Goal: Task Accomplishment & Management: Use online tool/utility

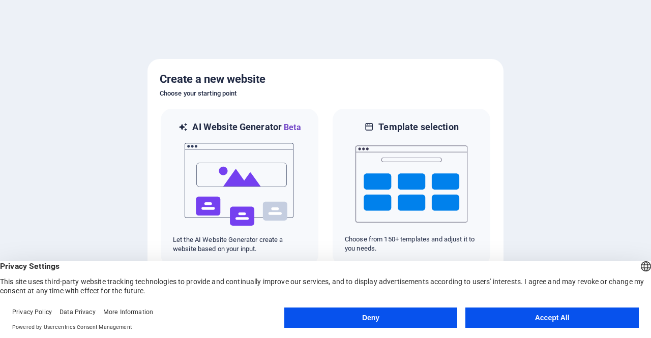
click at [516, 320] on button "Accept All" at bounding box center [551, 318] width 173 height 20
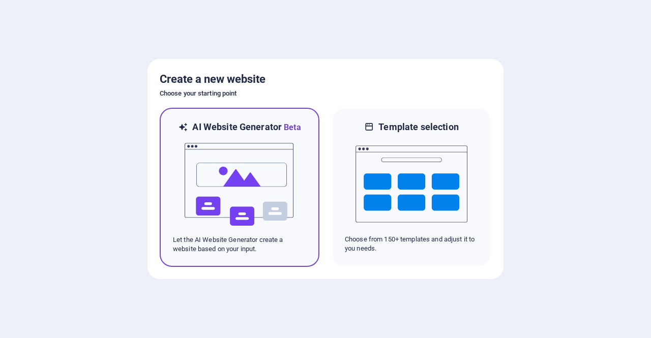
click at [260, 213] on img at bounding box center [240, 185] width 112 height 102
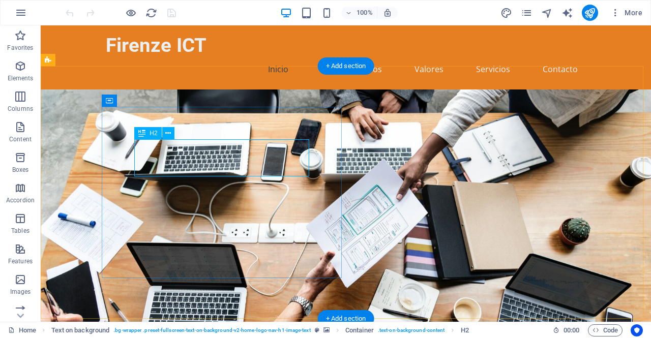
click at [168, 133] on icon at bounding box center [168, 133] width 6 height 11
drag, startPoint x: 236, startPoint y: 164, endPoint x: 216, endPoint y: 158, distance: 21.2
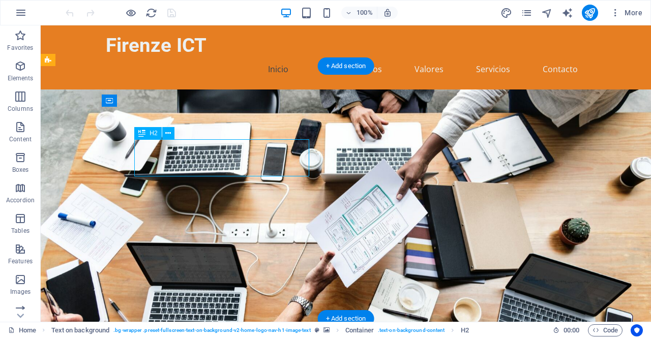
click at [168, 134] on icon at bounding box center [168, 133] width 6 height 11
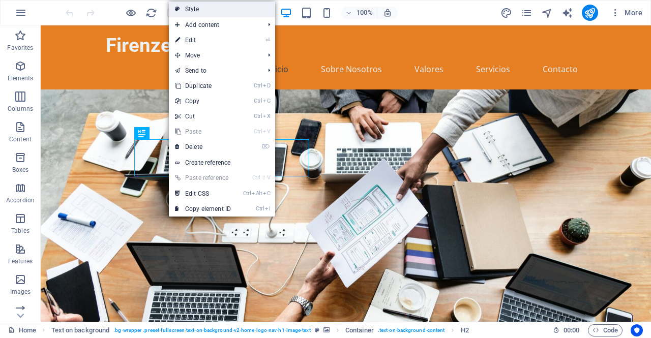
click at [241, 14] on link "Style" at bounding box center [222, 9] width 106 height 15
select select "%"
select select "rem"
select select "px"
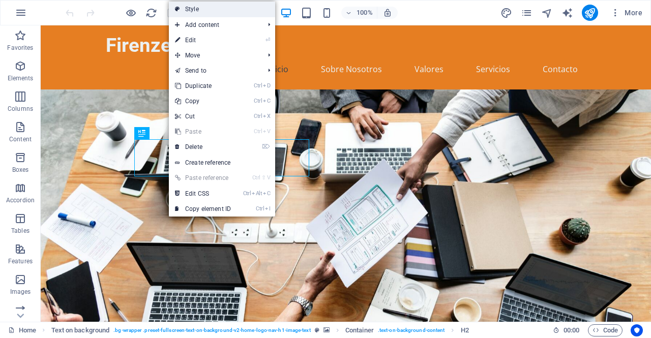
select select "preset-fullscreen-text-on-background-v2-home-logo-nav-h1-image-text"
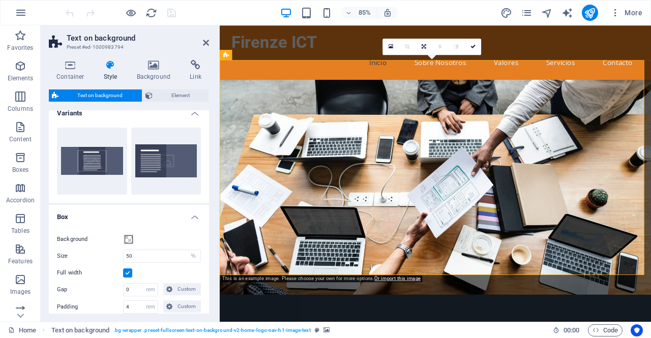
scroll to position [8, 0]
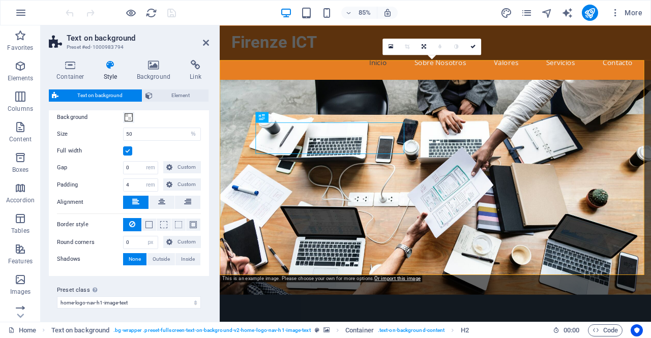
scroll to position [0, 0]
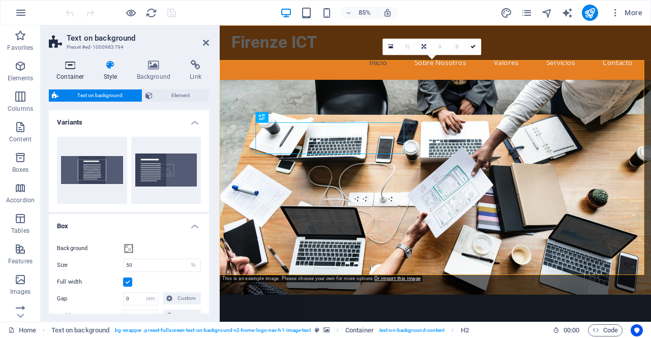
click at [68, 68] on icon at bounding box center [70, 65] width 43 height 10
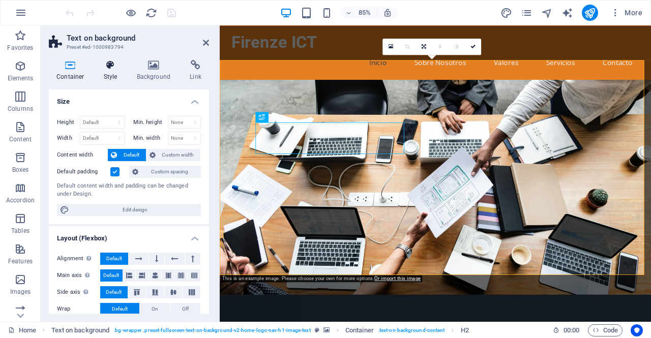
click at [107, 71] on h4 "Style" at bounding box center [112, 70] width 33 height 21
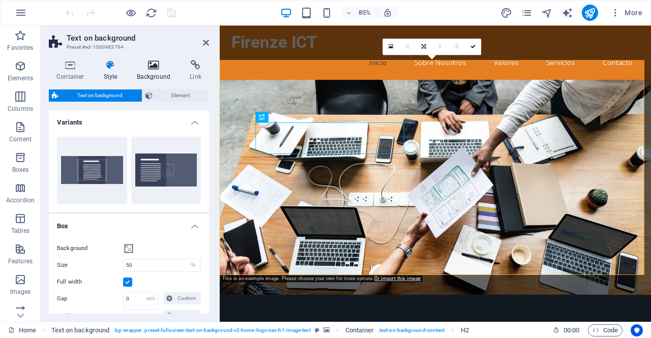
click at [144, 74] on h4 "Background" at bounding box center [155, 70] width 53 height 21
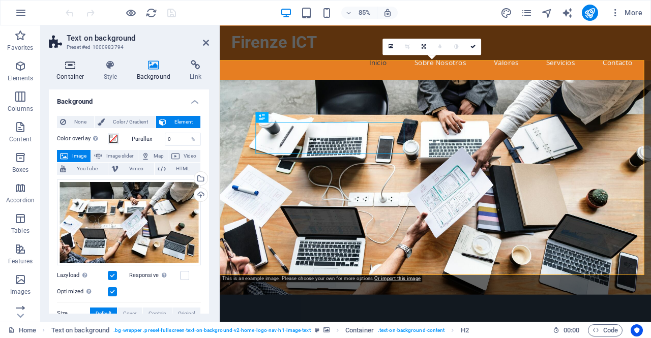
click at [78, 75] on h4 "Container" at bounding box center [72, 70] width 47 height 21
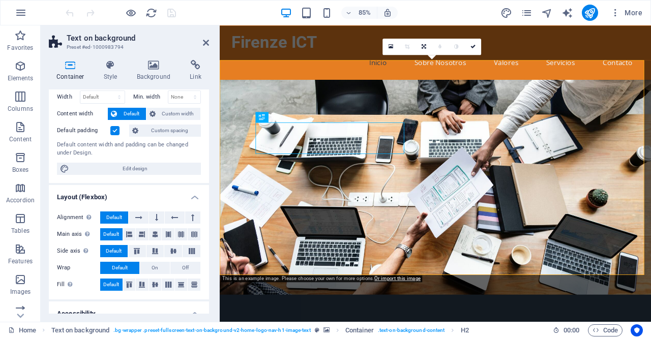
scroll to position [54, 0]
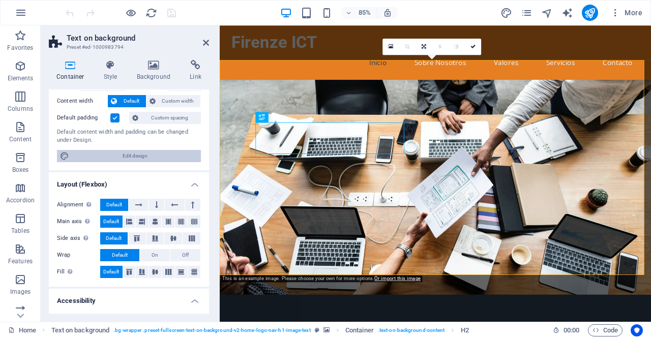
click at [124, 156] on span "Edit design" at bounding box center [135, 156] width 126 height 12
select select "px"
select select "200"
select select "px"
select select "rem"
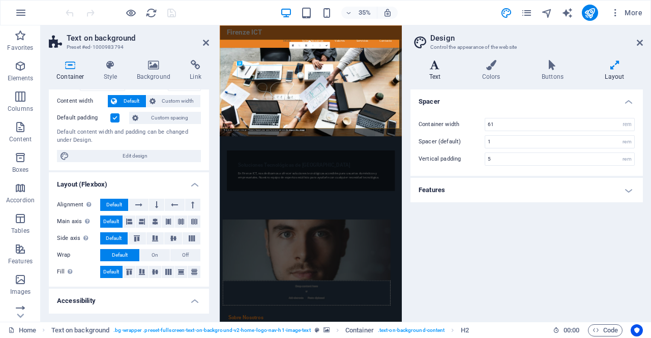
click at [444, 80] on h4 "Text" at bounding box center [436, 70] width 53 height 21
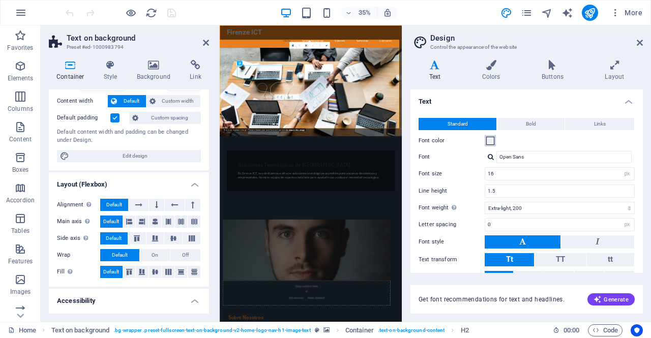
click at [491, 141] on span at bounding box center [490, 141] width 8 height 8
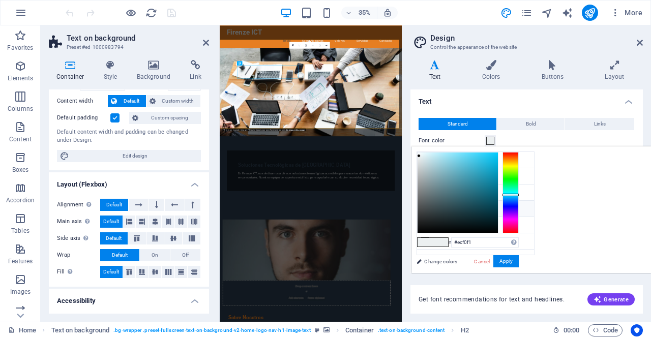
click at [468, 207] on small "#ECF0F1" at bounding box center [469, 210] width 17 height 7
type input "#ffffff"
drag, startPoint x: 548, startPoint y: 162, endPoint x: 527, endPoint y: 147, distance: 25.2
click at [527, 147] on div "less Background color #2C3E50 Primary color #E67E22 Secondary color #F1C40F Fon…" at bounding box center [530, 209] width 239 height 127
click at [519, 262] on button "Apply" at bounding box center [505, 261] width 25 height 12
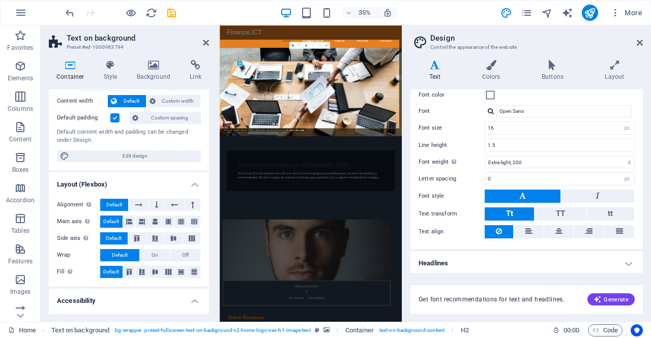
click at [625, 261] on h4 "Headlines" at bounding box center [526, 263] width 232 height 24
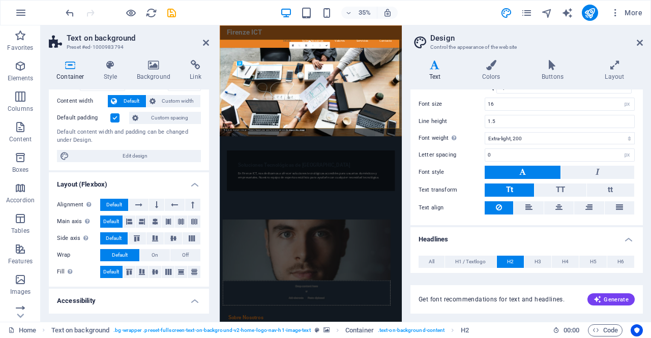
scroll to position [0, 0]
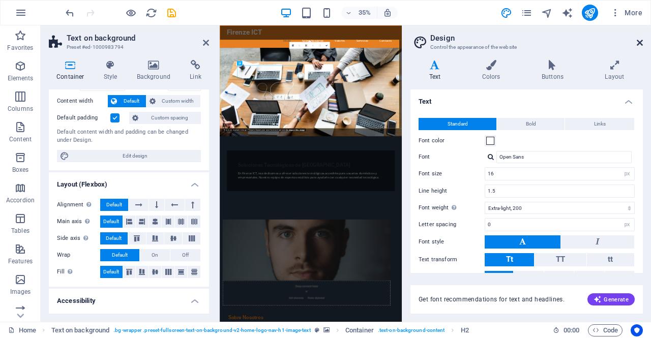
click at [640, 42] on icon at bounding box center [640, 43] width 6 height 8
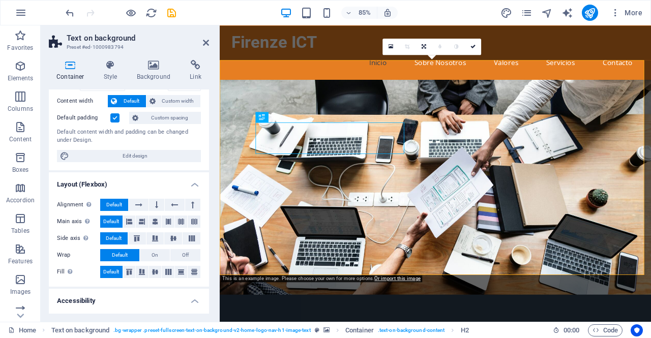
click at [558, 162] on figure at bounding box center [473, 215] width 507 height 253
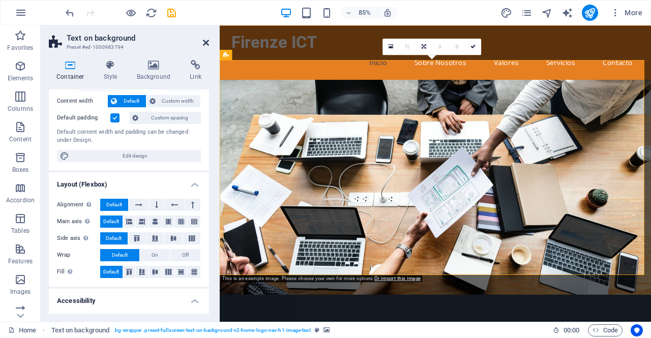
click at [203, 43] on icon at bounding box center [206, 43] width 6 height 8
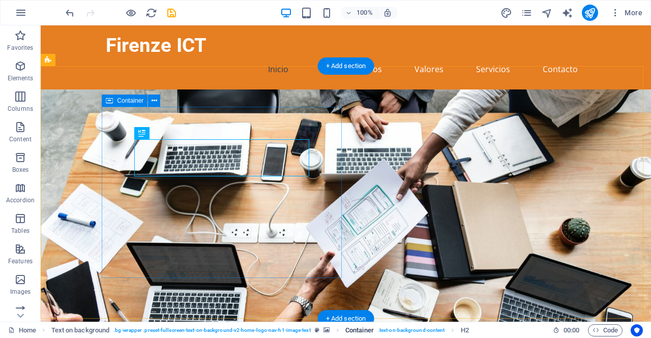
click at [406, 333] on span ". text-on-background-content" at bounding box center [411, 330] width 67 height 12
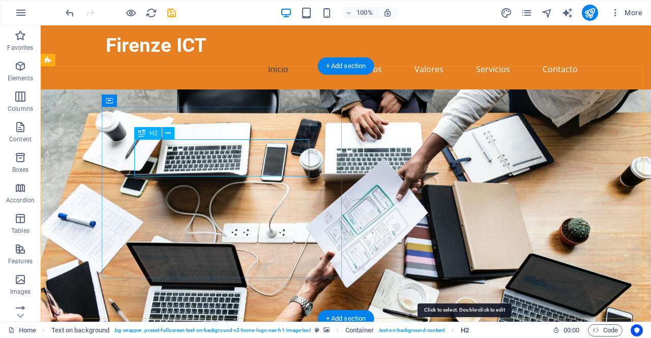
click at [464, 330] on span "H2" at bounding box center [465, 330] width 8 height 12
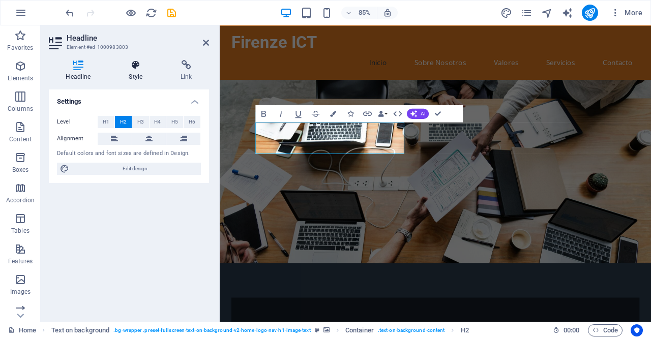
click at [137, 70] on h4 "Style" at bounding box center [138, 70] width 52 height 21
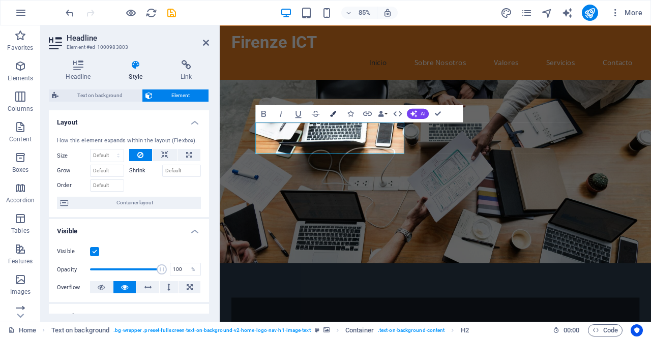
click at [336, 113] on icon "button" at bounding box center [333, 113] width 6 height 6
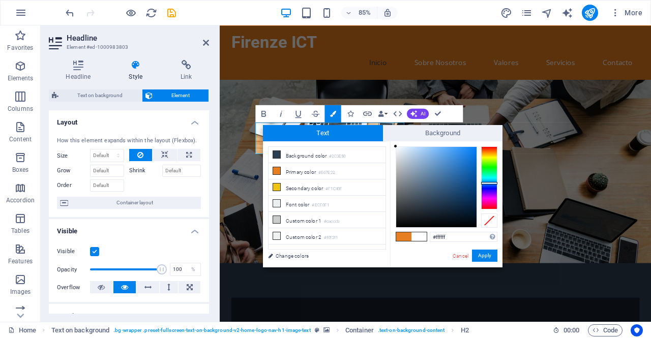
drag, startPoint x: 435, startPoint y: 189, endPoint x: 363, endPoint y: 130, distance: 92.8
click at [363, 130] on div "Text Background less Background color #2C3E50 Primary color #E67E22 Secondary c…" at bounding box center [382, 196] width 239 height 142
type input "#000000"
click at [486, 255] on button "Apply" at bounding box center [484, 256] width 25 height 12
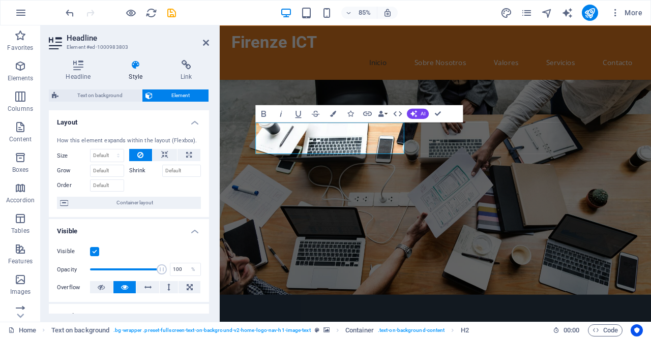
click at [353, 148] on div "H2 Text on background Container Menu Menu Bar Spacer Text Image with text Bold …" at bounding box center [435, 173] width 431 height 296
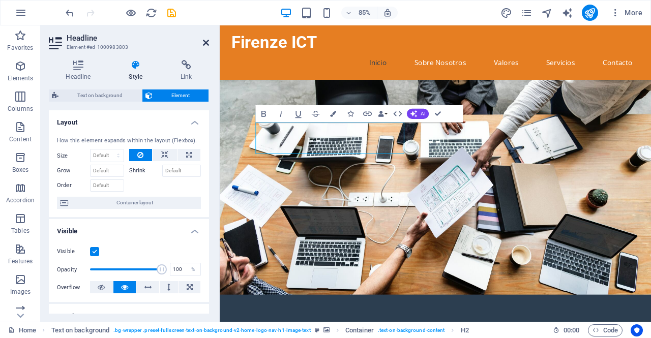
click at [207, 43] on icon at bounding box center [206, 43] width 6 height 8
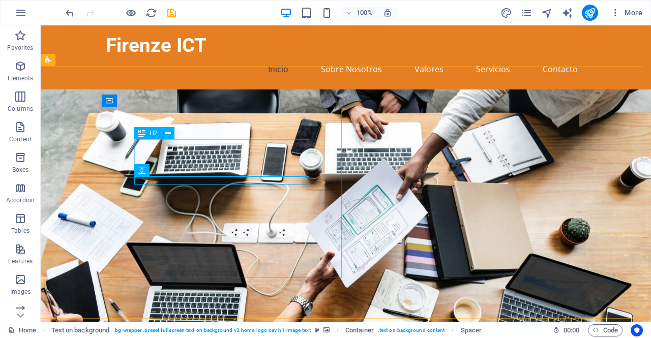
click at [150, 134] on span "H2" at bounding box center [153, 133] width 8 height 6
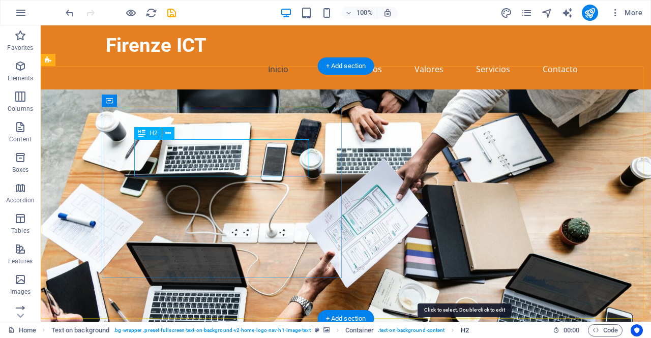
click at [464, 331] on span "H2" at bounding box center [465, 330] width 8 height 12
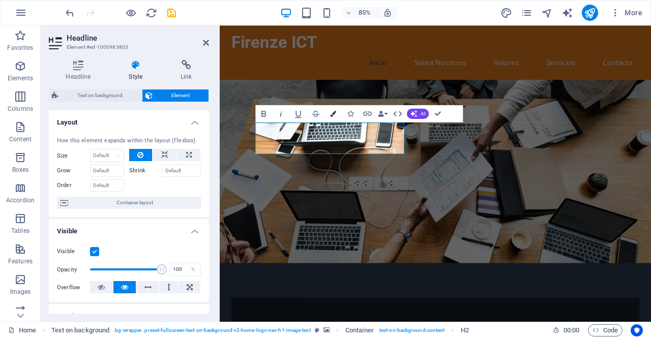
click at [334, 116] on icon "button" at bounding box center [333, 113] width 6 height 6
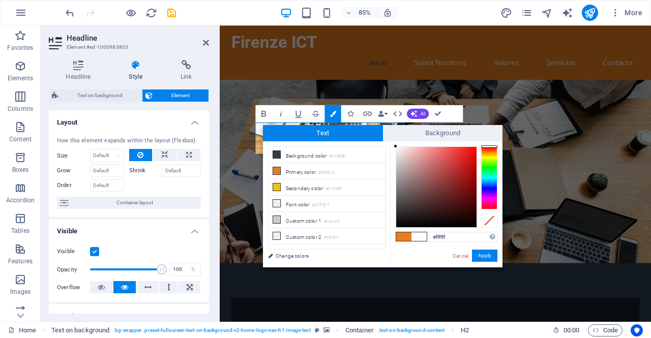
drag, startPoint x: 409, startPoint y: 187, endPoint x: 376, endPoint y: 121, distance: 73.7
click at [376, 121] on body "Firenze ICT Home Favorites Elements Columns Content Boxes Accordion Tables Feat…" at bounding box center [325, 169] width 651 height 338
drag, startPoint x: 432, startPoint y: 183, endPoint x: 392, endPoint y: 143, distance: 56.4
click at [392, 143] on div "#ffffff Supported formats #0852ed rgb(8, 82, 237) rgba(8, 82, 237, 90%) hsv(221…" at bounding box center [446, 278] width 112 height 274
click at [396, 147] on div at bounding box center [396, 147] width 4 height 4
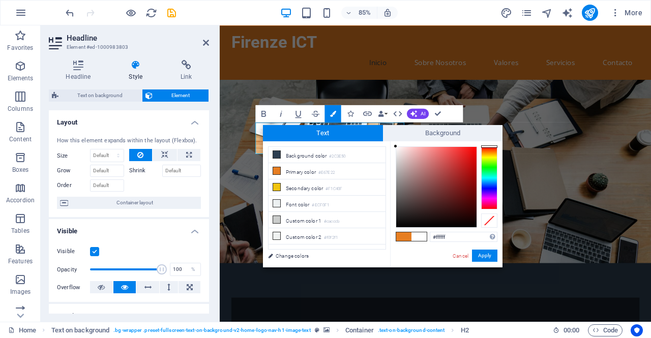
drag, startPoint x: 400, startPoint y: 150, endPoint x: 392, endPoint y: 145, distance: 9.2
click at [392, 145] on div "#ffffff Supported formats #0852ed rgb(8, 82, 237) rgba(8, 82, 237, 90%) hsv(221…" at bounding box center [446, 278] width 112 height 274
type input "#ffffff"
click at [395, 146] on div at bounding box center [396, 146] width 4 height 4
click at [489, 257] on button "Apply" at bounding box center [484, 256] width 25 height 12
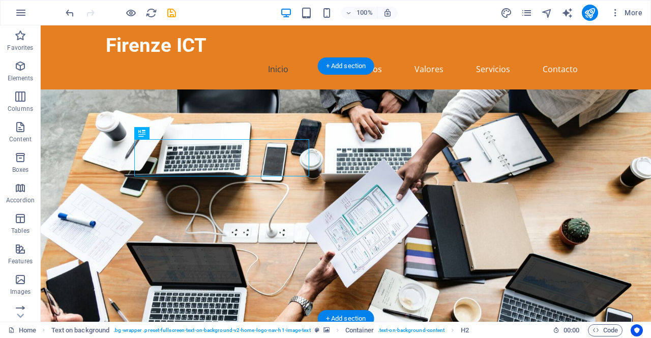
click at [363, 175] on figure at bounding box center [346, 215] width 610 height 253
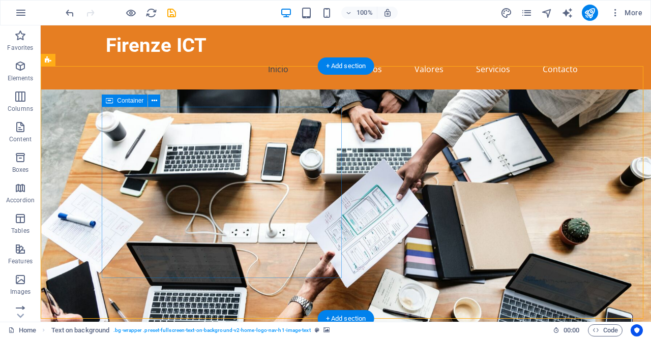
click at [413, 329] on span ". text-on-background-content" at bounding box center [411, 330] width 67 height 12
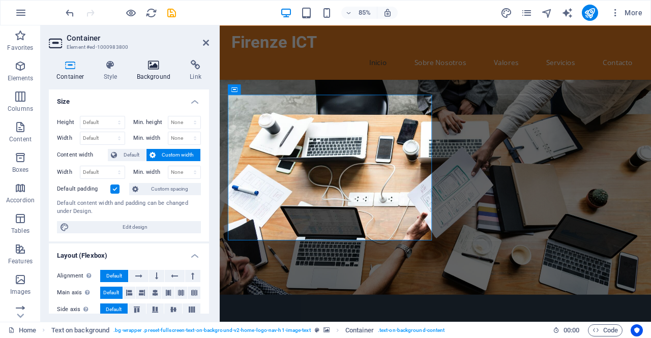
click at [152, 71] on h4 "Background" at bounding box center [155, 70] width 53 height 21
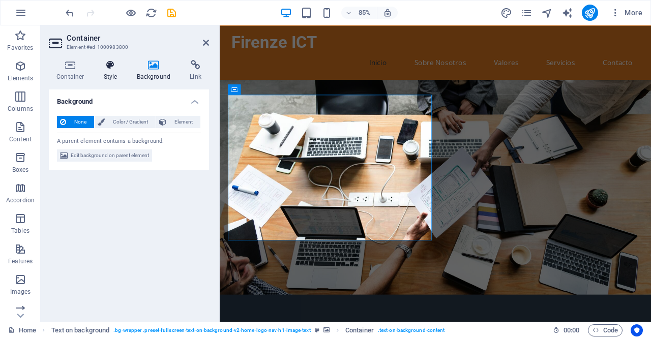
click at [114, 71] on h4 "Style" at bounding box center [112, 70] width 33 height 21
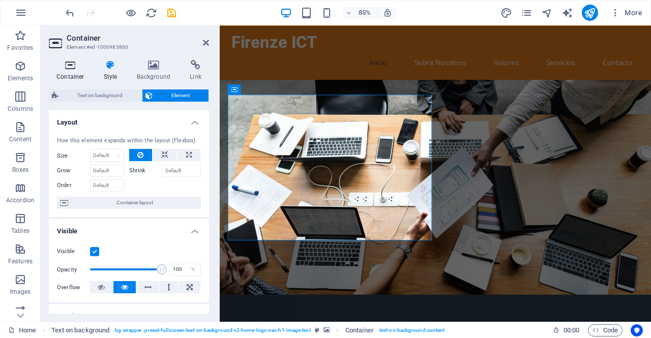
click at [71, 72] on h4 "Container" at bounding box center [72, 70] width 47 height 21
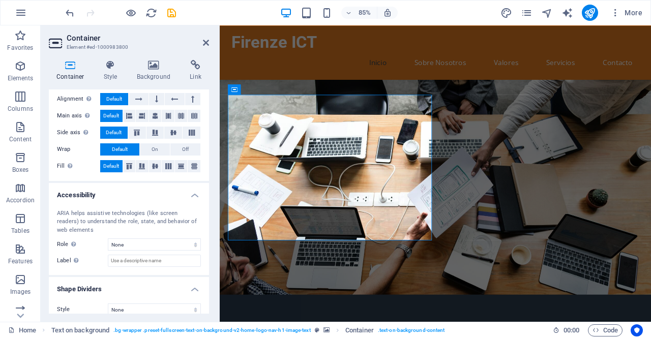
scroll to position [186, 0]
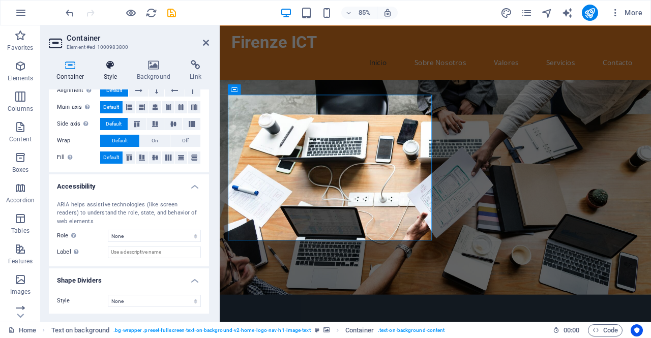
click at [103, 80] on h4 "Style" at bounding box center [112, 70] width 33 height 21
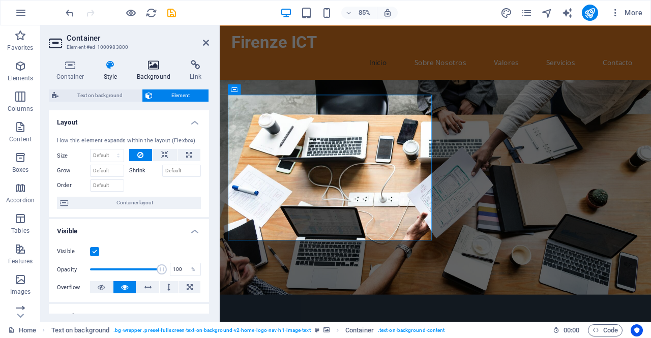
click at [140, 67] on icon at bounding box center [153, 65] width 49 height 10
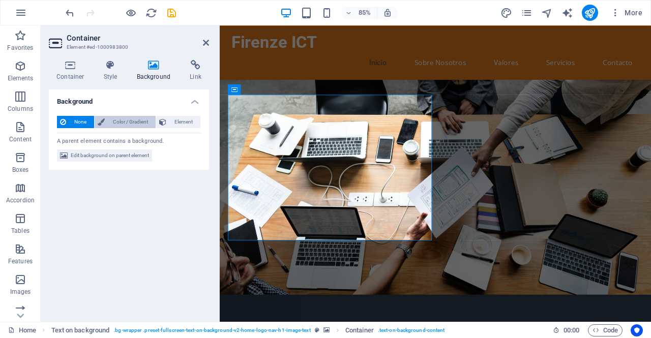
click at [127, 122] on span "Color / Gradient" at bounding box center [130, 122] width 45 height 12
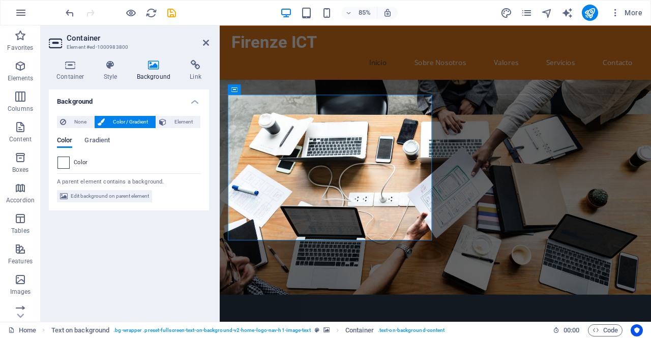
click at [62, 163] on span at bounding box center [63, 162] width 11 height 11
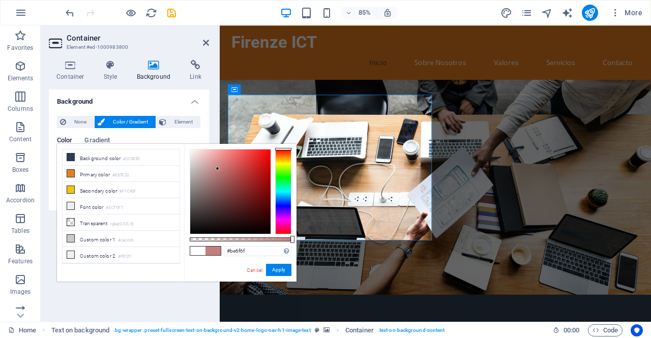
drag, startPoint x: 206, startPoint y: 183, endPoint x: 223, endPoint y: 170, distance: 20.7
click at [223, 170] on div at bounding box center [230, 191] width 80 height 84
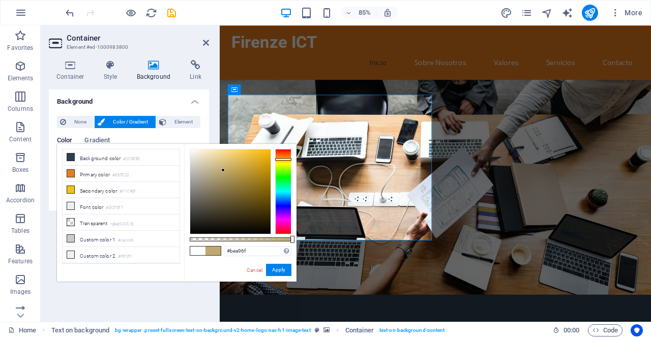
drag, startPoint x: 286, startPoint y: 149, endPoint x: 286, endPoint y: 159, distance: 9.7
click at [286, 159] on div at bounding box center [283, 159] width 16 height 3
drag, startPoint x: 221, startPoint y: 169, endPoint x: 246, endPoint y: 171, distance: 25.5
click at [243, 171] on div at bounding box center [241, 171] width 4 height 4
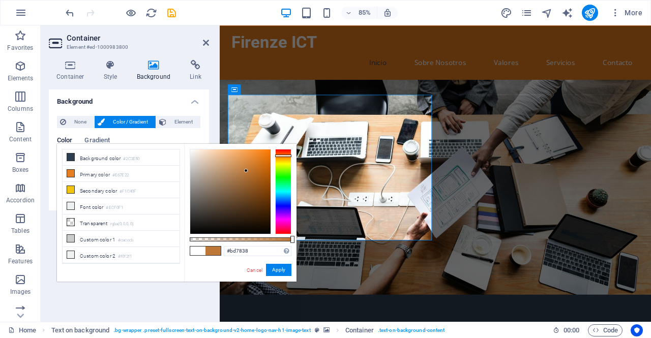
click at [287, 156] on div at bounding box center [283, 191] width 16 height 85
drag, startPoint x: 243, startPoint y: 169, endPoint x: 238, endPoint y: 165, distance: 6.5
click at [238, 165] on div at bounding box center [230, 191] width 80 height 84
drag, startPoint x: 269, startPoint y: 240, endPoint x: 267, endPoint y: 248, distance: 7.6
click at [267, 248] on div "rgba(205, 142, 82, 0.762) Supported formats #0852ed rgb(8, 82, 237) rgba(8, 82,…" at bounding box center [240, 286] width 112 height 285
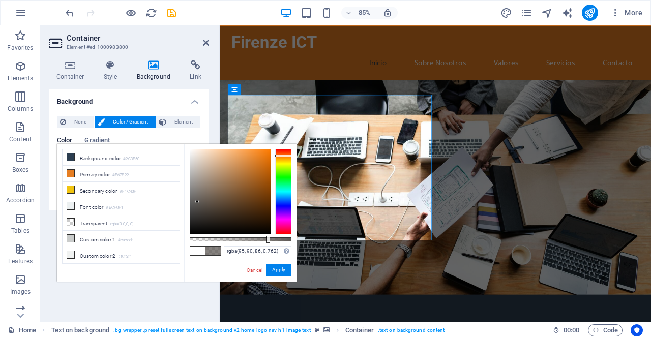
drag, startPoint x: 235, startPoint y: 163, endPoint x: 197, endPoint y: 202, distance: 54.3
click at [197, 202] on div at bounding box center [230, 191] width 80 height 84
drag, startPoint x: 268, startPoint y: 238, endPoint x: 281, endPoint y: 243, distance: 13.3
click at [281, 243] on div at bounding box center [281, 239] width 4 height 7
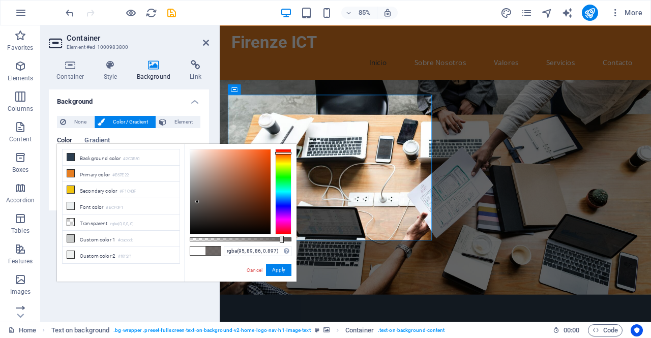
click at [290, 153] on div at bounding box center [283, 191] width 16 height 85
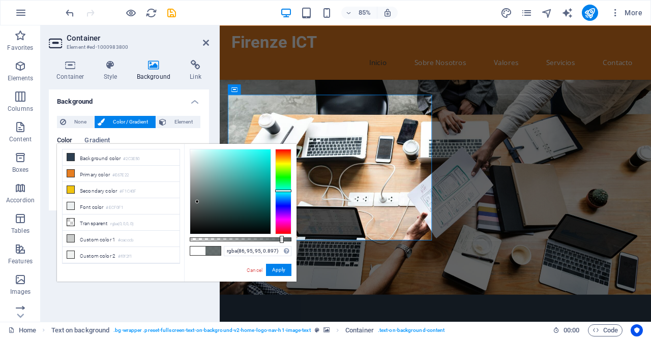
drag, startPoint x: 287, startPoint y: 153, endPoint x: 285, endPoint y: 191, distance: 37.7
click at [285, 191] on div at bounding box center [283, 191] width 16 height 3
drag, startPoint x: 197, startPoint y: 197, endPoint x: 209, endPoint y: 193, distance: 12.9
click at [209, 193] on div at bounding box center [230, 191] width 80 height 84
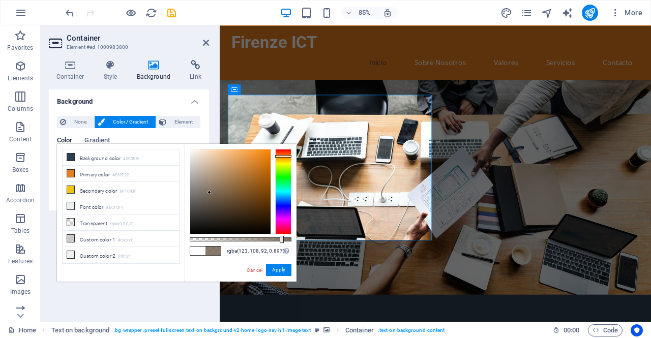
drag, startPoint x: 286, startPoint y: 176, endPoint x: 286, endPoint y: 156, distance: 20.3
click at [286, 156] on div at bounding box center [283, 191] width 16 height 85
drag, startPoint x: 207, startPoint y: 191, endPoint x: 148, endPoint y: 215, distance: 63.2
click at [148, 215] on div "less Background color #2C3E50 Primary color #E67E22 Secondary color #F1C40F Fon…" at bounding box center [176, 213] width 239 height 138
type input "rgba(57, 57, 57, 0.897)"
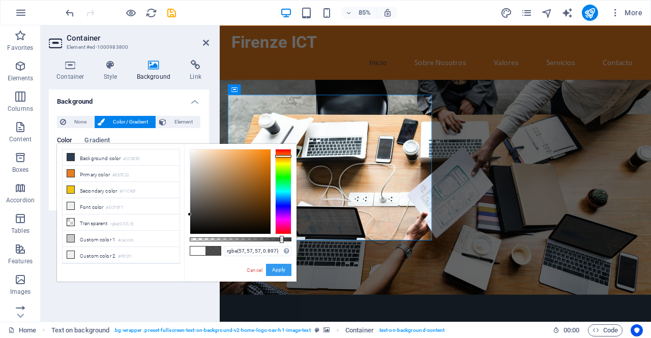
click at [286, 272] on button "Apply" at bounding box center [278, 270] width 25 height 12
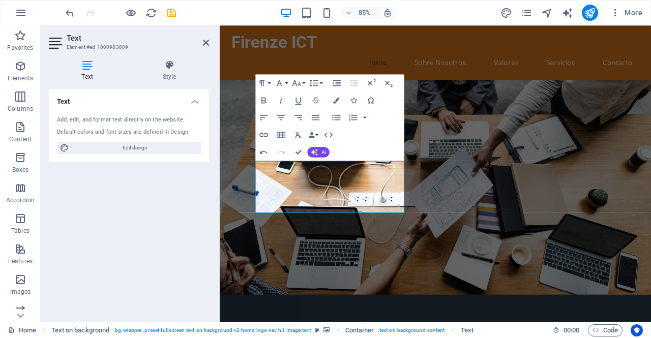
click at [530, 266] on figure at bounding box center [473, 215] width 507 height 253
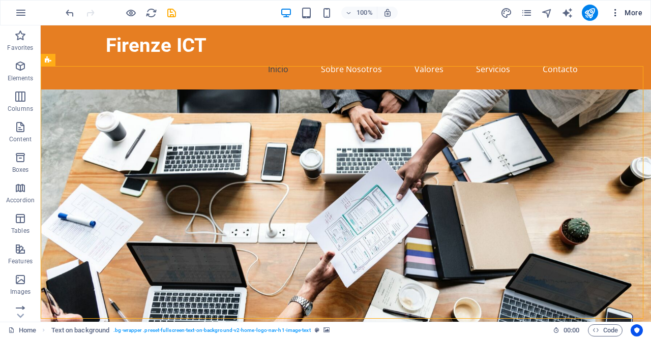
click at [619, 16] on icon "button" at bounding box center [615, 13] width 10 height 10
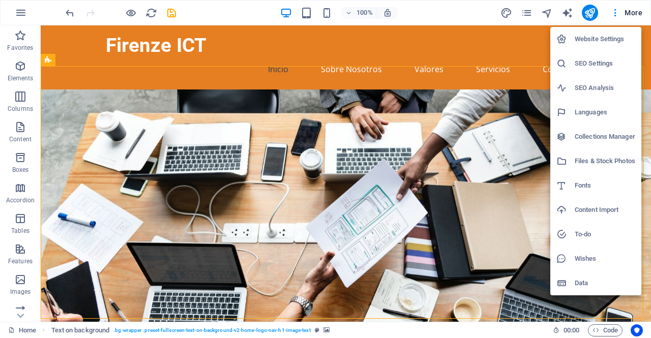
click at [463, 8] on div at bounding box center [325, 169] width 651 height 338
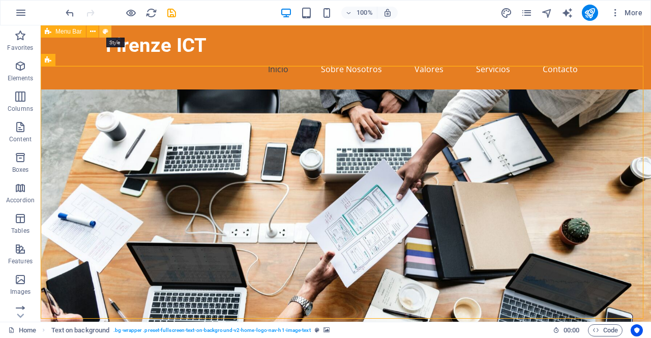
click at [105, 31] on icon at bounding box center [106, 31] width 6 height 11
select select "rem"
select select "preset-menu-v2-home-logo-nav-h1-image-text-menu"
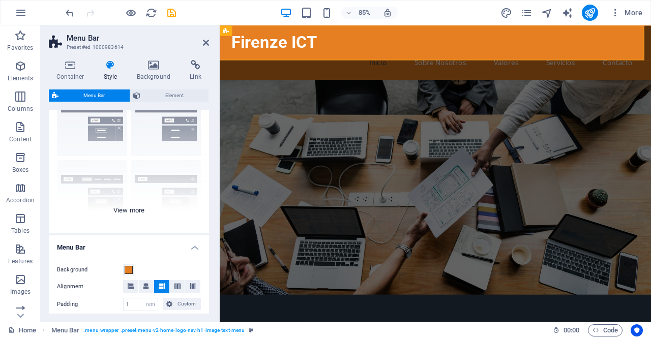
scroll to position [72, 0]
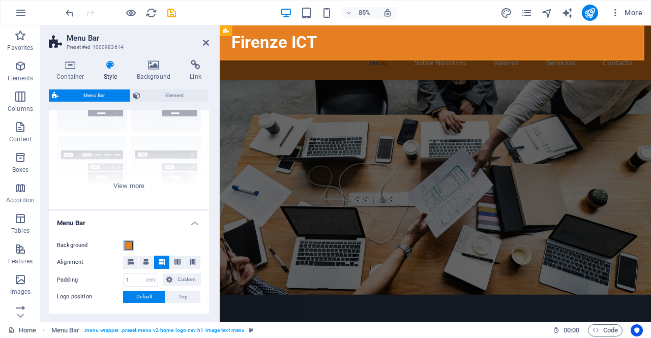
click at [131, 247] on span at bounding box center [129, 246] width 8 height 8
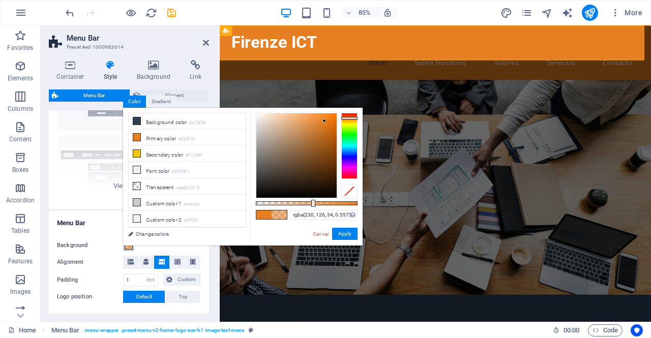
drag, startPoint x: 328, startPoint y: 202, endPoint x: 312, endPoint y: 203, distance: 15.8
click at [312, 203] on div at bounding box center [307, 203] width 102 height 4
drag, startPoint x: 309, startPoint y: 203, endPoint x: 321, endPoint y: 203, distance: 11.7
click at [321, 203] on div at bounding box center [307, 203] width 102 height 4
drag, startPoint x: 319, startPoint y: 202, endPoint x: 306, endPoint y: 204, distance: 13.5
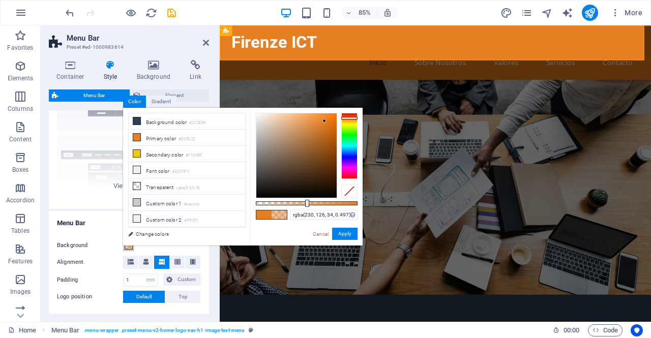
click at [306, 204] on div at bounding box center [307, 203] width 4 height 7
click at [349, 231] on button "Apply" at bounding box center [344, 234] width 25 height 12
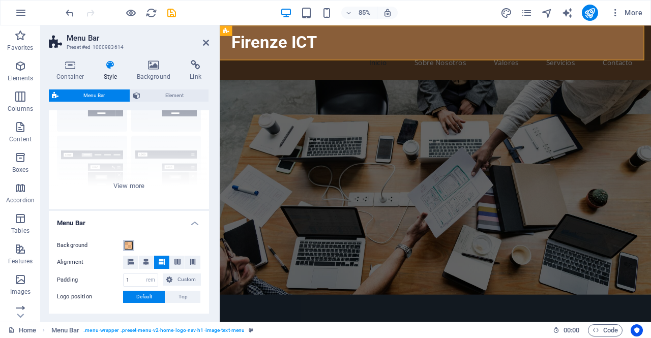
click at [129, 243] on span at bounding box center [129, 246] width 8 height 8
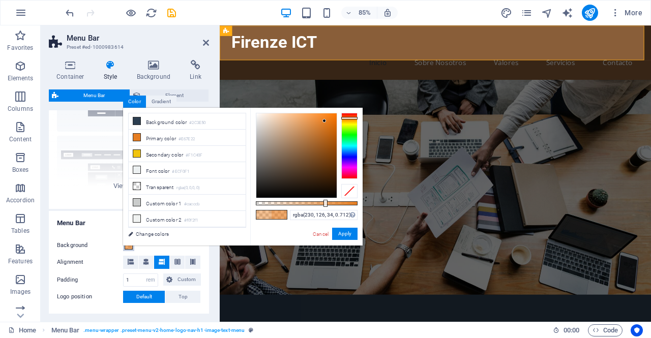
type input "rgba(230, 126, 34, 0.717)"
drag, startPoint x: 315, startPoint y: 203, endPoint x: 328, endPoint y: 201, distance: 13.4
click at [328, 201] on div at bounding box center [307, 203] width 102 height 4
click at [343, 231] on button "Apply" at bounding box center [344, 234] width 25 height 12
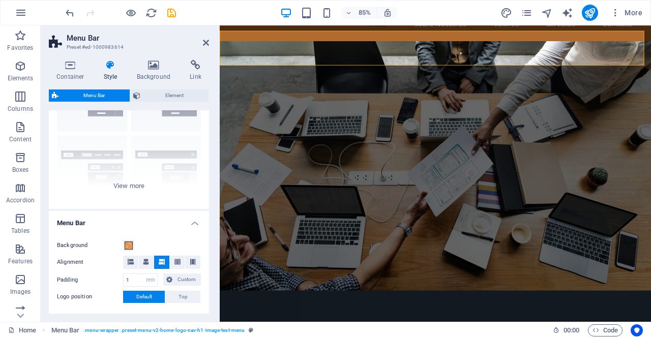
scroll to position [0, 0]
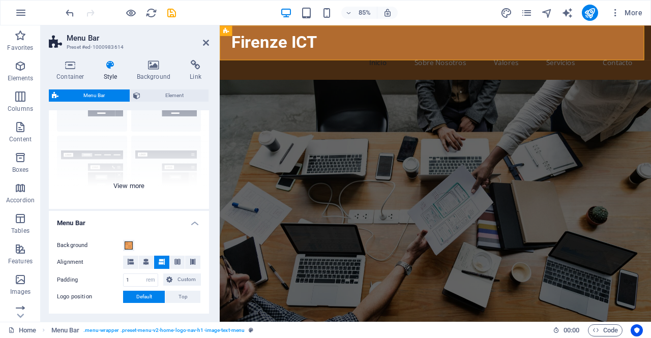
click at [130, 190] on div "Border Centered Default Fixed Loki Trigger Wide XXL" at bounding box center [129, 132] width 160 height 153
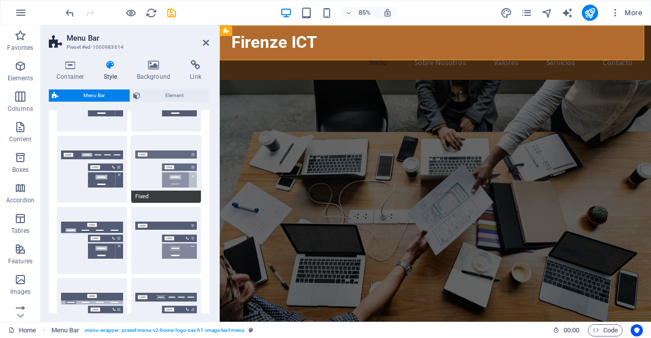
drag, startPoint x: 157, startPoint y: 173, endPoint x: 144, endPoint y: 169, distance: 12.9
click at [144, 169] on button "Fixed" at bounding box center [166, 169] width 70 height 67
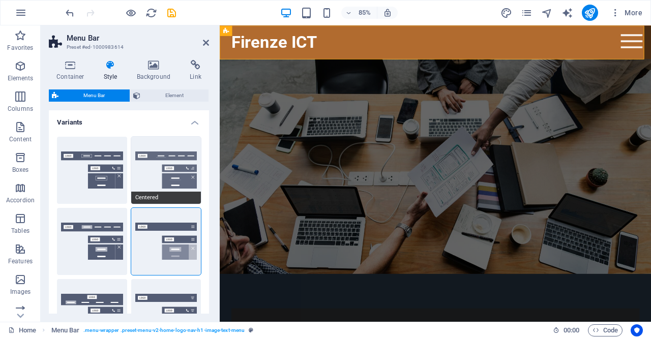
click at [147, 178] on button "Centered" at bounding box center [166, 170] width 70 height 67
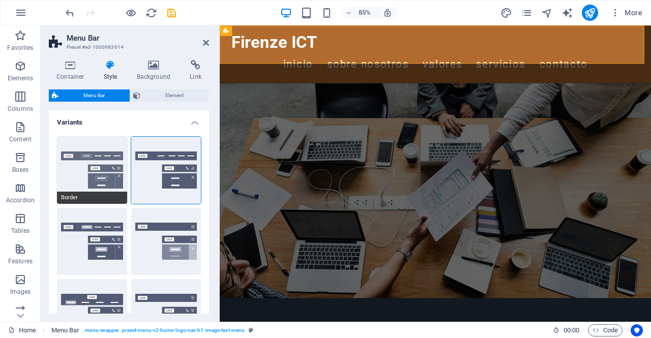
click at [92, 174] on button "Border" at bounding box center [92, 170] width 70 height 67
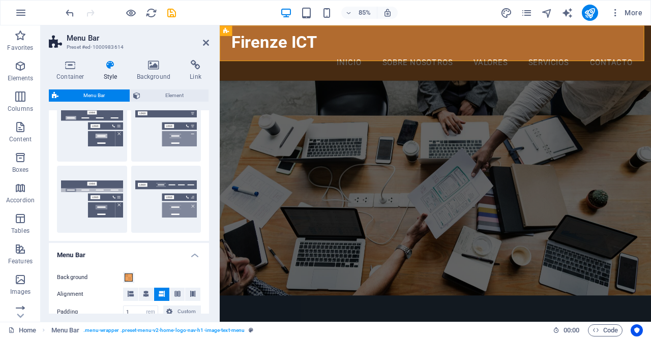
scroll to position [184, 0]
click at [162, 207] on button "XXL" at bounding box center [166, 199] width 70 height 67
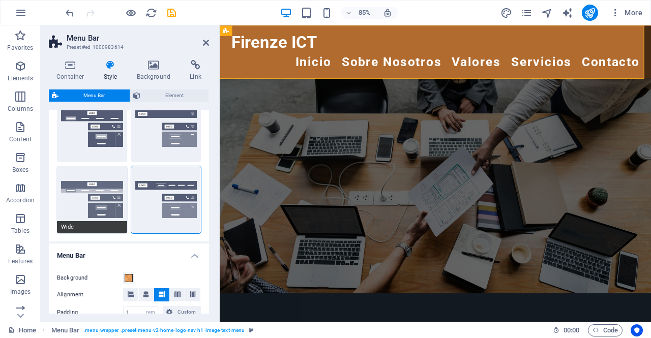
click at [108, 203] on button "Wide" at bounding box center [92, 199] width 70 height 67
type input "0"
type input "2"
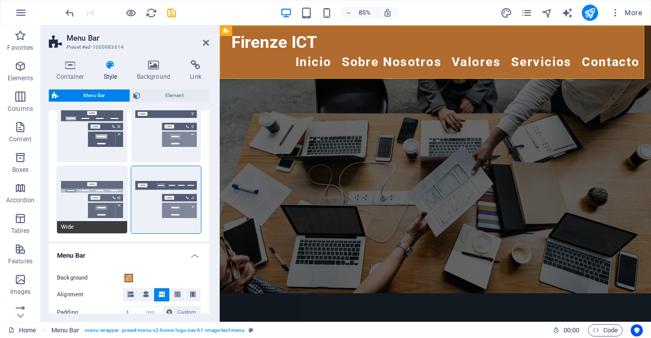
type input "2"
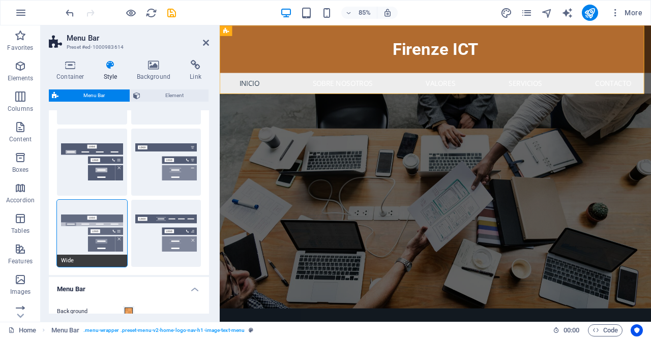
scroll to position [147, 0]
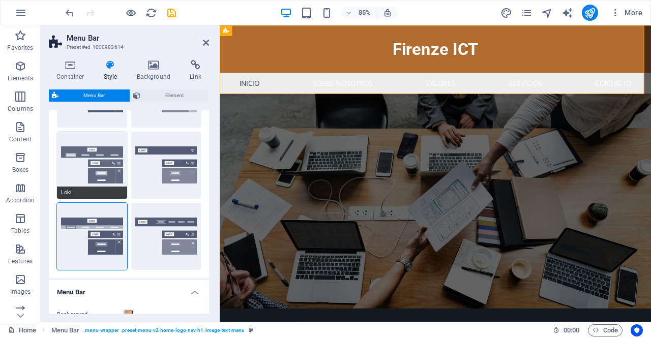
click at [94, 186] on button "Loki" at bounding box center [92, 165] width 70 height 67
type input "0"
select select "DISABLED_OPTION_VALUE"
type input "1"
type input "2"
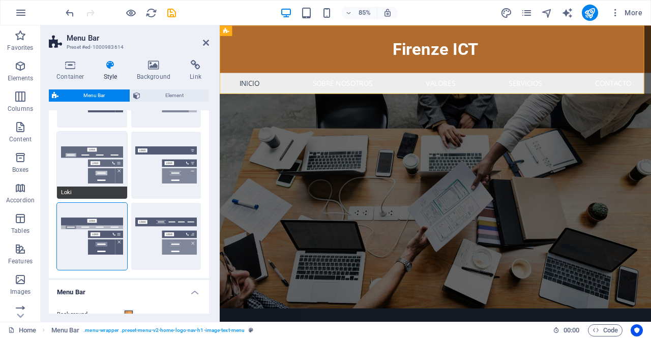
type input "1"
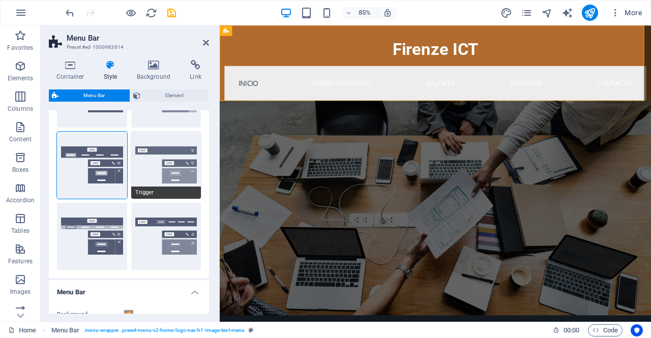
click at [163, 165] on button "Trigger" at bounding box center [166, 165] width 70 height 67
type input "1"
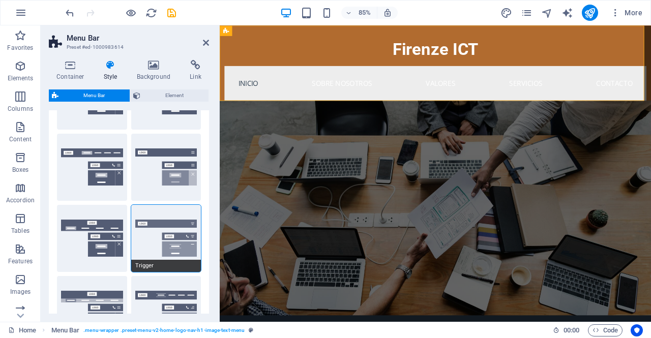
scroll to position [69, 0]
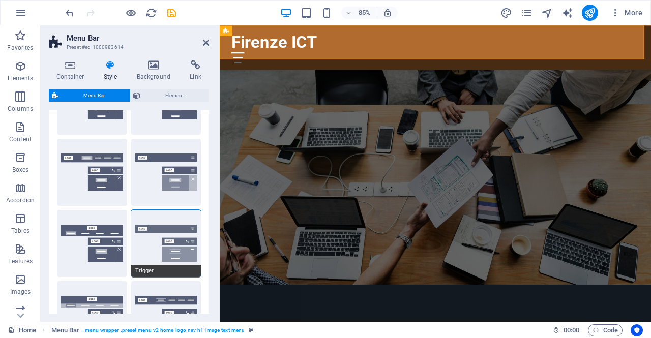
click at [163, 165] on button "Fixed" at bounding box center [166, 172] width 70 height 67
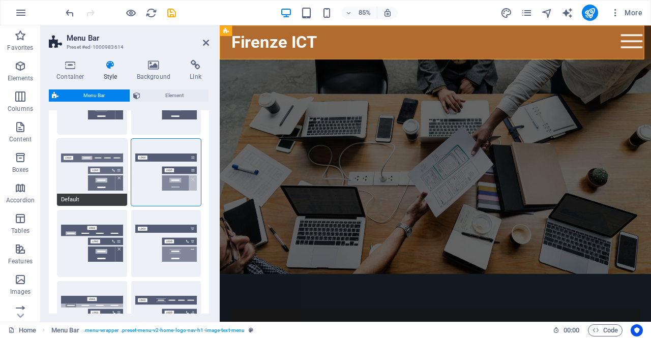
click at [96, 172] on button "Default" at bounding box center [92, 172] width 70 height 67
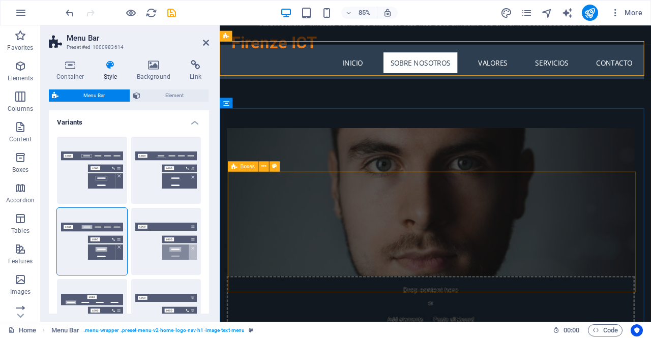
scroll to position [421, 0]
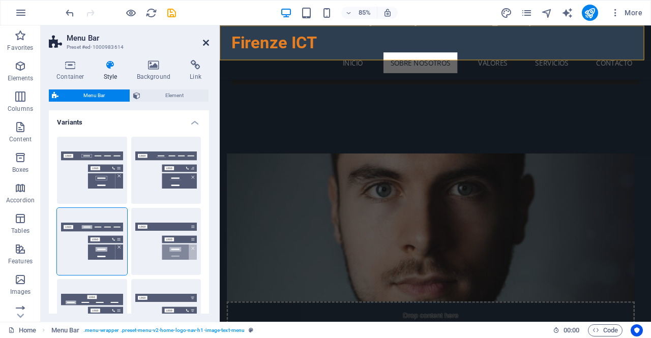
click at [203, 43] on icon at bounding box center [206, 43] width 6 height 8
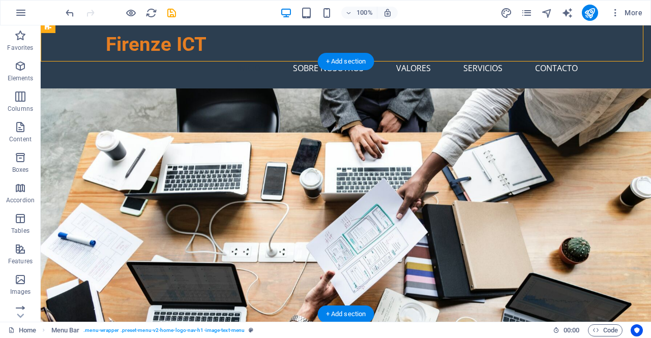
scroll to position [0, 0]
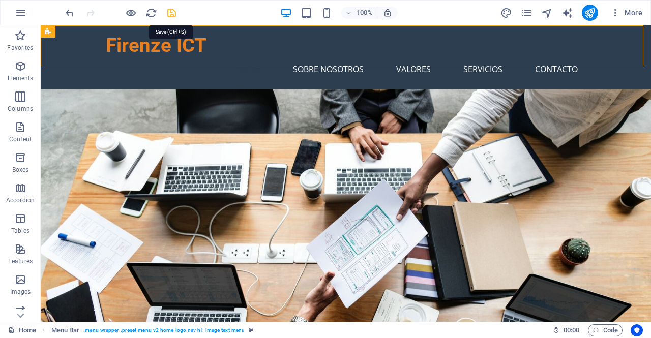
click at [171, 13] on icon "save" at bounding box center [172, 13] width 12 height 12
checkbox input "false"
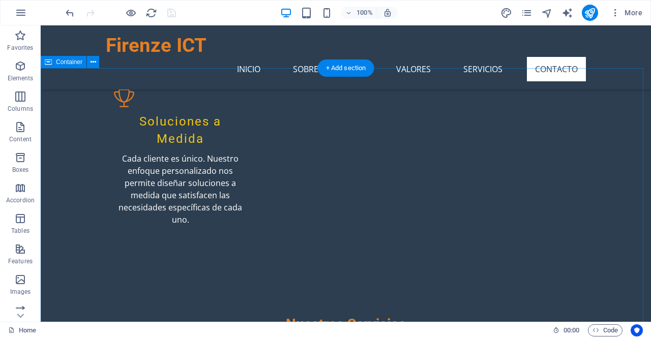
scroll to position [1323, 0]
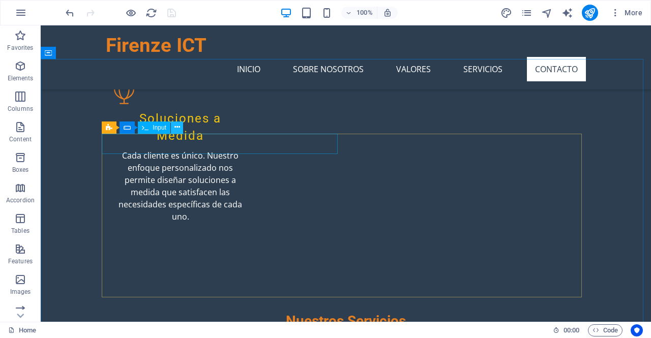
click at [176, 128] on icon at bounding box center [177, 127] width 6 height 11
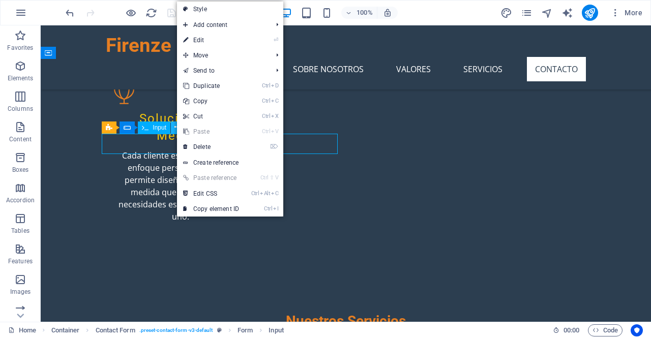
click at [176, 128] on icon at bounding box center [177, 127] width 6 height 11
click at [117, 131] on div "Contact Form Form" at bounding box center [143, 128] width 83 height 13
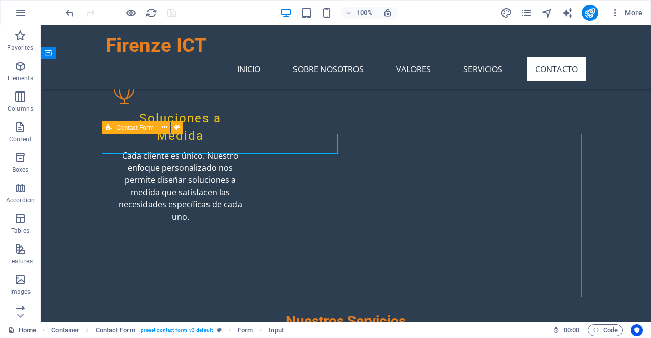
click at [112, 128] on icon at bounding box center [109, 128] width 7 height 12
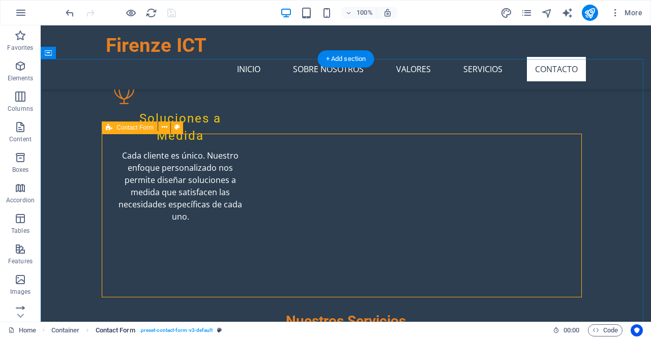
click at [199, 329] on span ". preset-contact-form-v3-default" at bounding box center [176, 330] width 74 height 12
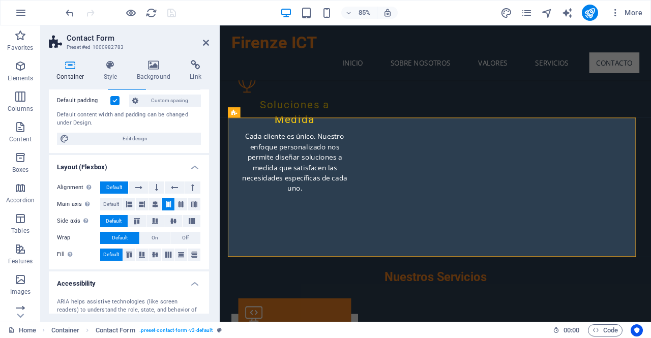
scroll to position [0, 0]
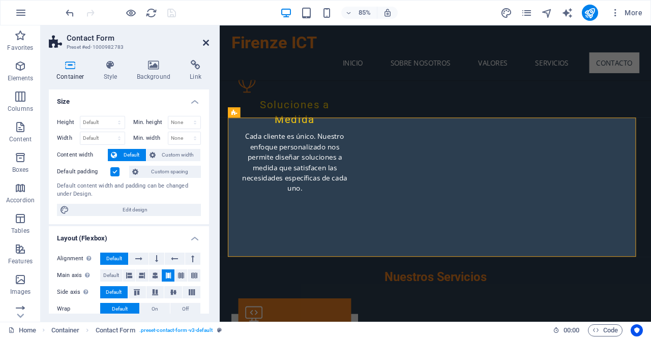
click at [203, 45] on icon at bounding box center [206, 43] width 6 height 8
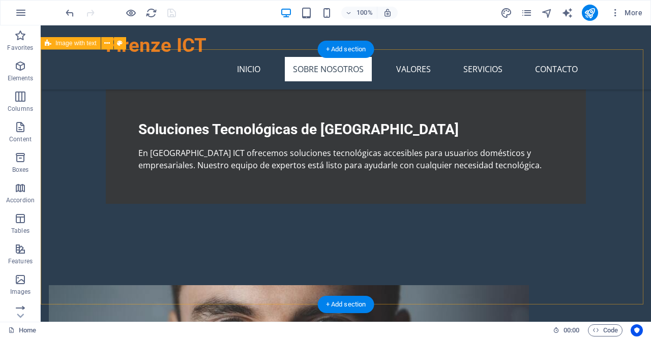
scroll to position [272, 0]
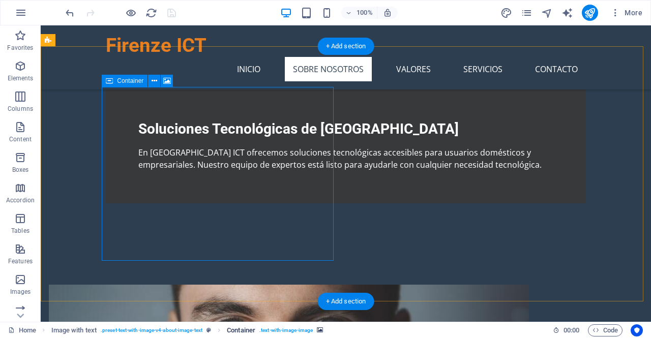
click at [279, 329] on span ". text-with-image-image" at bounding box center [285, 330] width 53 height 12
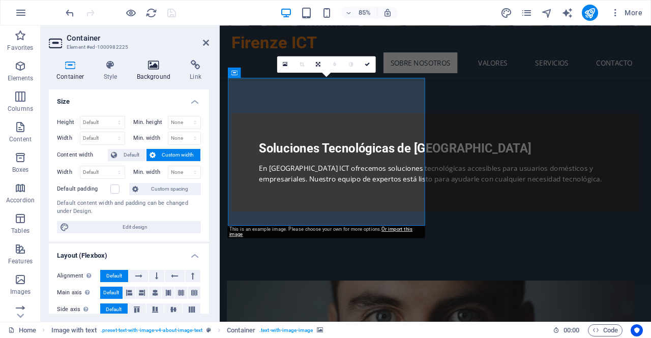
click at [148, 68] on icon at bounding box center [153, 65] width 49 height 10
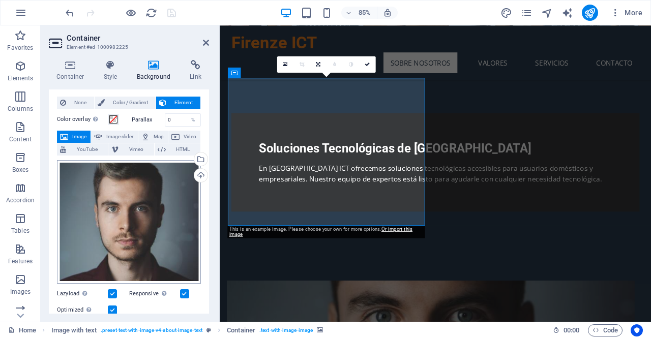
scroll to position [21, 0]
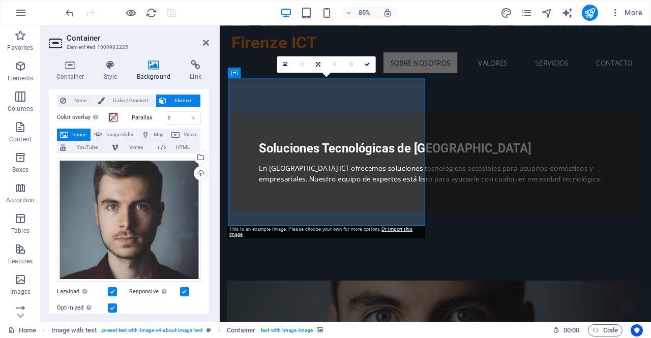
click at [66, 135] on icon at bounding box center [64, 135] width 8 height 12
click at [200, 170] on div "Upload" at bounding box center [199, 174] width 15 height 15
click at [199, 172] on div "Upload" at bounding box center [199, 174] width 15 height 15
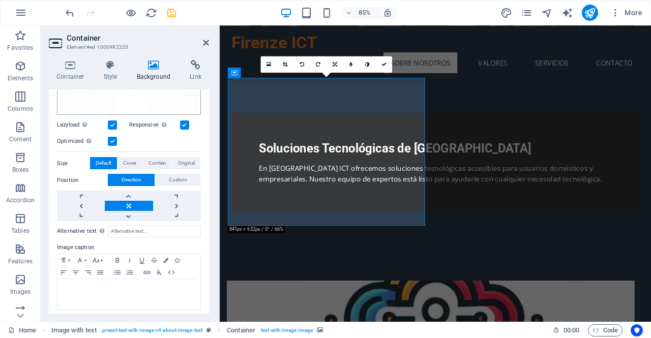
scroll to position [158, 0]
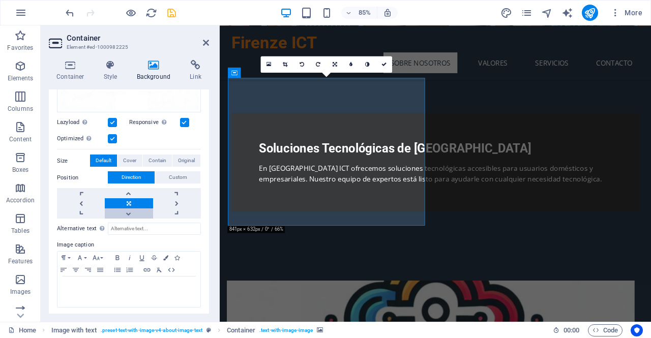
click at [129, 211] on link at bounding box center [129, 213] width 48 height 10
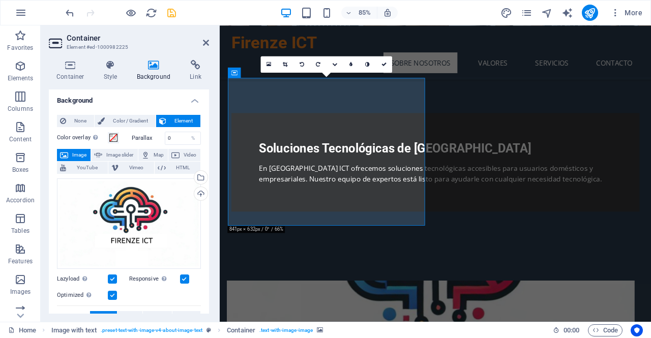
scroll to position [0, 0]
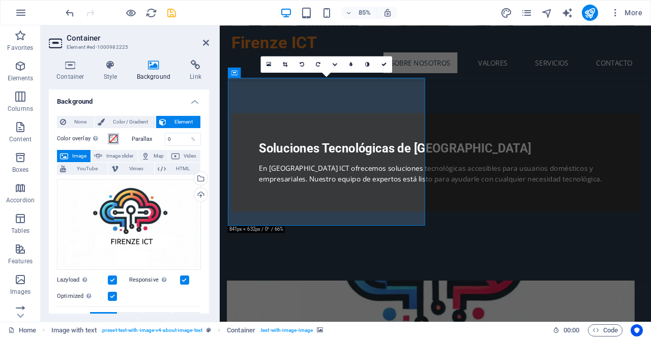
click at [110, 140] on span at bounding box center [113, 139] width 8 height 8
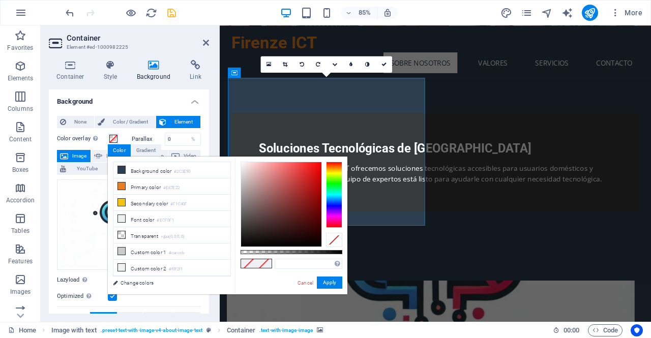
click at [168, 97] on h4 "Background" at bounding box center [129, 98] width 160 height 18
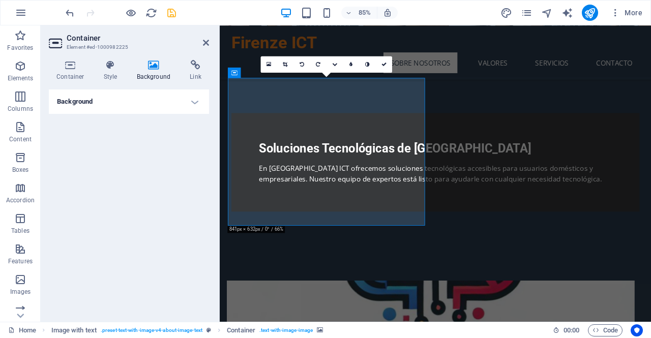
click at [168, 97] on h4 "Background" at bounding box center [129, 101] width 160 height 24
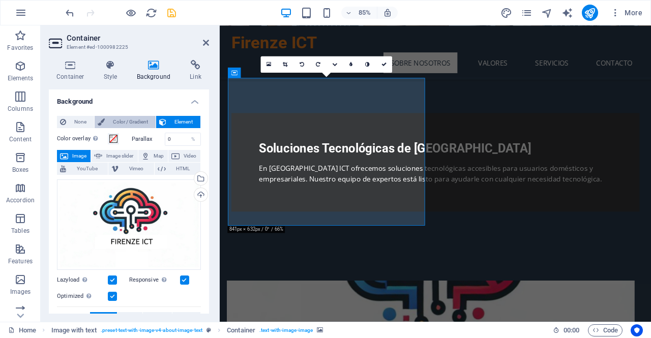
click at [136, 121] on span "Color / Gradient" at bounding box center [130, 122] width 45 height 12
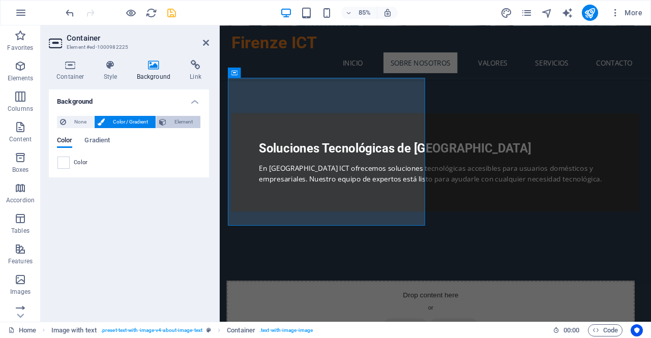
click at [173, 121] on span "Element" at bounding box center [183, 122] width 28 height 12
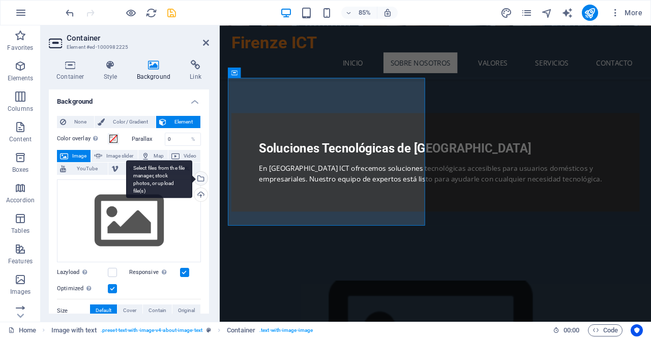
click at [198, 176] on div "Select files from the file manager, stock photos, or upload file(s)" at bounding box center [199, 179] width 15 height 15
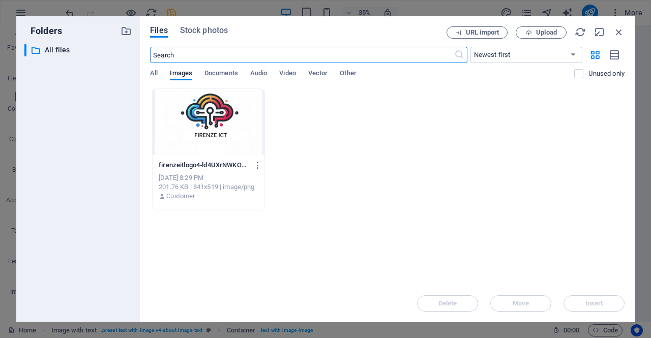
click at [216, 126] on div at bounding box center [209, 122] width 112 height 66
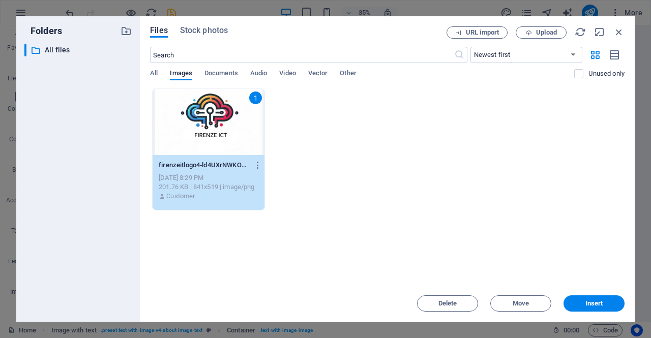
click at [216, 126] on div "1" at bounding box center [209, 122] width 112 height 66
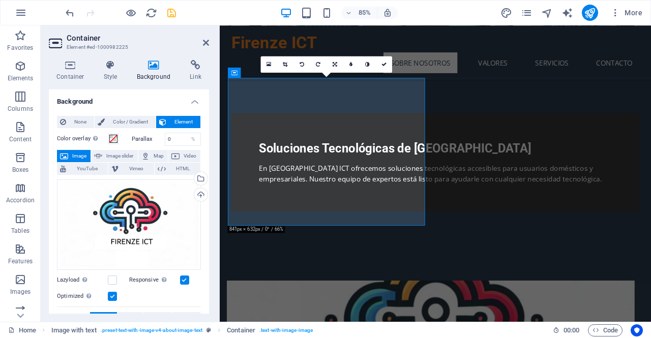
click at [209, 41] on aside "Container Element #ed-1000982225 Container Style Background Link Size Height De…" at bounding box center [130, 173] width 179 height 296
click at [207, 41] on icon at bounding box center [206, 43] width 6 height 8
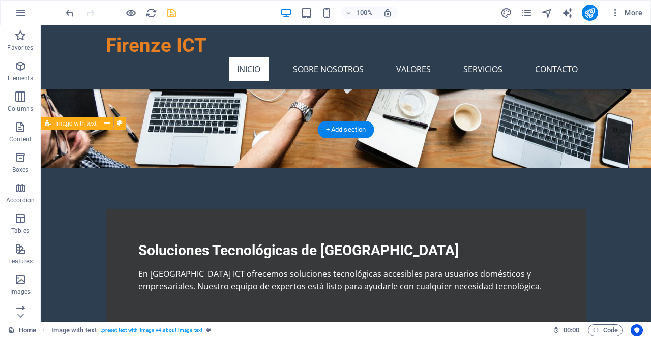
scroll to position [194, 0]
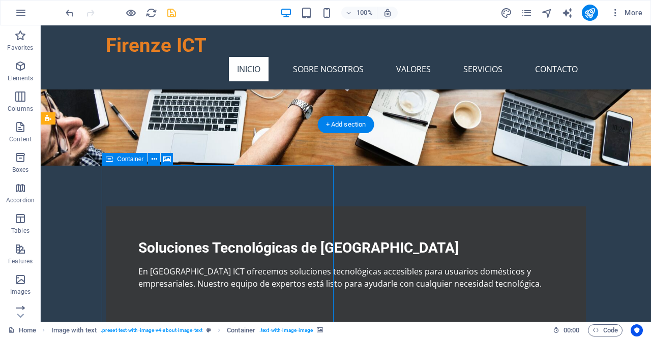
scroll to position [0, 0]
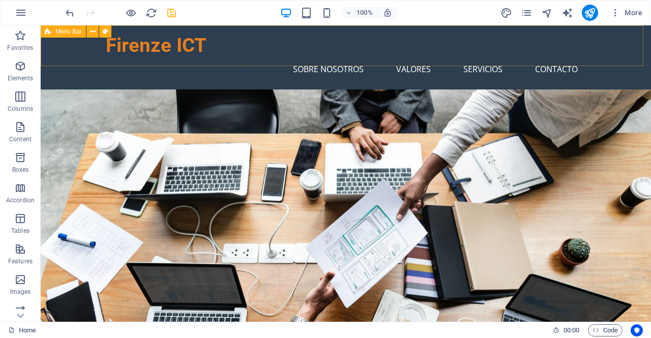
click at [70, 34] on span "Menu Bar" at bounding box center [68, 31] width 26 height 6
click at [64, 32] on span "Menu Bar" at bounding box center [68, 31] width 26 height 6
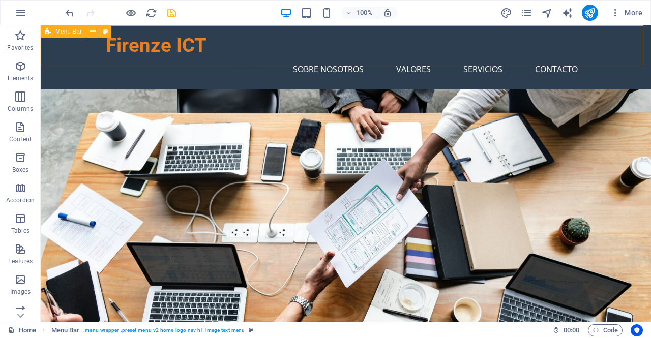
select select "rem"
select select "preset-menu-v2-home-logo-nav-h1-image-text-menu"
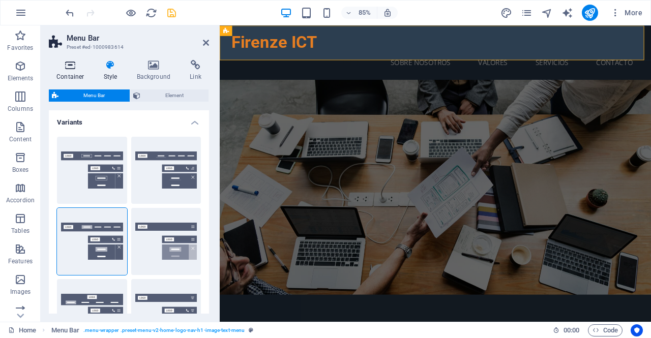
click at [86, 72] on h4 "Container" at bounding box center [72, 70] width 47 height 21
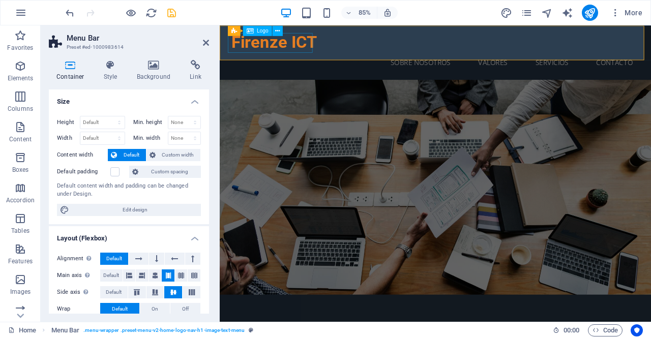
click at [265, 32] on span "Logo" at bounding box center [263, 30] width 12 height 5
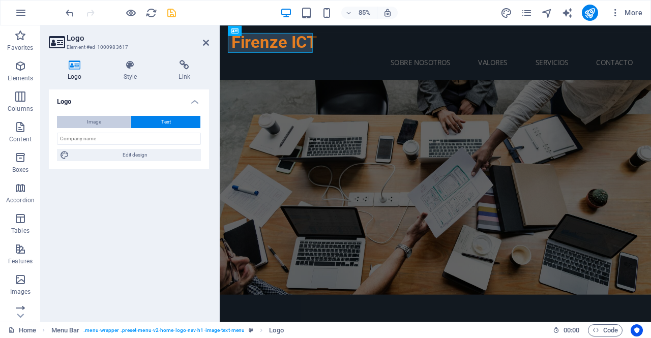
click at [106, 124] on button "Image" at bounding box center [94, 122] width 74 height 12
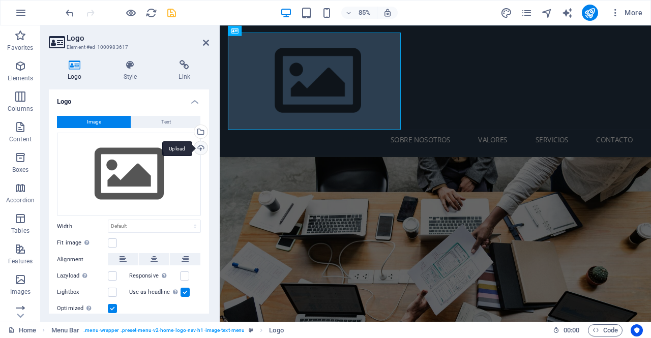
click at [196, 149] on div "Upload" at bounding box center [199, 148] width 15 height 15
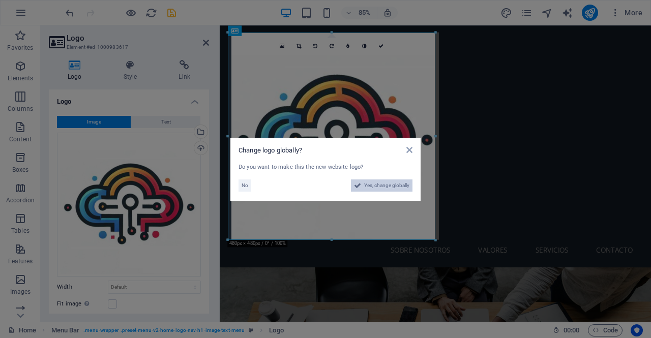
click at [393, 189] on span "Yes, change globally" at bounding box center [386, 185] width 45 height 12
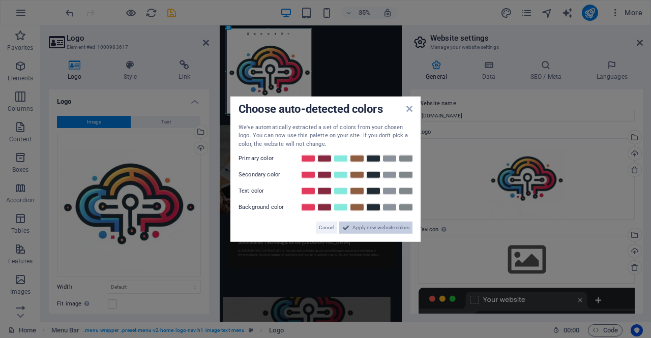
click at [356, 227] on span "Apply new website colors" at bounding box center [380, 228] width 57 height 12
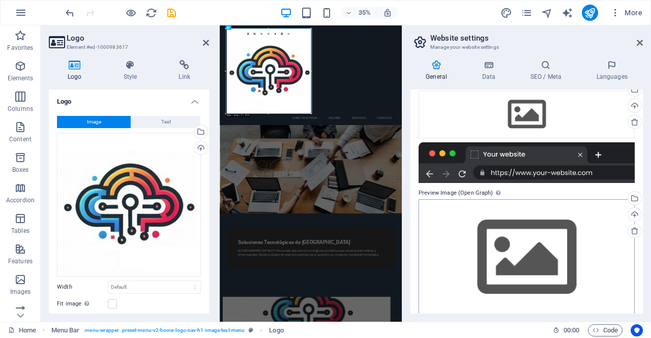
scroll to position [156, 0]
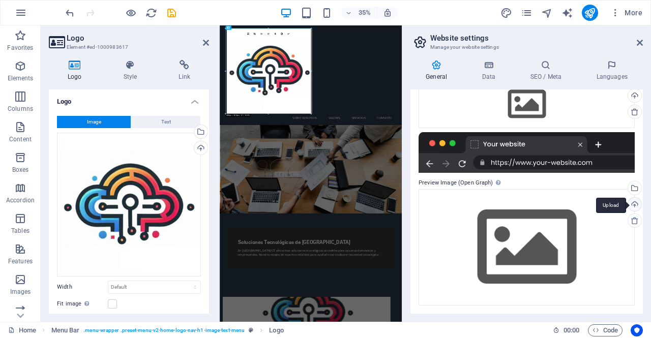
click at [634, 204] on div "Upload" at bounding box center [633, 205] width 15 height 15
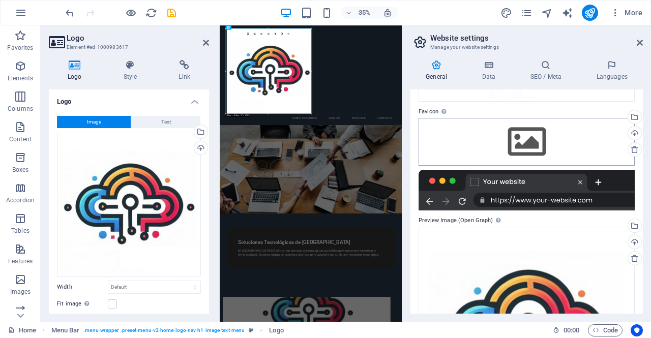
scroll to position [0, 0]
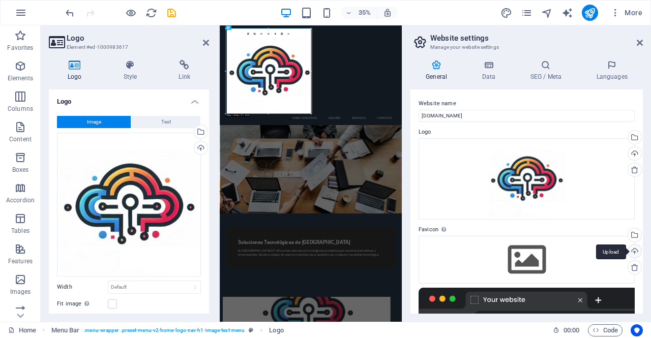
click at [630, 248] on div "Upload" at bounding box center [633, 252] width 15 height 15
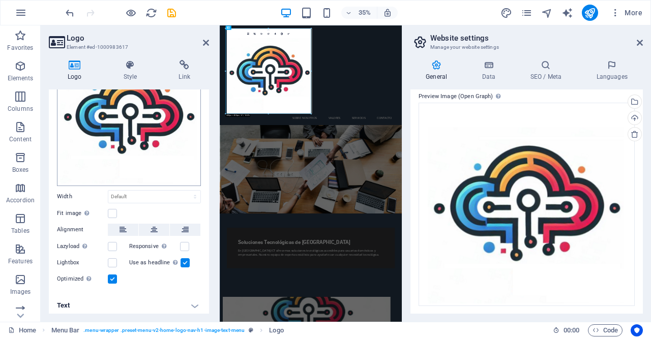
scroll to position [92, 0]
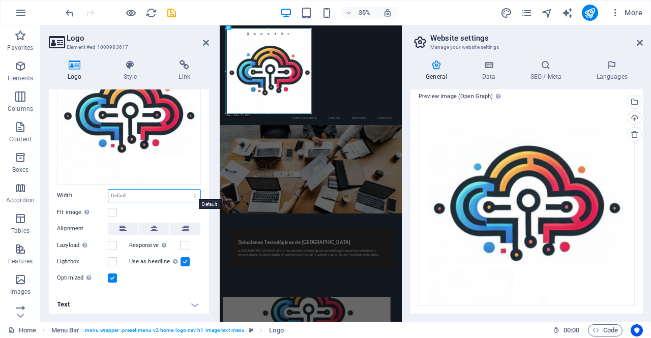
click at [163, 194] on select "Default auto px rem % em vh vw" at bounding box center [154, 196] width 92 height 12
click at [108, 190] on select "Default auto px rem % em vh vw" at bounding box center [154, 196] width 92 height 12
select select "DISABLED_OPTION_VALUE"
click at [173, 195] on select "Default auto px rem % em vh vw" at bounding box center [154, 196] width 92 height 12
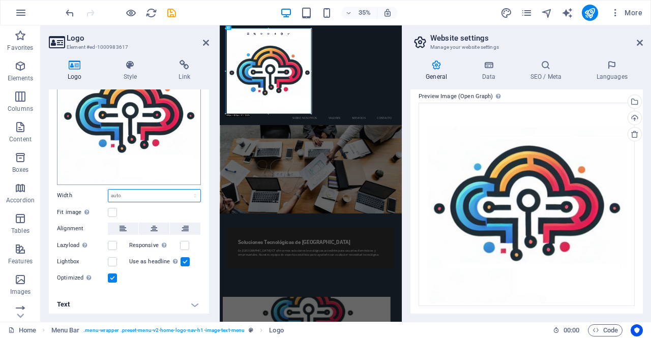
scroll to position [0, 0]
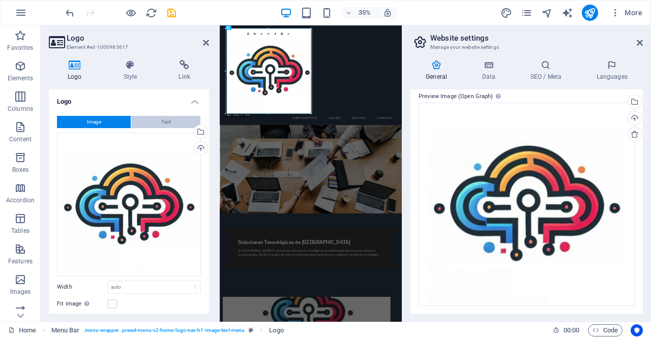
click at [164, 122] on span "Text" at bounding box center [166, 122] width 10 height 12
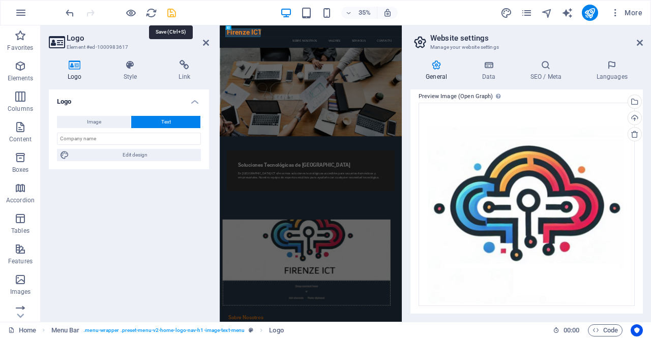
click at [174, 12] on icon "save" at bounding box center [172, 13] width 12 height 12
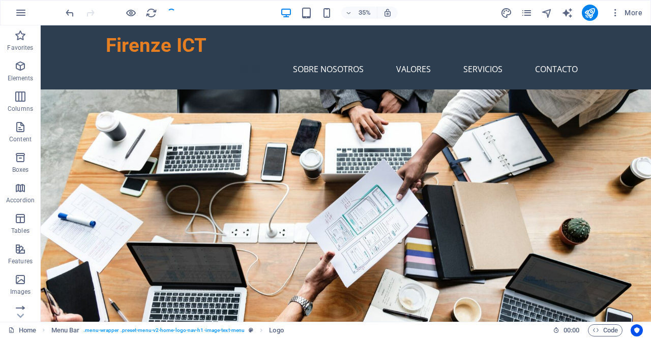
checkbox input "false"
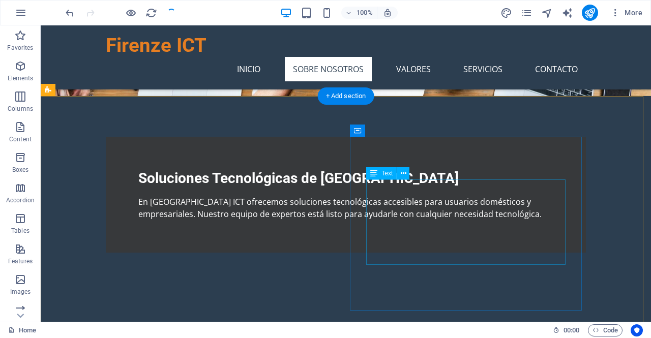
scroll to position [223, 0]
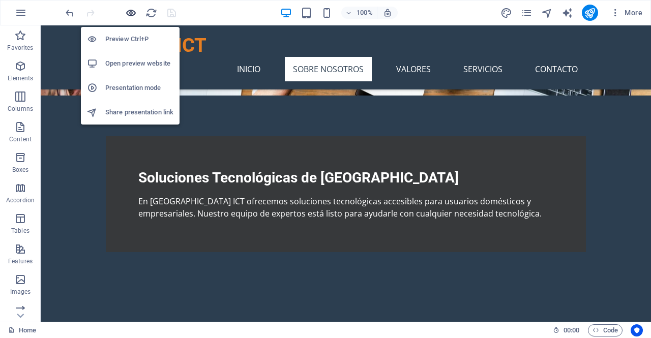
click at [132, 14] on icon "button" at bounding box center [131, 13] width 12 height 12
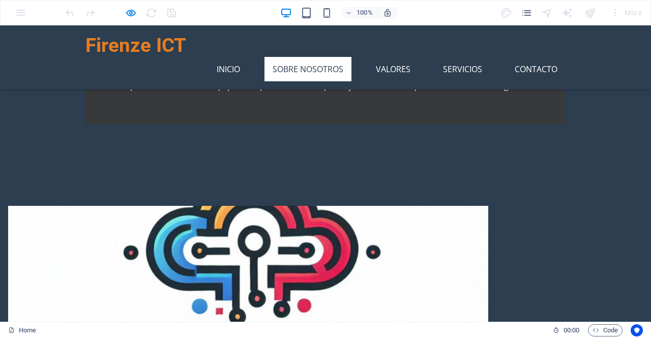
scroll to position [389, 0]
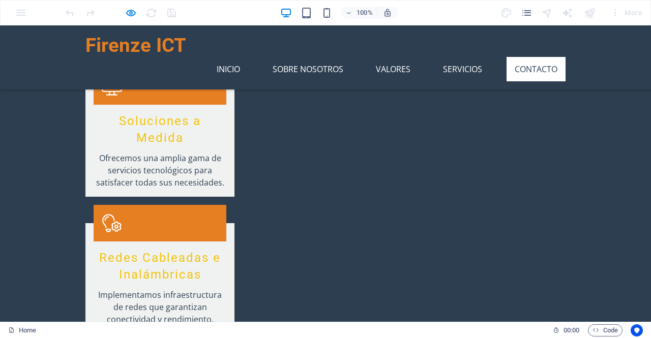
scroll to position [1531, 0]
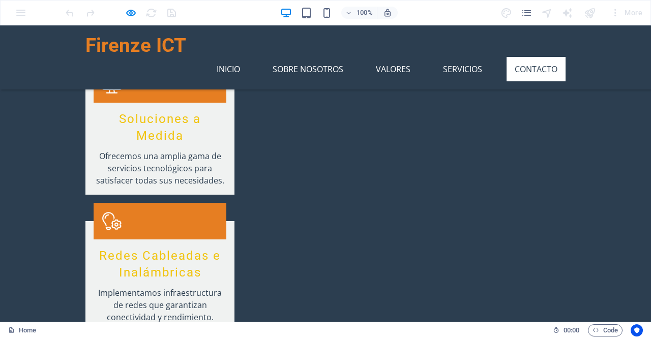
drag, startPoint x: 111, startPoint y: 183, endPoint x: 188, endPoint y: 258, distance: 107.5
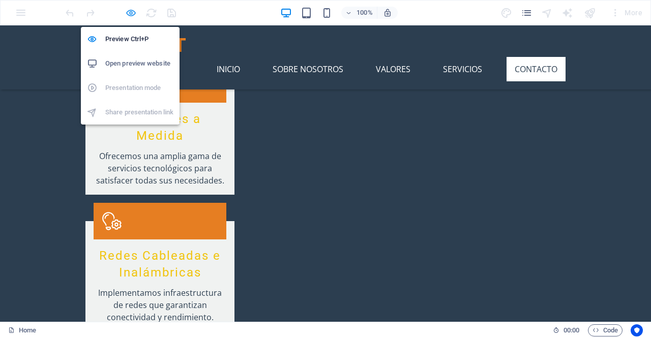
click at [131, 13] on icon "button" at bounding box center [131, 13] width 12 height 12
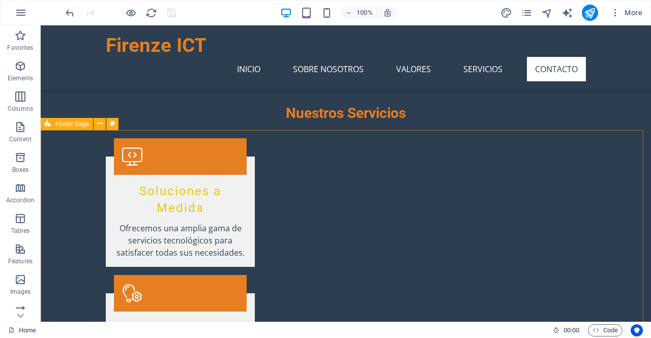
click at [63, 126] on span "Footer Saga" at bounding box center [72, 124] width 34 height 6
select select "footer"
select select "rem"
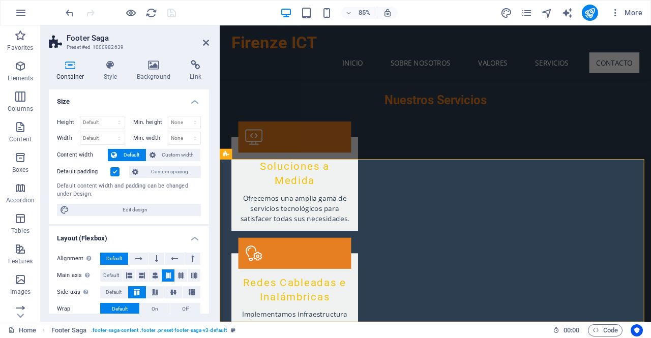
scroll to position [1479, 0]
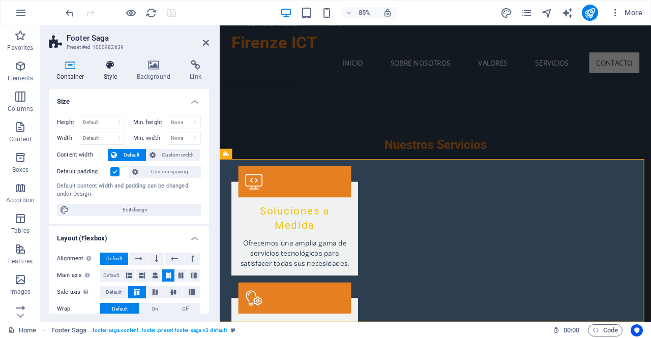
click at [113, 73] on h4 "Style" at bounding box center [112, 70] width 33 height 21
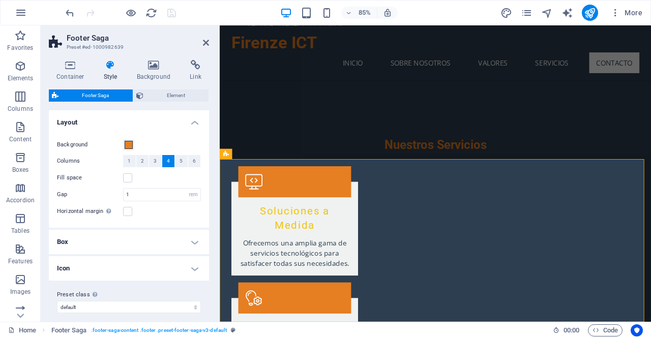
click at [114, 238] on h4 "Box" at bounding box center [129, 242] width 160 height 24
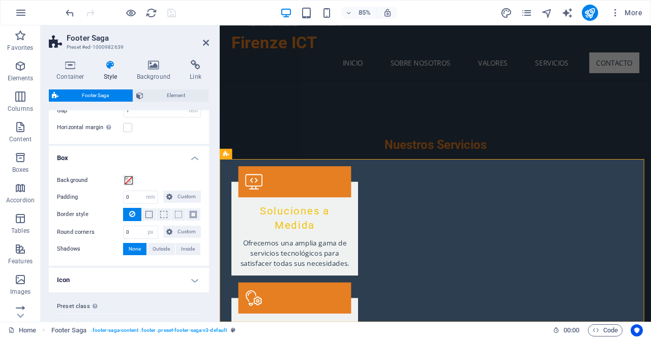
scroll to position [101, 0]
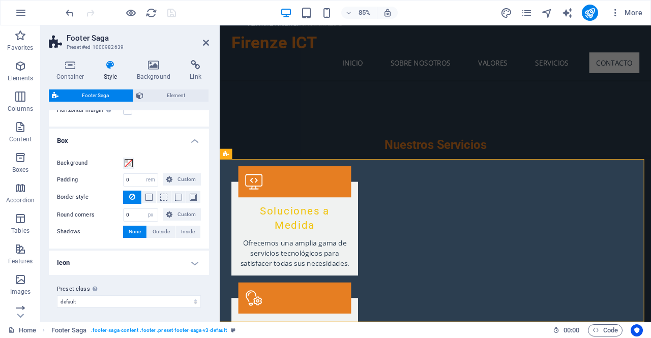
click at [131, 260] on h4 "Icon" at bounding box center [129, 263] width 160 height 24
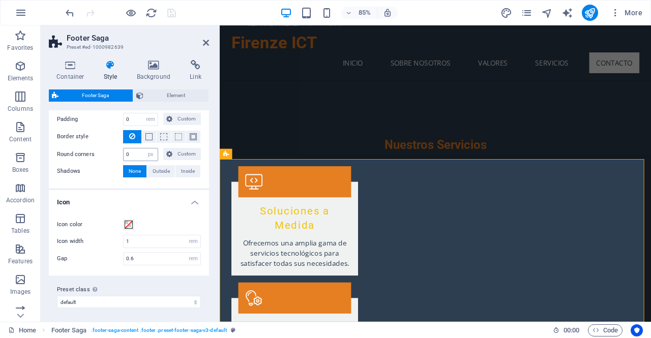
scroll to position [0, 0]
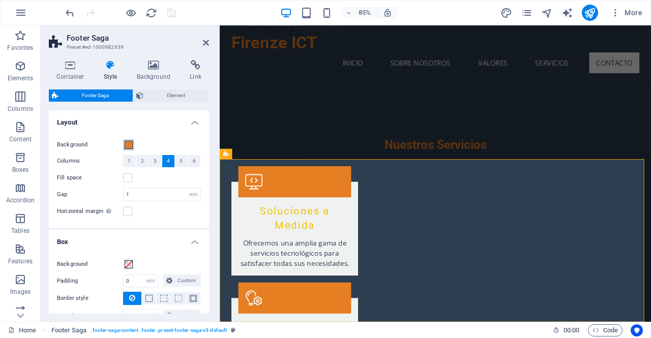
click at [128, 147] on span at bounding box center [129, 145] width 8 height 8
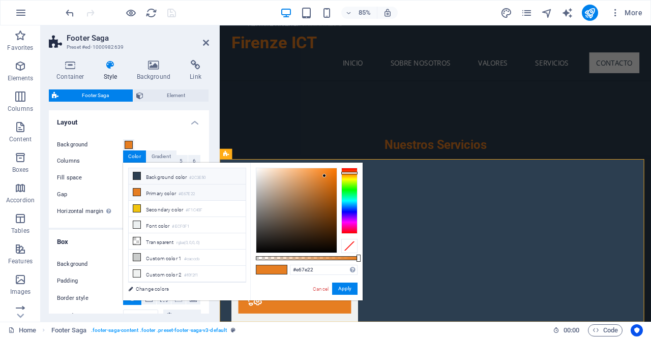
click at [153, 179] on li "Background color #2C3E50" at bounding box center [187, 176] width 117 height 16
type input "#2c3e50"
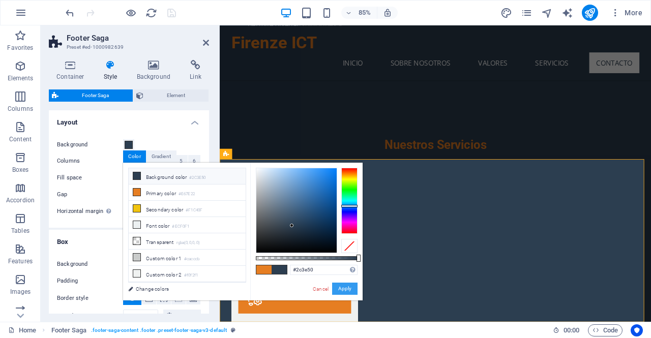
click at [345, 288] on button "Apply" at bounding box center [344, 289] width 25 height 12
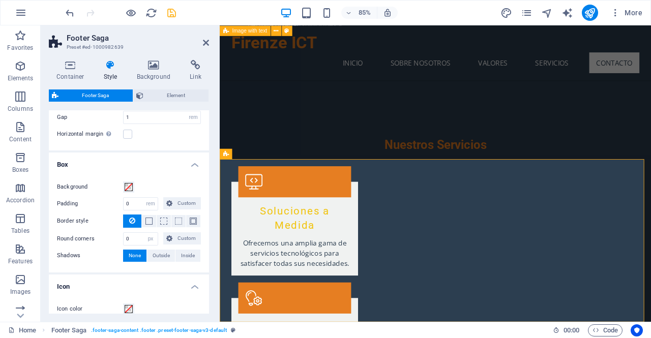
scroll to position [79, 0]
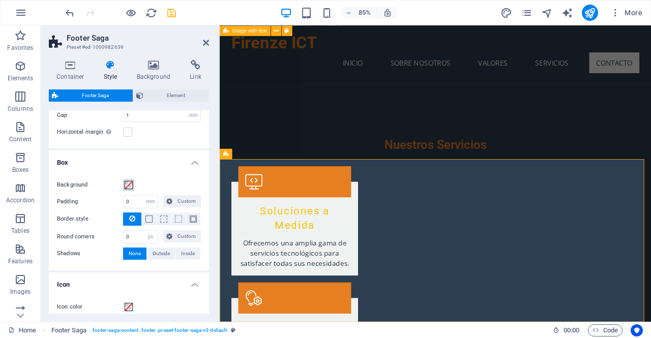
click at [132, 184] on span at bounding box center [129, 185] width 8 height 8
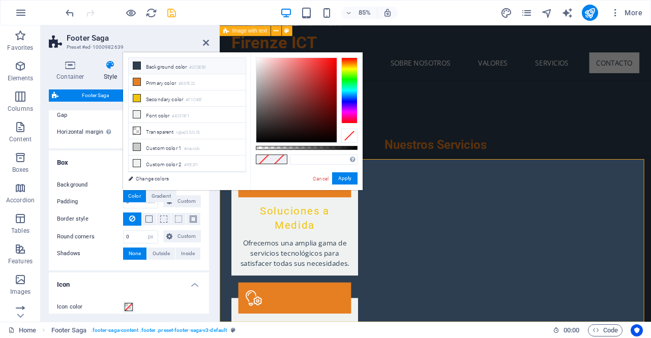
click at [174, 63] on li "Background color #2C3E50" at bounding box center [187, 66] width 117 height 16
type input "#2c3e50"
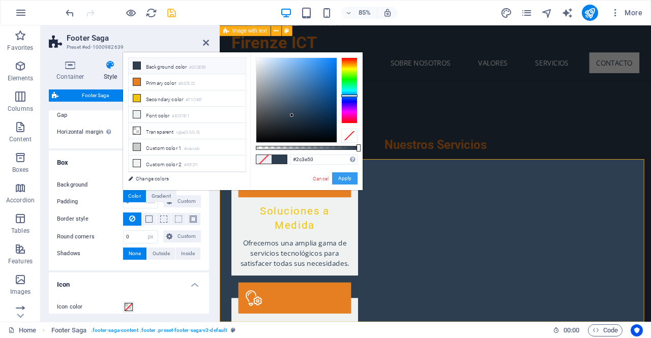
click at [349, 180] on button "Apply" at bounding box center [344, 178] width 25 height 12
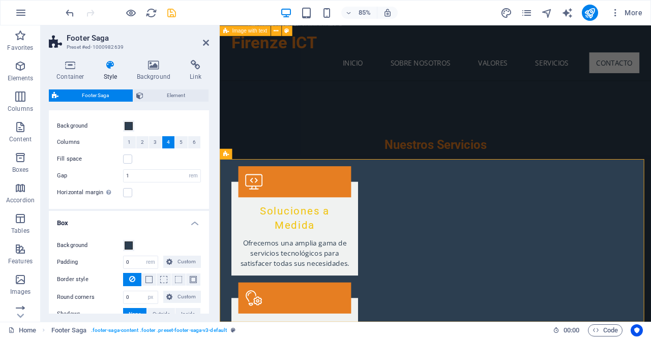
scroll to position [0, 0]
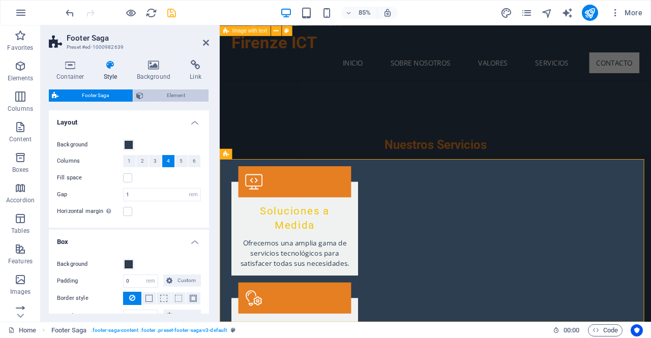
click at [159, 96] on span "Element" at bounding box center [175, 95] width 59 height 12
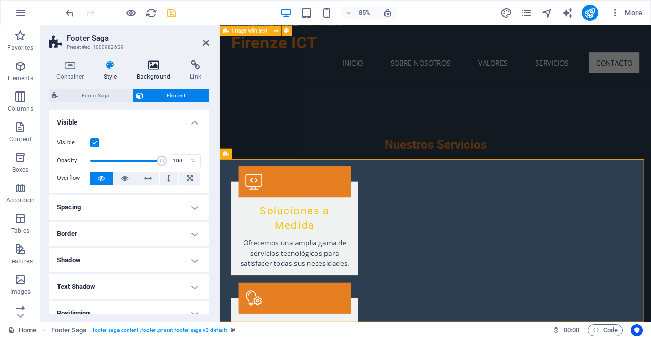
click at [169, 64] on icon at bounding box center [153, 65] width 49 height 10
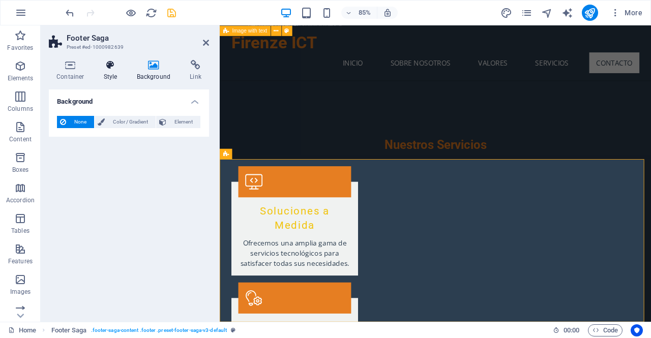
click at [114, 68] on icon at bounding box center [110, 65] width 29 height 10
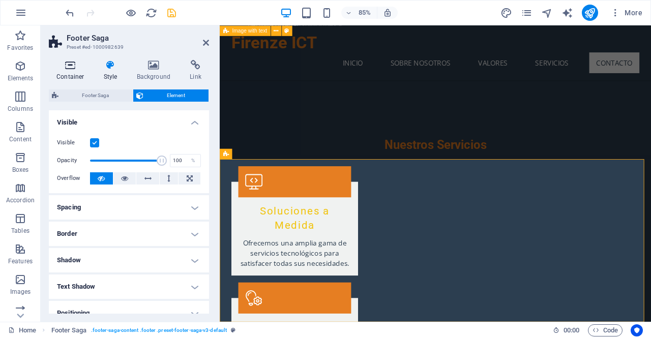
click at [55, 70] on h4 "Container" at bounding box center [72, 70] width 47 height 21
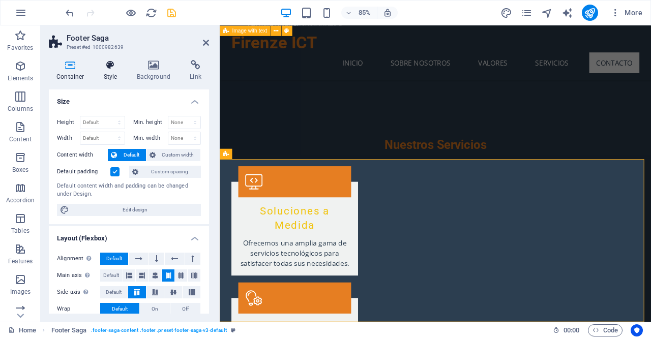
click at [117, 73] on h4 "Style" at bounding box center [112, 70] width 33 height 21
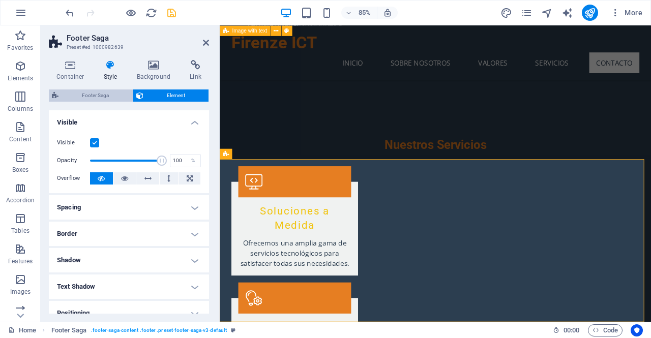
click at [100, 96] on span "Footer Saga" at bounding box center [96, 95] width 68 height 12
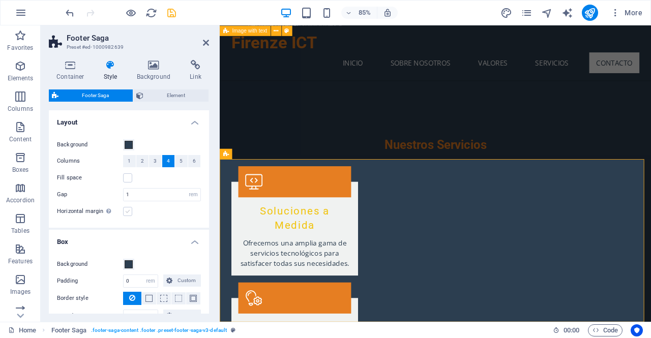
click at [126, 213] on label at bounding box center [127, 211] width 9 height 9
click at [0, 0] on input "Horizontal margin Only if the containers "Content width" is not set to "Default"" at bounding box center [0, 0] width 0 height 0
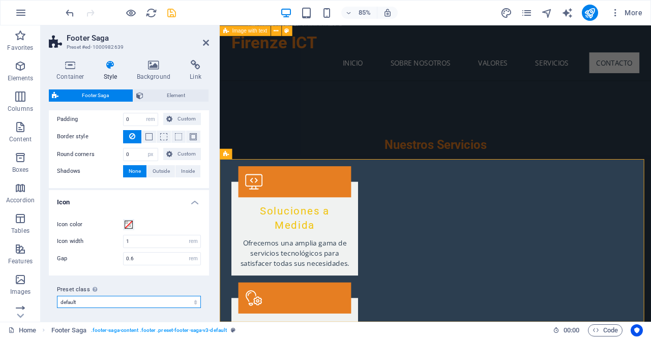
click at [186, 305] on select "default Add preset class" at bounding box center [129, 302] width 144 height 12
click at [57, 296] on select "default Add preset class" at bounding box center [129, 302] width 144 height 12
select select "preset-footer-saga-v3-default"
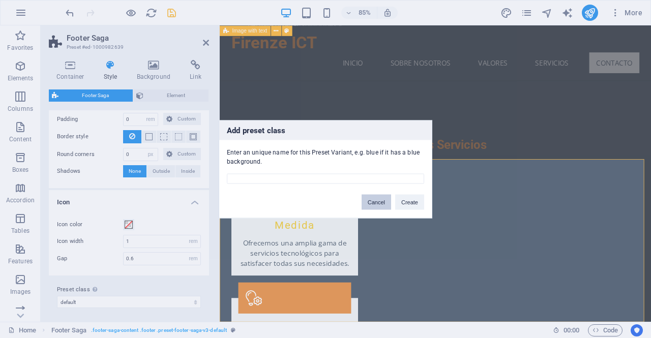
click at [378, 202] on button "Cancel" at bounding box center [375, 201] width 29 height 15
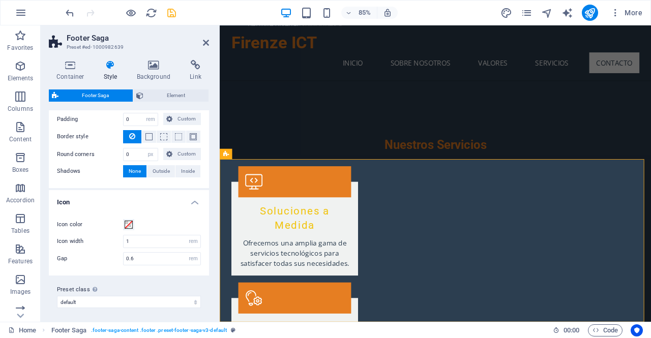
click at [136, 18] on icon "button" at bounding box center [131, 13] width 12 height 12
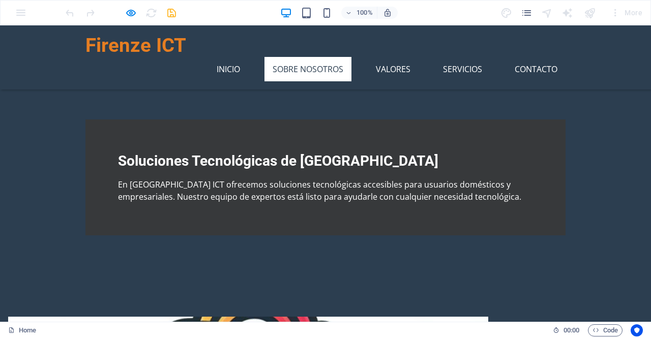
scroll to position [223, 0]
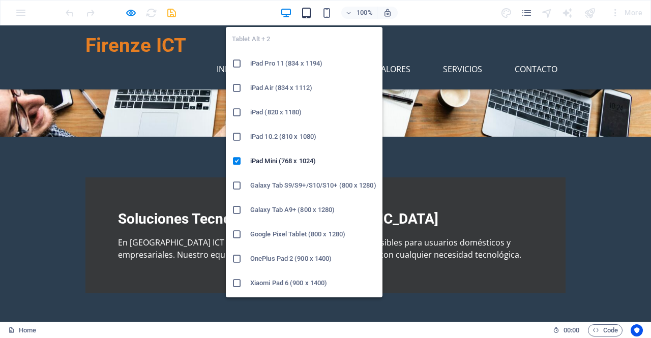
click at [305, 11] on icon "button" at bounding box center [306, 13] width 12 height 12
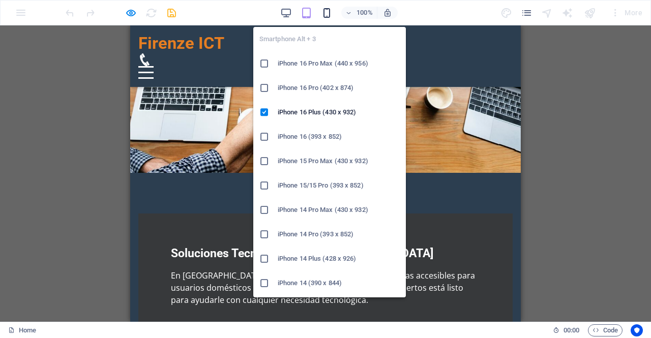
click at [326, 14] on icon "button" at bounding box center [327, 13] width 12 height 12
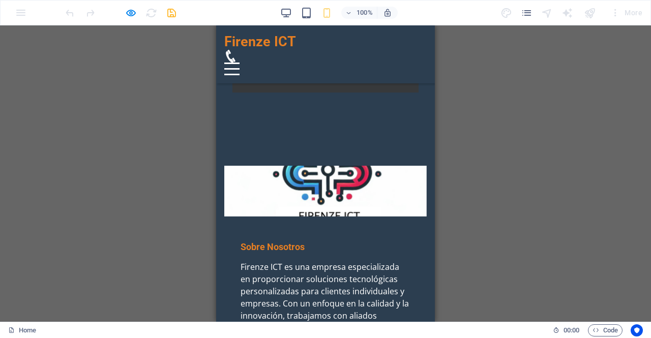
scroll to position [0, 0]
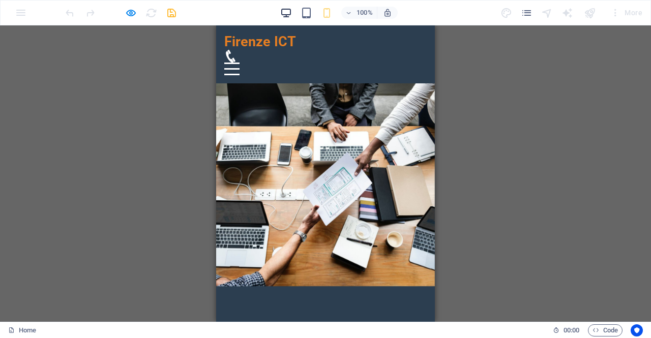
click at [286, 12] on icon "button" at bounding box center [286, 13] width 12 height 12
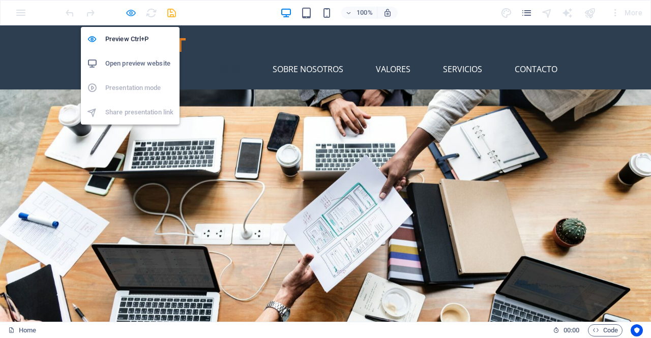
click at [126, 14] on icon "button" at bounding box center [131, 13] width 12 height 12
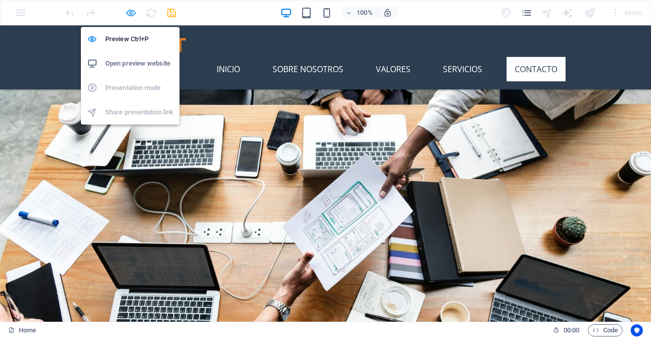
scroll to position [1479, 0]
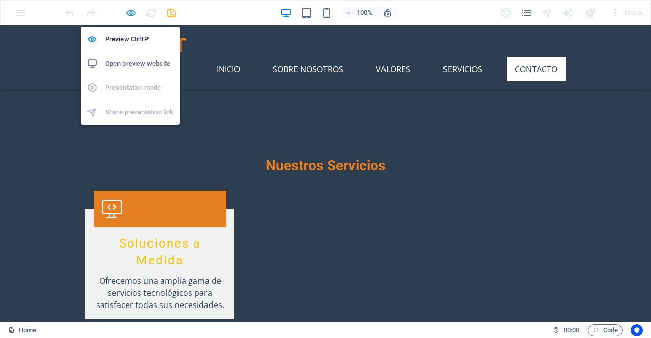
select select "rem"
select select "px"
select select "rem"
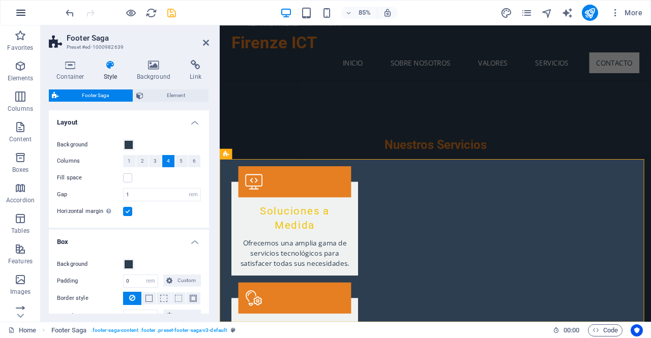
click at [24, 16] on icon "button" at bounding box center [21, 13] width 12 height 12
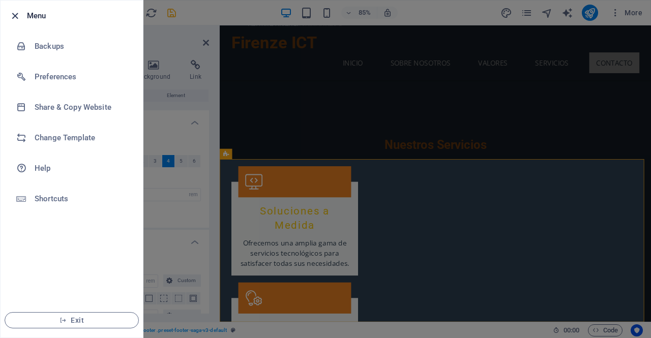
click at [15, 15] on icon "button" at bounding box center [15, 16] width 12 height 12
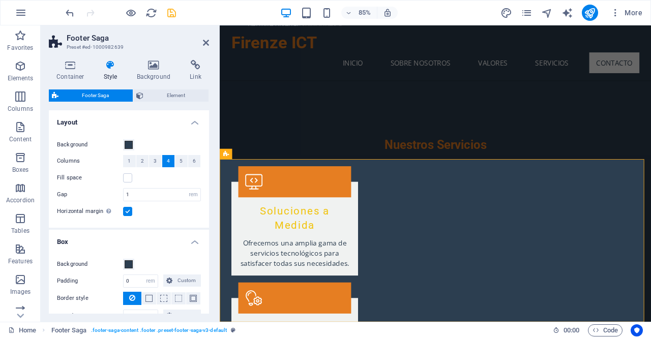
click at [178, 12] on div "85% More" at bounding box center [355, 13] width 583 height 16
click at [169, 12] on icon "save" at bounding box center [172, 13] width 12 height 12
select select "rem"
select select "px"
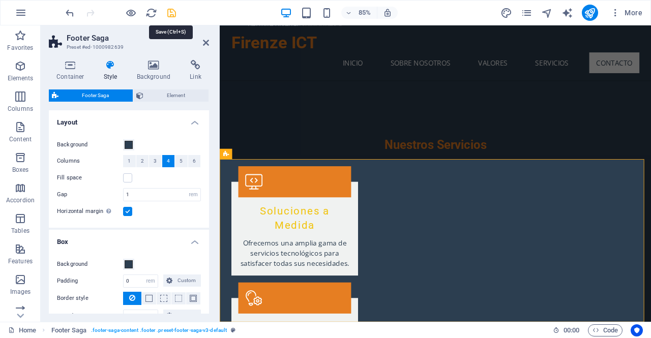
select select "rem"
checkbox input "false"
click at [587, 12] on icon "publish" at bounding box center [590, 13] width 12 height 12
select select "rem"
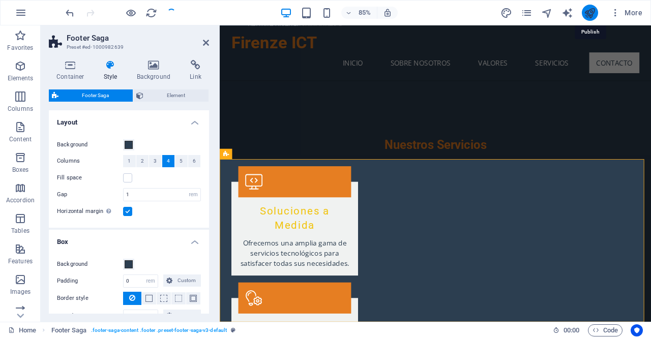
select select "rem"
select select "px"
select select "rem"
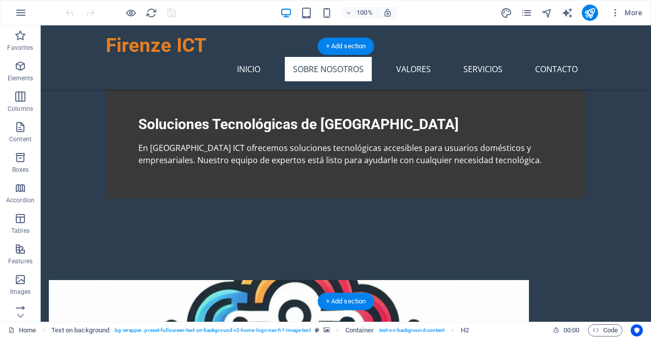
scroll to position [280, 0]
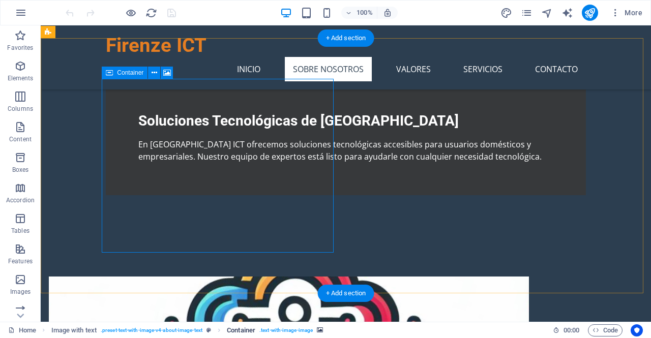
click at [285, 331] on span ". text-with-image-image" at bounding box center [285, 330] width 53 height 12
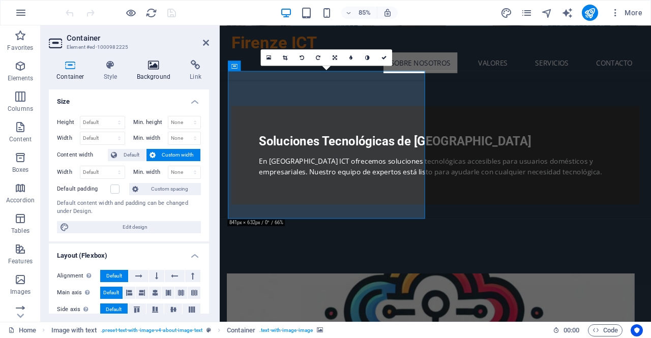
click at [153, 75] on h4 "Background" at bounding box center [155, 70] width 53 height 21
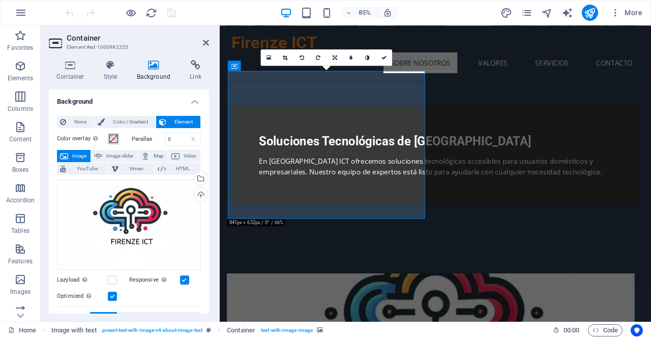
click at [113, 140] on span at bounding box center [113, 139] width 8 height 8
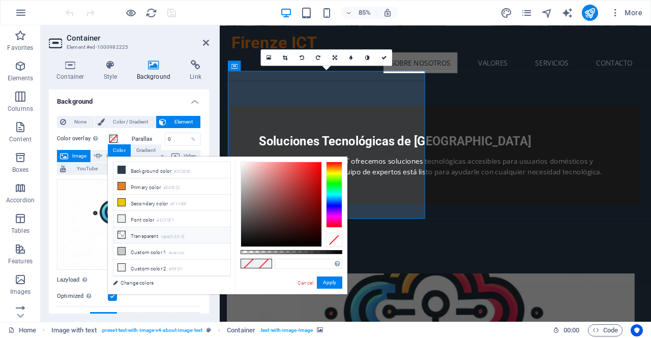
click at [142, 234] on li "Transparent rgba(0,0,0,.0)" at bounding box center [171, 235] width 117 height 16
type input "rgba(0, 0, 0, 0)"
click at [335, 287] on button "Apply" at bounding box center [329, 283] width 25 height 12
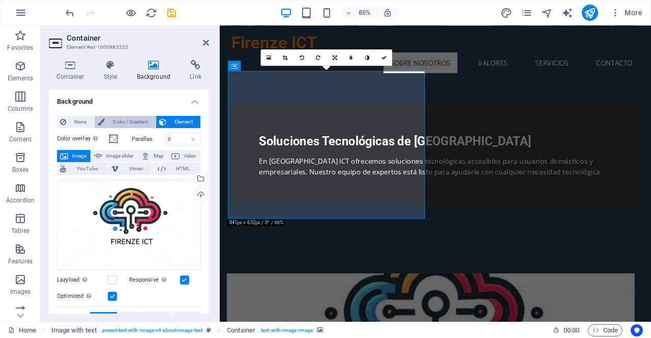
click at [114, 123] on span "Color / Gradient" at bounding box center [130, 122] width 45 height 12
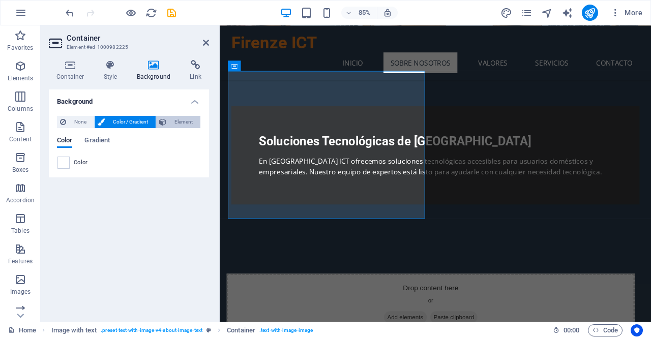
click at [172, 124] on span "Element" at bounding box center [183, 122] width 28 height 12
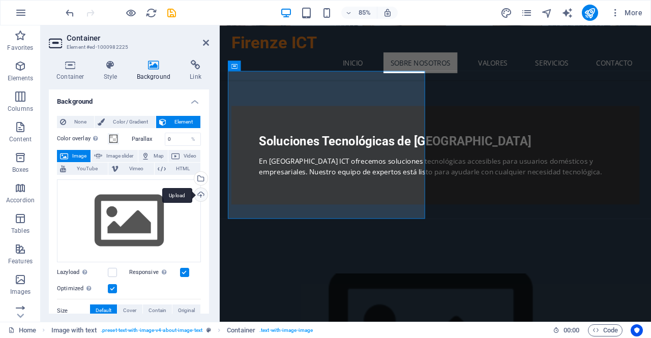
click at [200, 195] on div "Upload" at bounding box center [199, 195] width 15 height 15
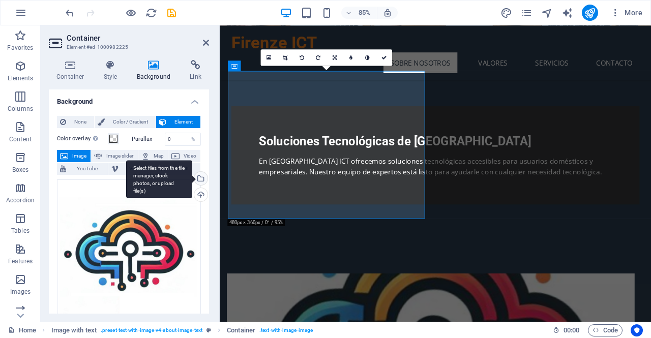
click at [192, 179] on div "Select files from the file manager, stock photos, or upload file(s)" at bounding box center [159, 179] width 66 height 38
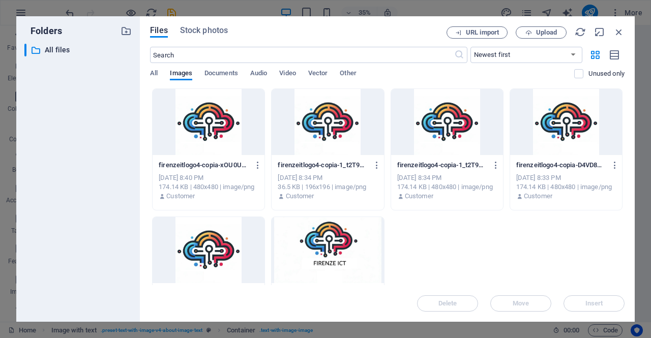
drag, startPoint x: 570, startPoint y: 253, endPoint x: 255, endPoint y: 115, distance: 344.0
click at [255, 115] on div "firenzeitlogo4-copia-xOU0U_EoqQ8y1FO8PaGkUA.png firenzeitlogo4-copia-xOU0U_EoqQ…" at bounding box center [387, 213] width 474 height 250
click at [203, 134] on div at bounding box center [209, 122] width 112 height 66
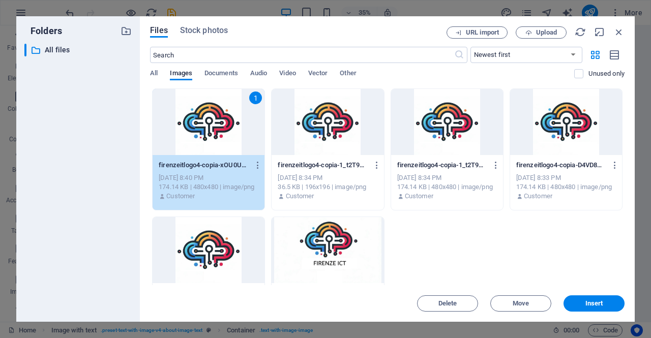
click at [360, 125] on div at bounding box center [328, 122] width 112 height 66
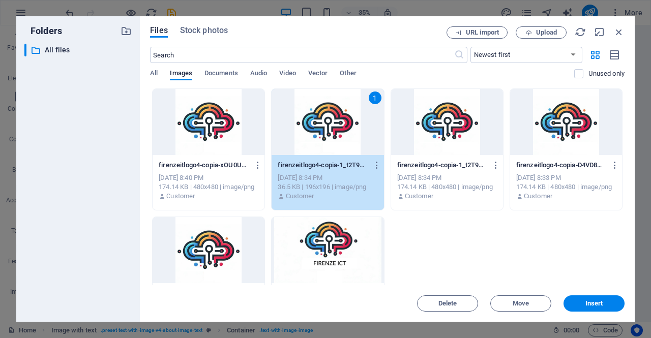
click at [257, 119] on div at bounding box center [209, 122] width 112 height 66
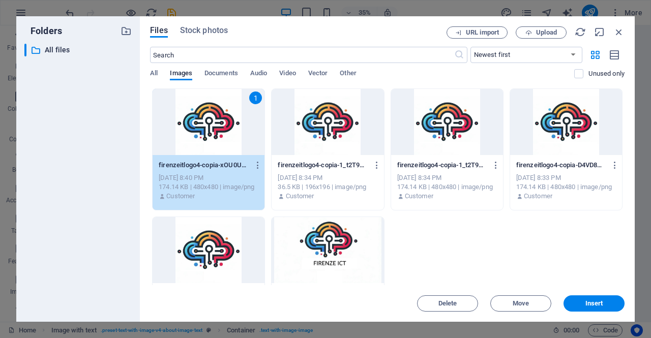
click at [359, 96] on div at bounding box center [328, 122] width 112 height 66
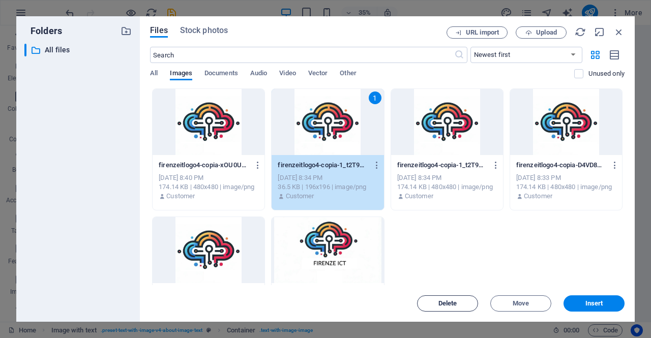
click at [470, 304] on span "Delete" at bounding box center [447, 303] width 52 height 6
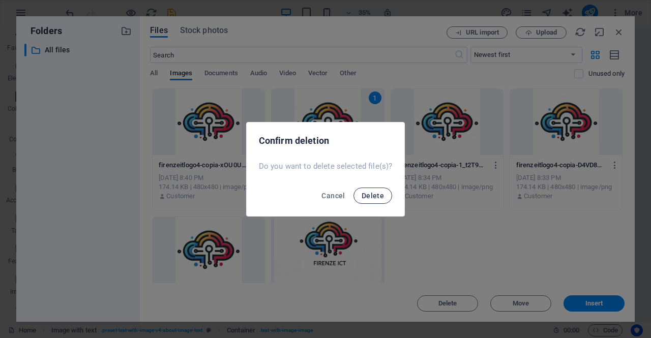
click at [385, 195] on button "Delete" at bounding box center [372, 196] width 39 height 16
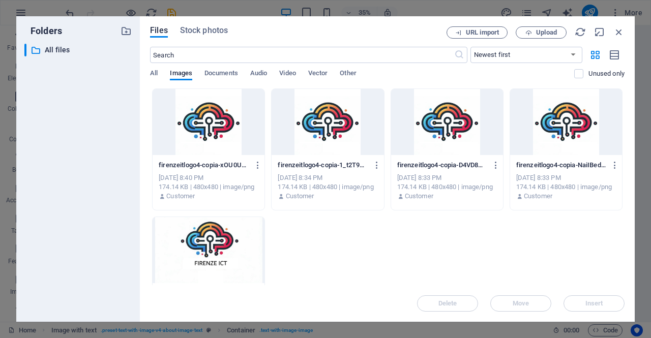
click at [235, 124] on div at bounding box center [209, 122] width 112 height 66
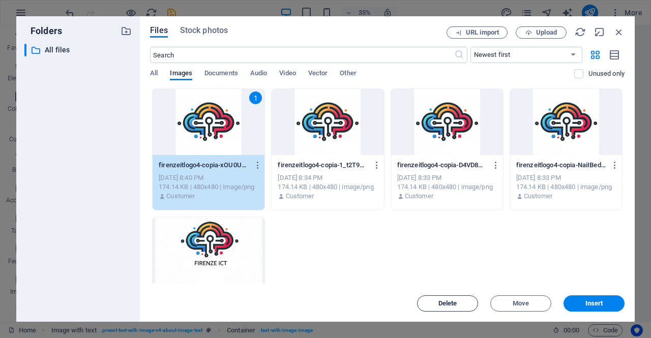
click at [461, 299] on button "Delete" at bounding box center [447, 303] width 61 height 16
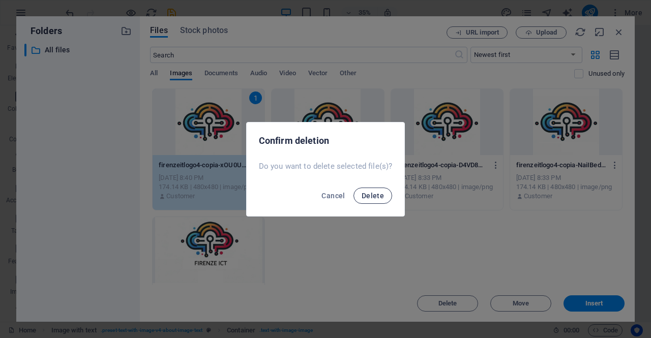
click at [369, 200] on button "Delete" at bounding box center [372, 196] width 39 height 16
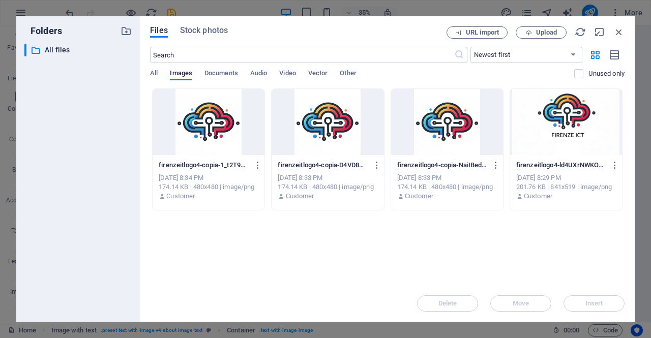
click at [218, 132] on div at bounding box center [209, 122] width 112 height 66
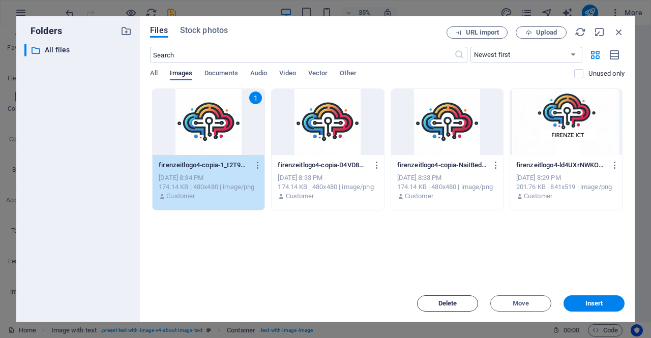
click at [458, 300] on span "Delete" at bounding box center [447, 303] width 52 height 6
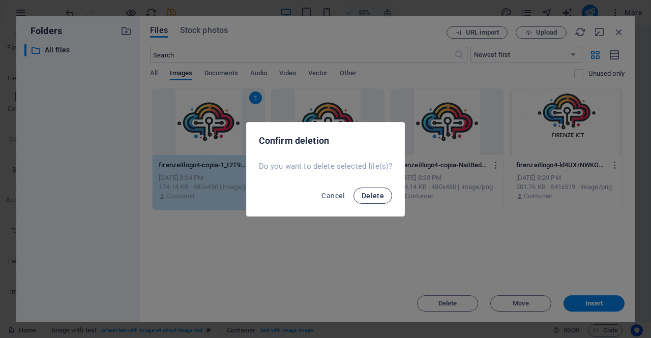
click at [373, 193] on span "Delete" at bounding box center [372, 196] width 22 height 8
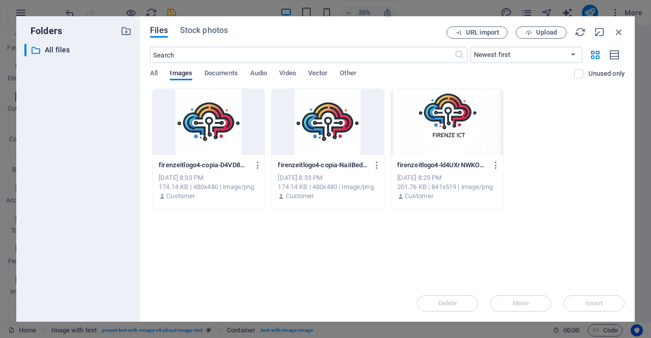
click at [236, 135] on div at bounding box center [209, 122] width 112 height 66
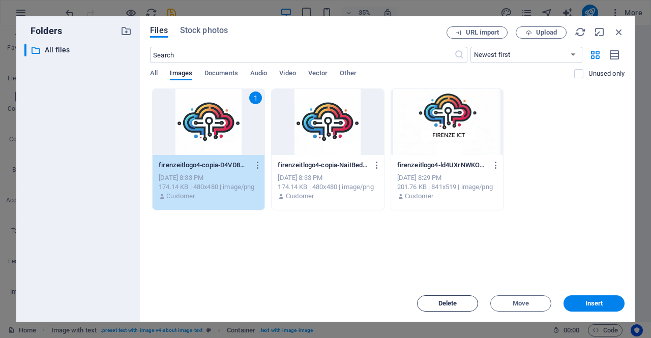
click at [458, 305] on span "Delete" at bounding box center [447, 303] width 52 height 6
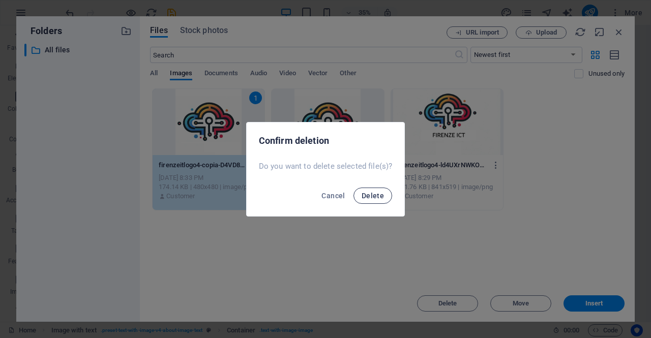
click at [378, 192] on span "Delete" at bounding box center [372, 196] width 22 height 8
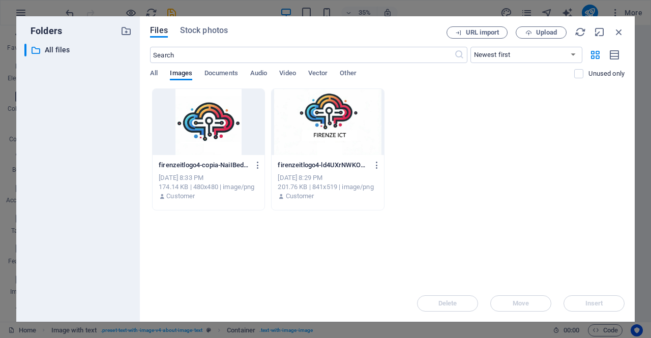
click at [219, 122] on div at bounding box center [209, 122] width 112 height 66
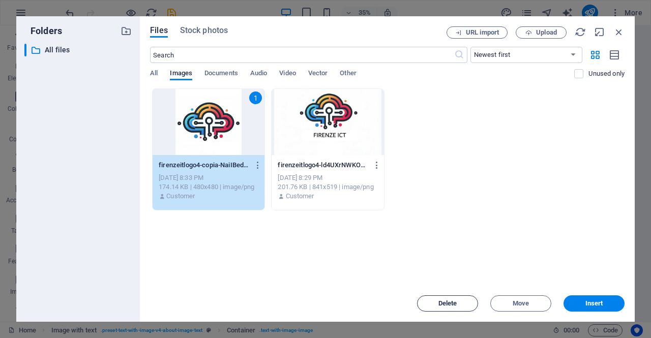
click at [460, 299] on button "Delete" at bounding box center [447, 303] width 61 height 16
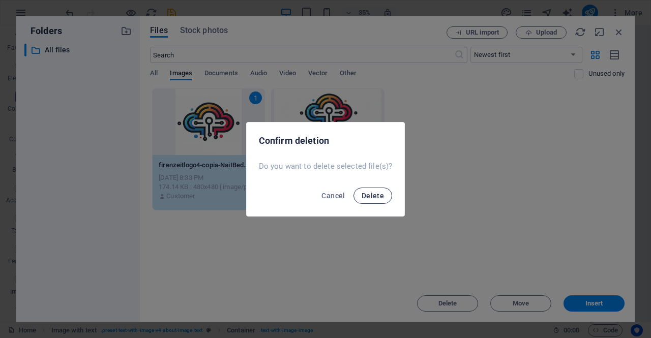
click at [375, 198] on span "Delete" at bounding box center [372, 196] width 22 height 8
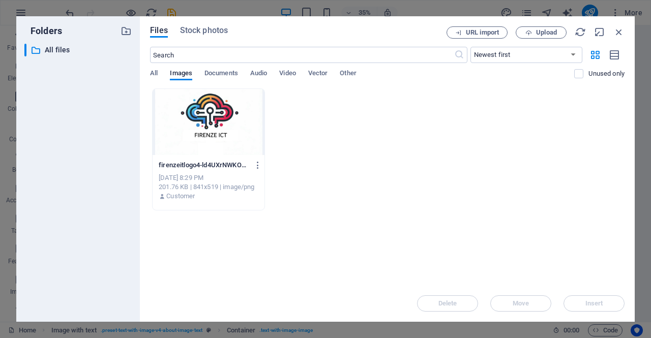
click at [204, 118] on div at bounding box center [209, 122] width 112 height 66
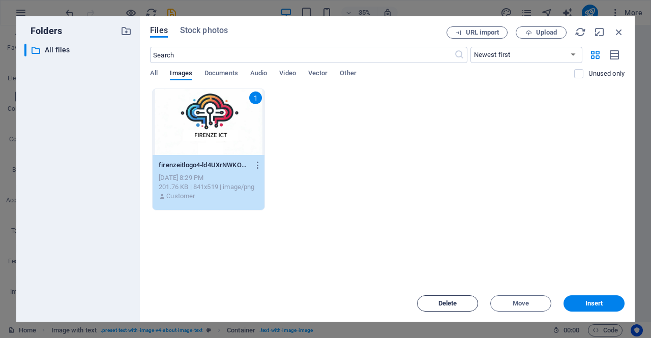
click at [460, 301] on span "Delete" at bounding box center [447, 303] width 52 height 6
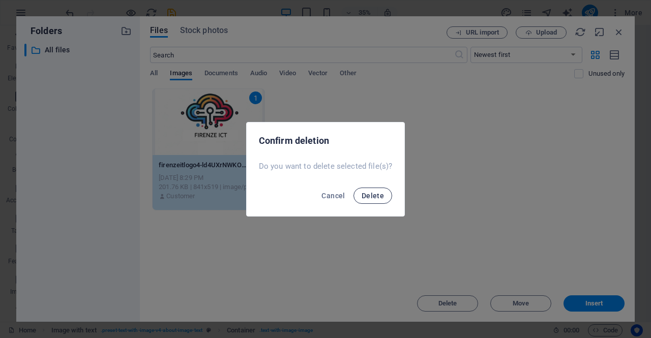
click at [374, 195] on span "Delete" at bounding box center [372, 196] width 22 height 8
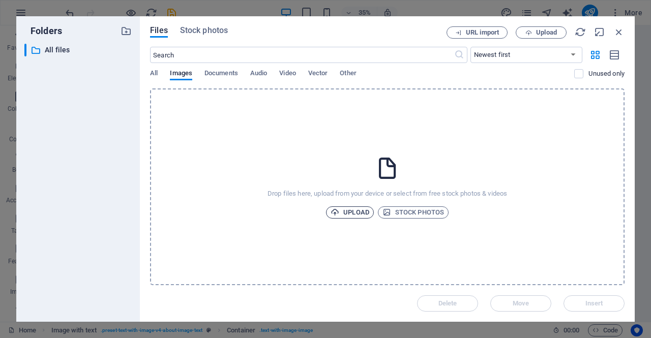
click at [352, 208] on span "Upload" at bounding box center [349, 212] width 39 height 12
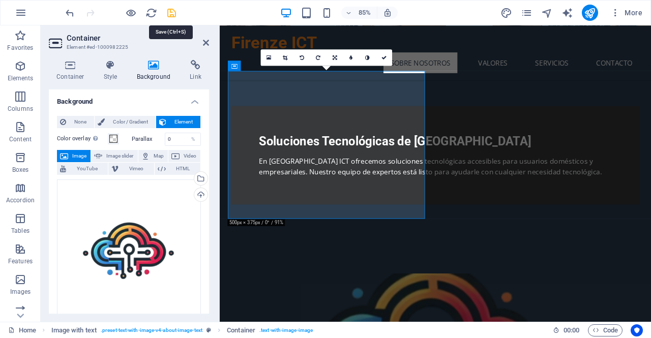
click at [166, 16] on icon "save" at bounding box center [172, 13] width 12 height 12
checkbox input "false"
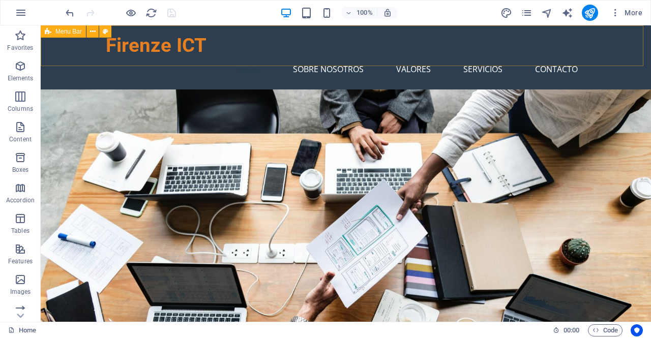
click at [69, 30] on span "Menu Bar" at bounding box center [68, 31] width 26 height 6
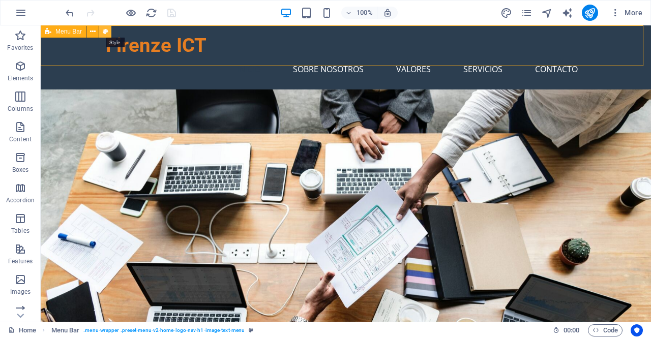
click at [106, 30] on icon at bounding box center [106, 31] width 6 height 11
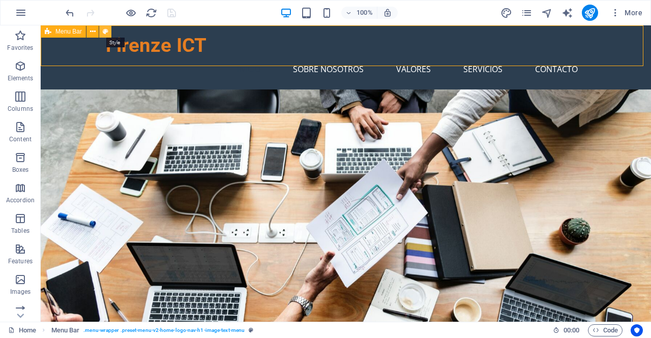
select select "rem"
select select "preset-menu-v2-home-logo-nav-h1-image-text-menu"
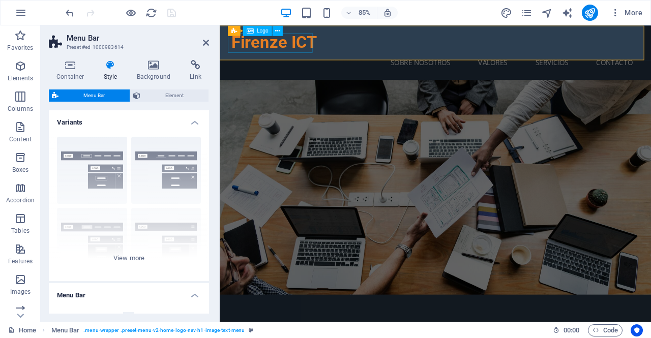
click at [257, 33] on span "Logo" at bounding box center [263, 30] width 12 height 5
click at [258, 30] on span "Logo" at bounding box center [263, 30] width 12 height 5
click at [278, 30] on icon at bounding box center [277, 30] width 5 height 9
click at [263, 33] on span "Logo" at bounding box center [263, 30] width 12 height 5
click at [275, 328] on span "Logo" at bounding box center [276, 330] width 14 height 12
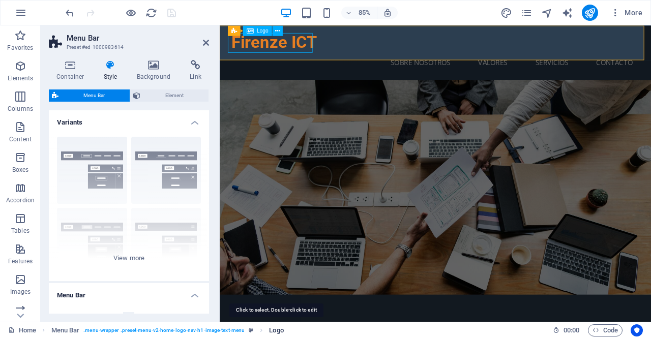
click at [275, 328] on span "Logo" at bounding box center [276, 330] width 14 height 12
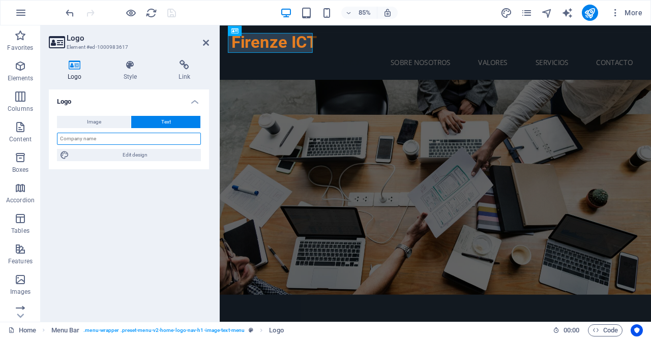
click at [99, 139] on input "text" at bounding box center [129, 139] width 144 height 12
type input "Firenze ICT"
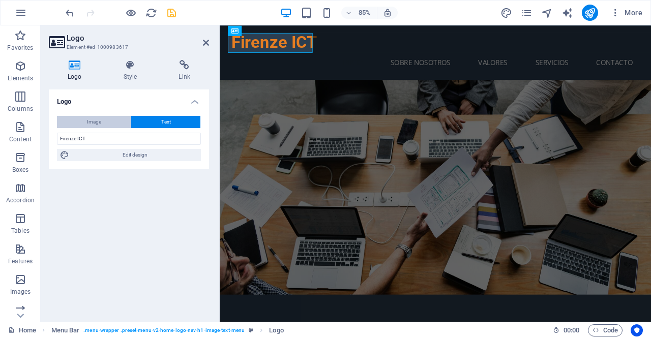
click at [92, 121] on span "Image" at bounding box center [94, 122] width 14 height 12
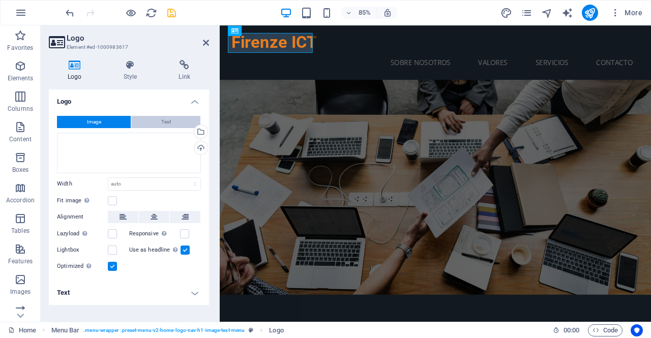
click at [143, 124] on button "Text" at bounding box center [165, 122] width 69 height 12
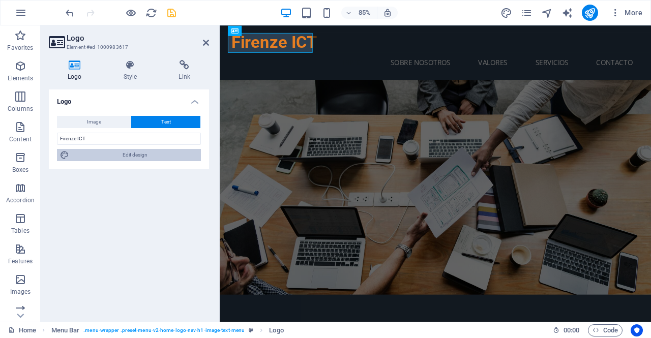
drag, startPoint x: 132, startPoint y: 156, endPoint x: 204, endPoint y: 308, distance: 168.1
click at [132, 156] on span "Edit design" at bounding box center [135, 155] width 126 height 12
select select "px"
select select "200"
select select "px"
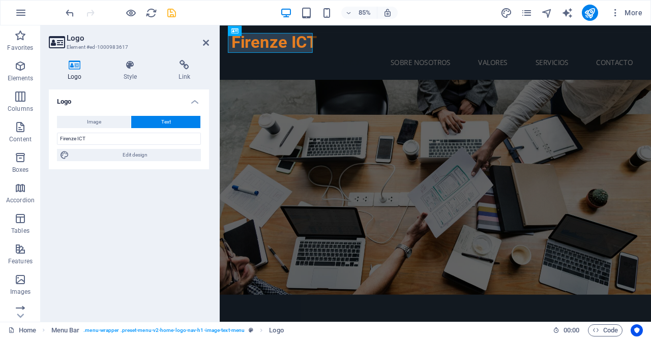
select select "rem"
select select "700"
select select "px"
select select "rem"
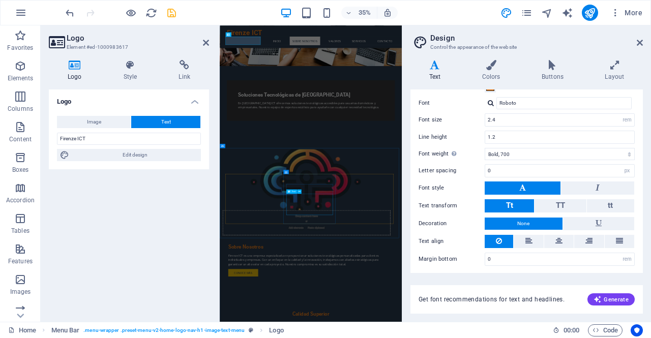
scroll to position [139, 0]
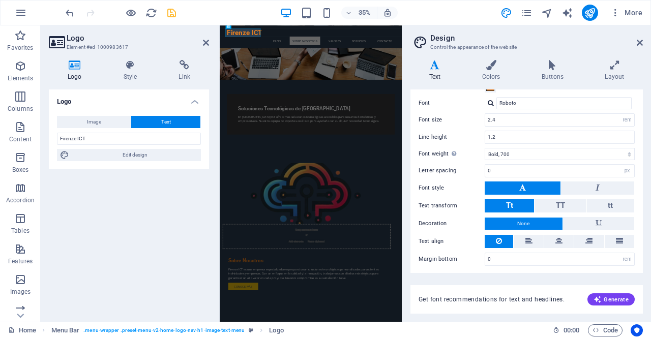
click at [418, 73] on h4 "Text" at bounding box center [436, 70] width 53 height 21
click at [434, 73] on h4 "Text" at bounding box center [436, 70] width 53 height 21
click at [485, 72] on h4 "Colors" at bounding box center [492, 70] width 59 height 21
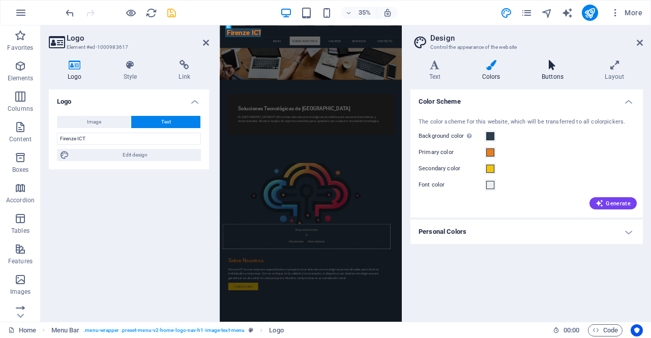
click at [554, 68] on icon at bounding box center [552, 65] width 59 height 10
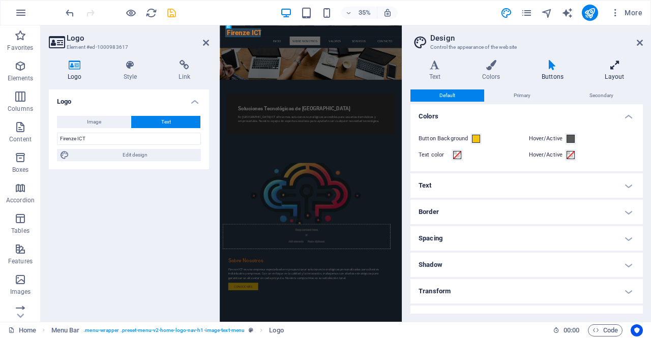
click at [617, 73] on h4 "Layout" at bounding box center [614, 70] width 56 height 21
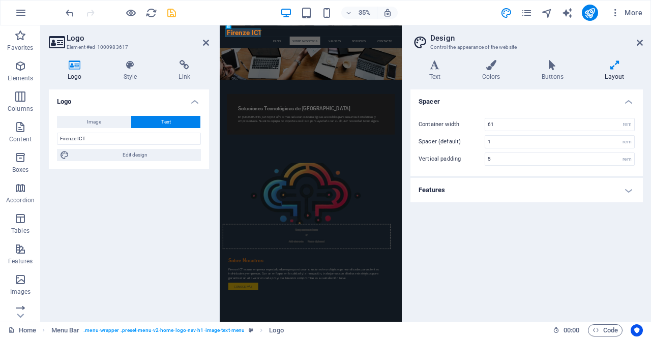
click at [523, 195] on h4 "Features" at bounding box center [526, 190] width 232 height 24
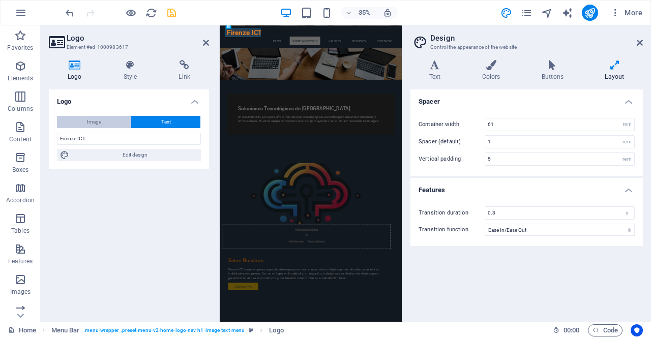
click at [75, 122] on button "Image" at bounding box center [94, 122] width 74 height 12
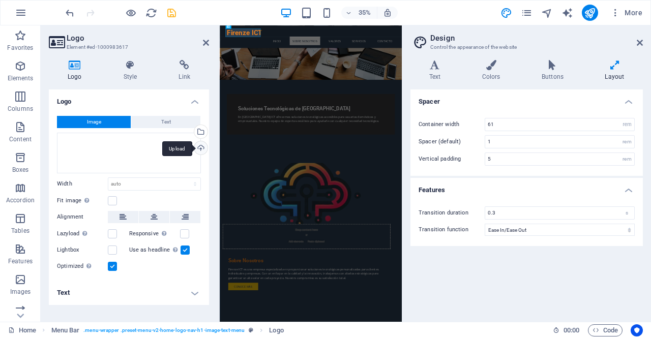
click at [203, 146] on div "Upload" at bounding box center [199, 148] width 15 height 15
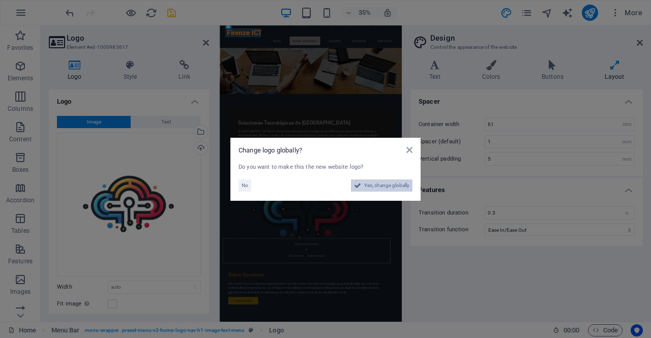
click at [373, 187] on span "Yes, change globally" at bounding box center [386, 185] width 45 height 12
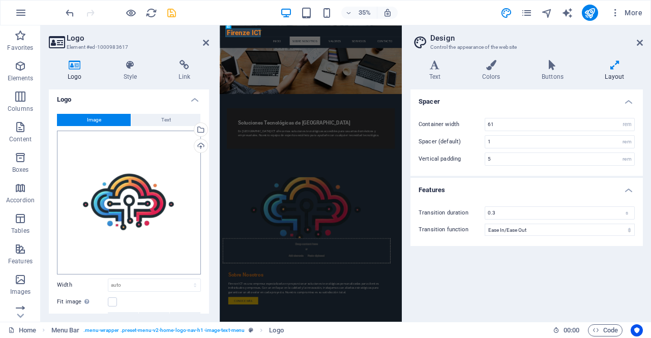
scroll to position [0, 0]
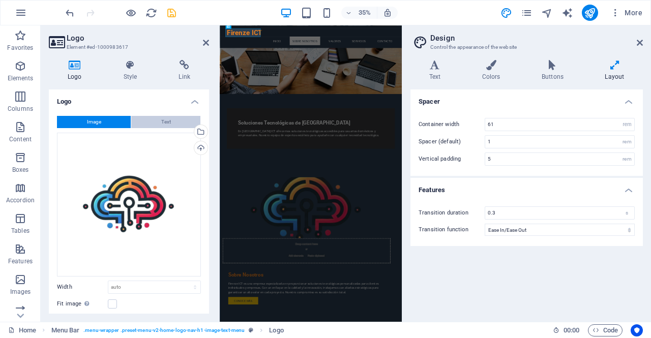
click at [157, 119] on button "Text" at bounding box center [165, 122] width 69 height 12
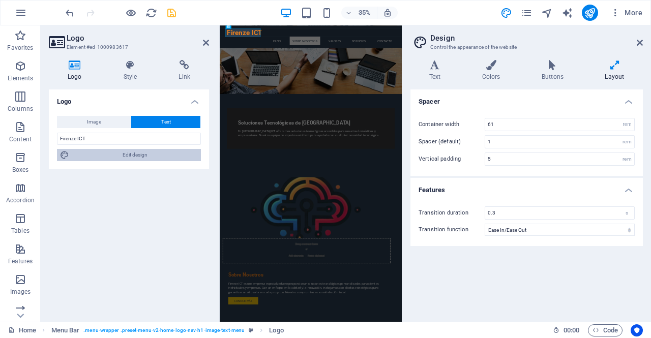
click at [97, 152] on span "Edit design" at bounding box center [135, 155] width 126 height 12
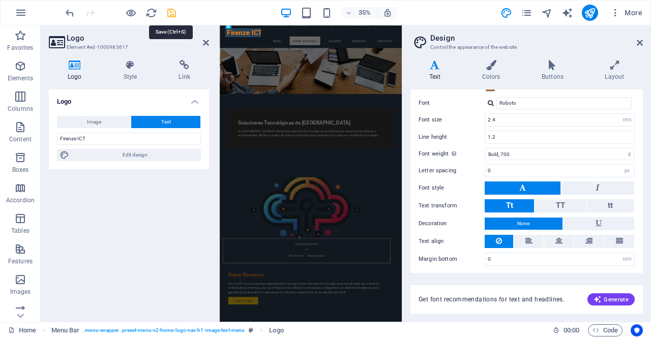
click at [173, 14] on icon "save" at bounding box center [172, 13] width 12 height 12
checkbox input "false"
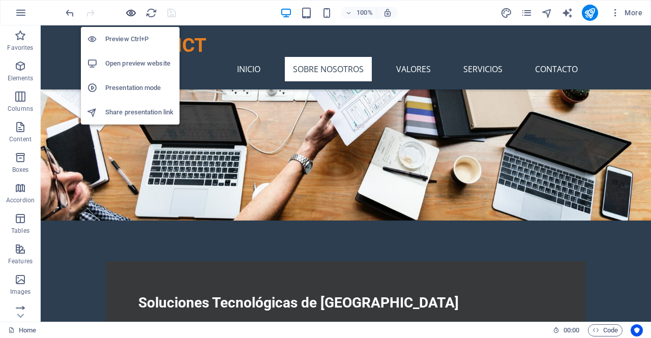
click at [125, 12] on icon "button" at bounding box center [131, 13] width 12 height 12
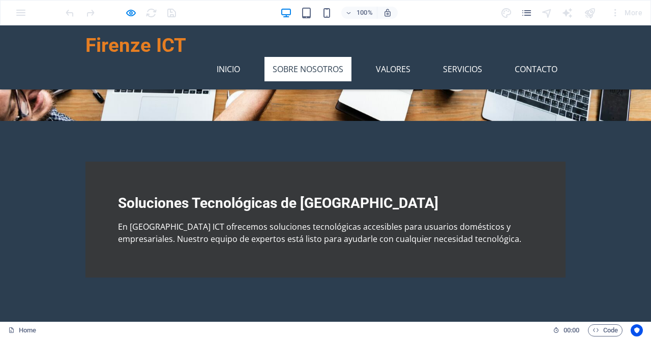
scroll to position [234, 0]
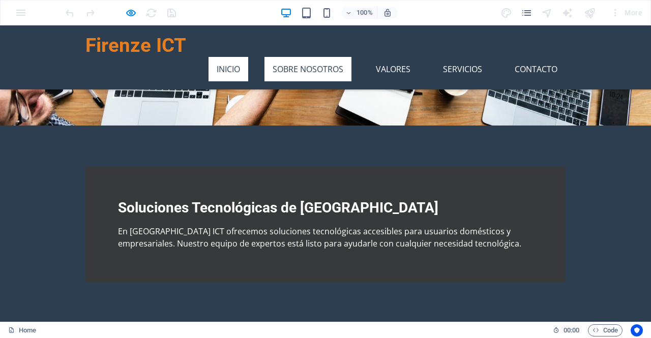
click at [228, 57] on link "Inicio" at bounding box center [228, 69] width 40 height 24
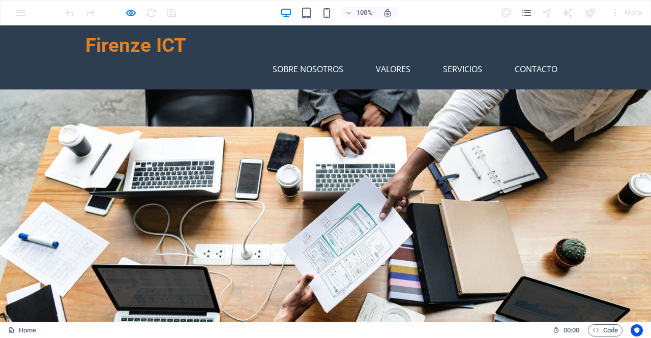
scroll to position [41, 0]
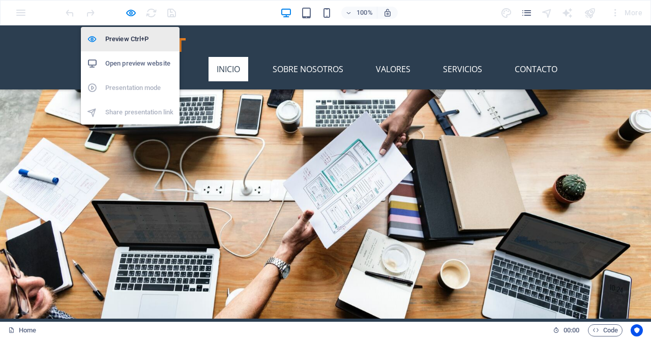
click at [121, 45] on li "Preview Ctrl+P" at bounding box center [130, 39] width 99 height 24
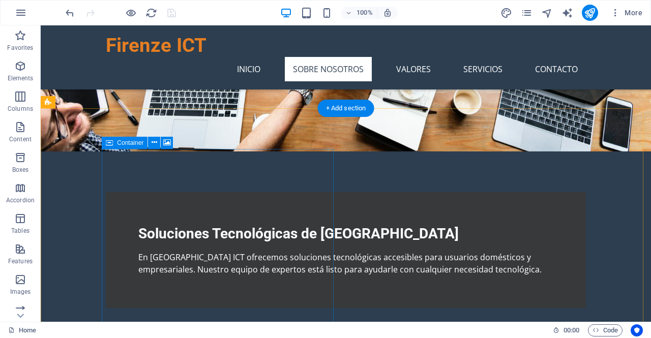
scroll to position [212, 0]
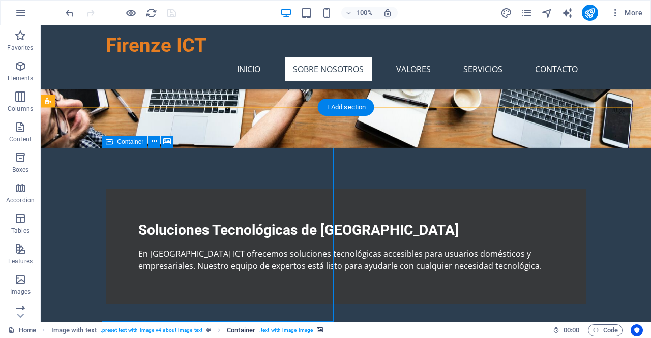
click at [278, 334] on span ". text-with-image-image" at bounding box center [285, 330] width 53 height 12
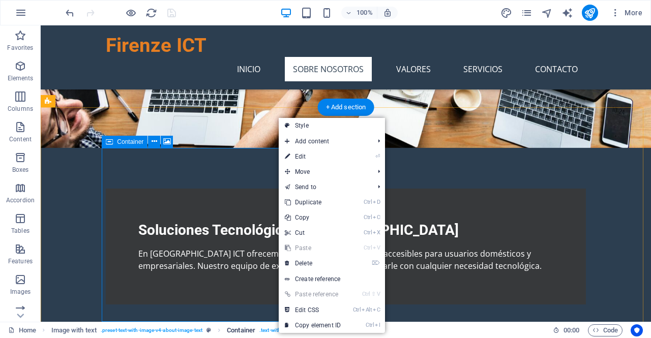
click at [268, 328] on span ". text-with-image-image" at bounding box center [285, 330] width 53 height 12
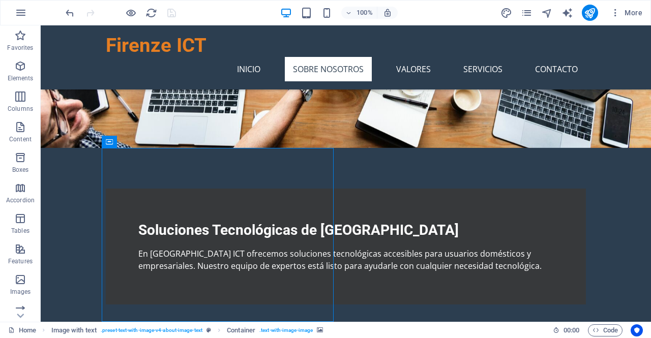
click at [327, 329] on div "Home Image with text . preset-text-with-image-v4-about-image-text Container . t…" at bounding box center [276, 330] width 536 height 12
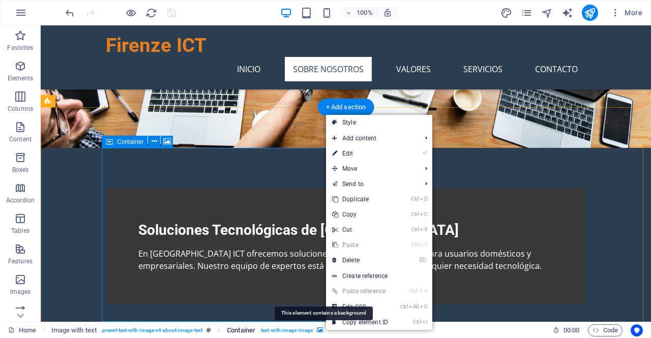
click at [323, 330] on icon "breadcrumb" at bounding box center [320, 330] width 6 height 6
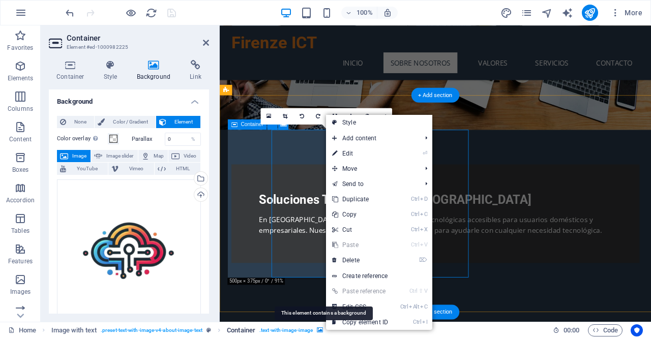
click at [323, 330] on icon "breadcrumb" at bounding box center [320, 330] width 6 height 6
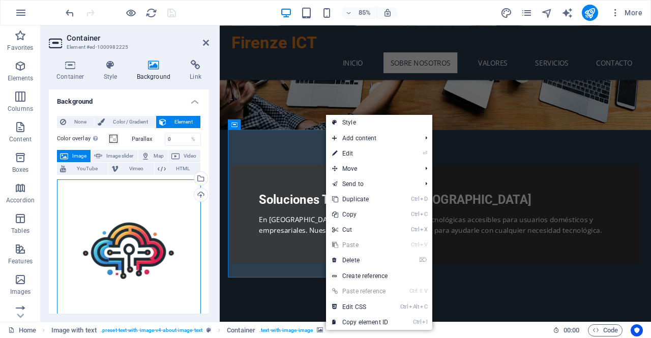
click at [109, 239] on div "Drag files here, click to choose files or select files from Files or our free s…" at bounding box center [129, 251] width 144 height 144
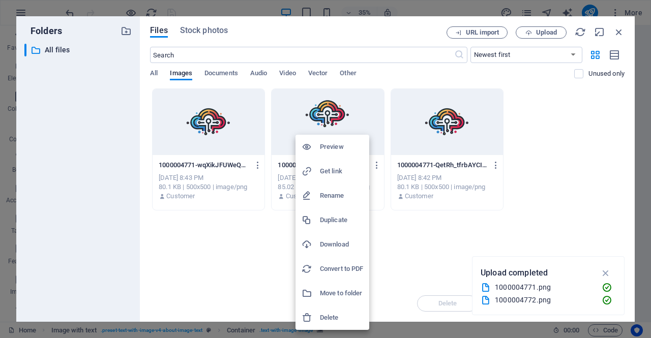
drag, startPoint x: 332, startPoint y: 132, endPoint x: 242, endPoint y: 253, distance: 151.1
click at [242, 253] on div at bounding box center [325, 169] width 651 height 338
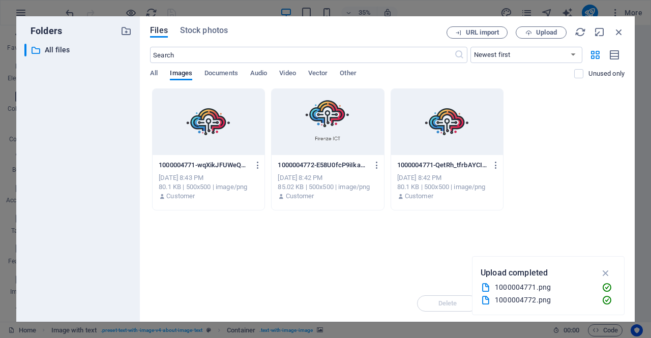
click at [331, 112] on div at bounding box center [328, 122] width 112 height 66
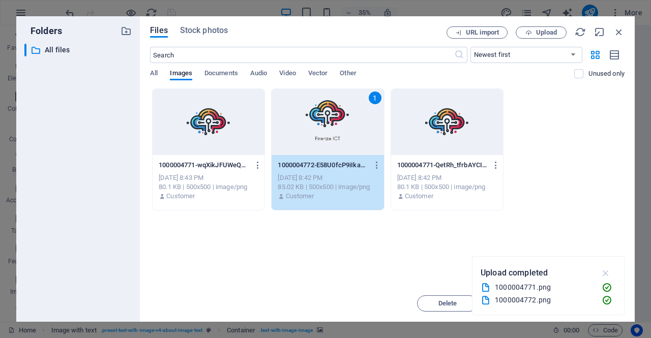
click at [608, 270] on icon "button" at bounding box center [606, 272] width 12 height 11
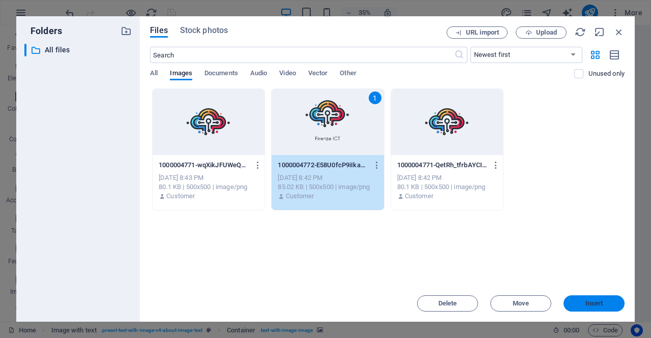
click at [582, 303] on span "Insert" at bounding box center [593, 303] width 53 height 6
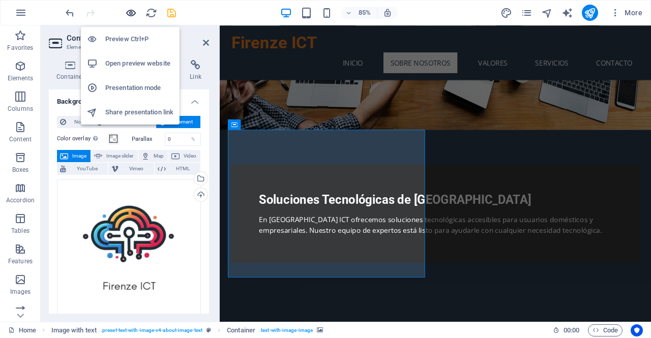
click at [126, 10] on icon "button" at bounding box center [131, 13] width 12 height 12
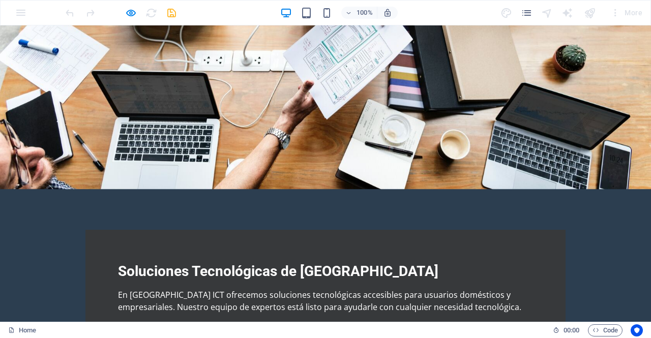
scroll to position [0, 0]
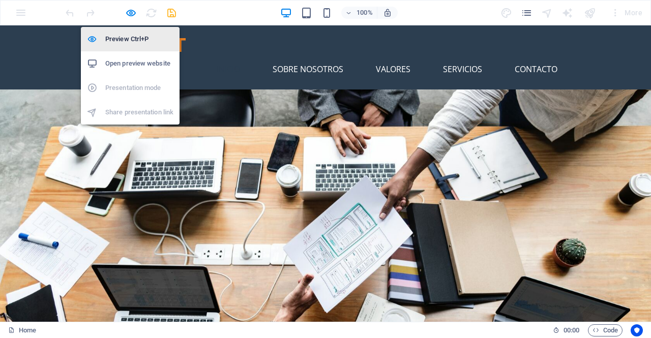
click at [134, 42] on h6 "Preview Ctrl+P" at bounding box center [139, 39] width 68 height 12
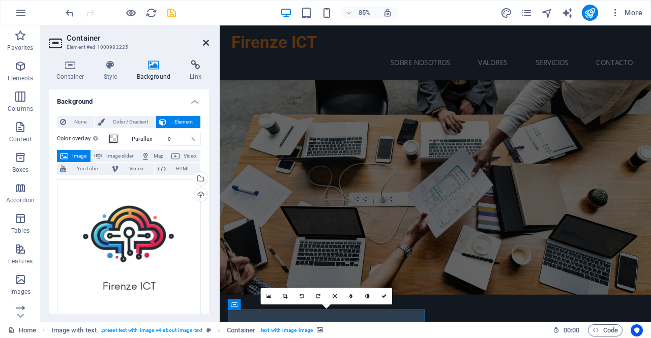
click at [203, 42] on icon at bounding box center [206, 43] width 6 height 8
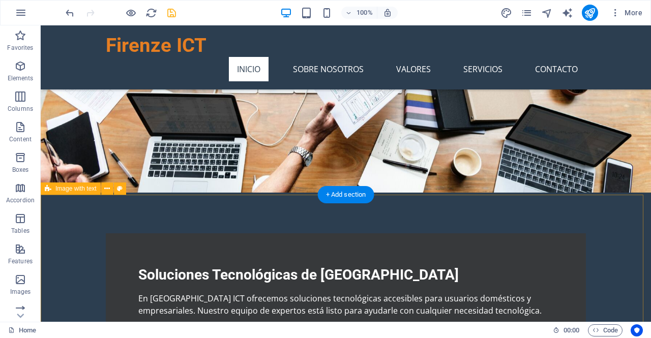
scroll to position [127, 0]
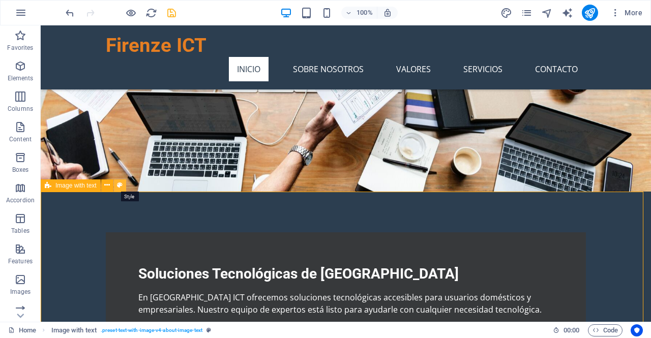
click at [119, 184] on icon at bounding box center [120, 185] width 6 height 11
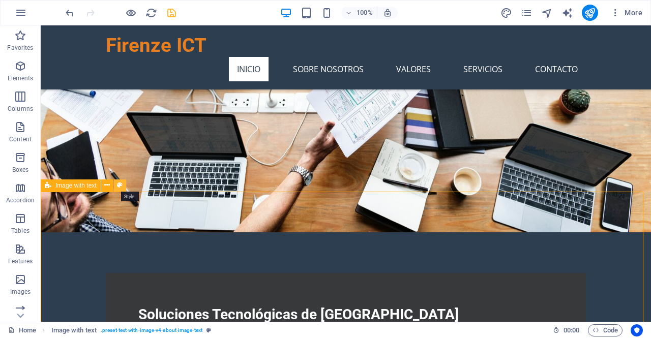
select select "rem"
select select "px"
select select "preset-text-with-image-v4-about-image-text"
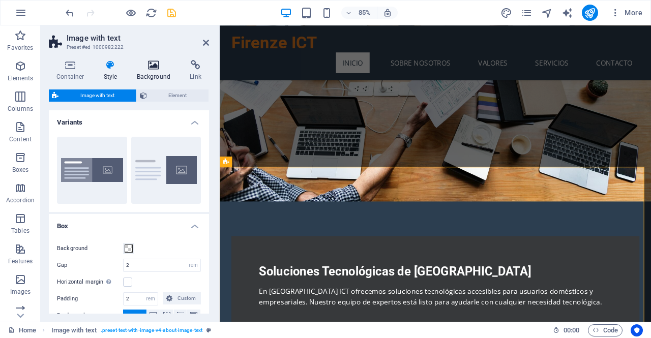
click at [155, 76] on h4 "Background" at bounding box center [155, 70] width 53 height 21
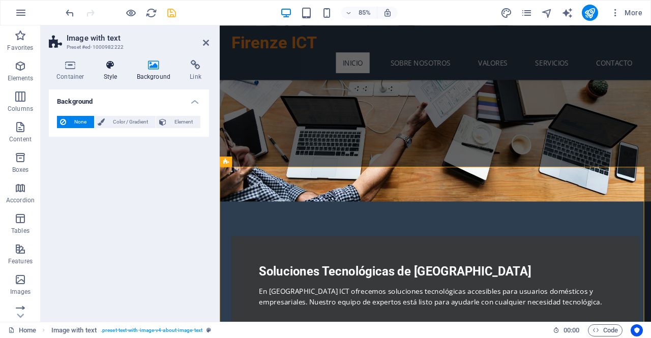
click at [105, 69] on icon at bounding box center [110, 65] width 29 height 10
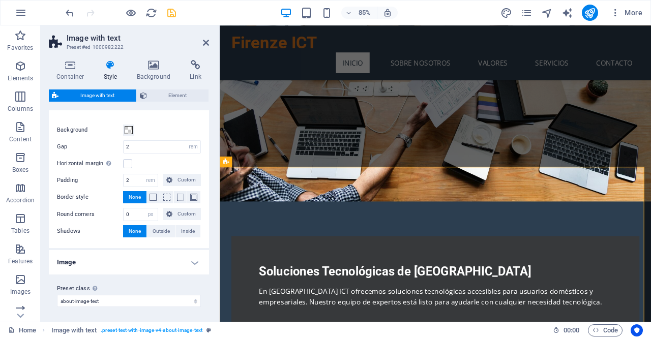
scroll to position [0, 0]
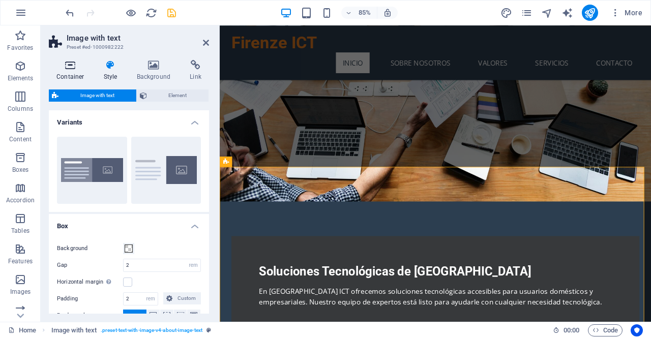
click at [73, 68] on icon at bounding box center [70, 65] width 43 height 10
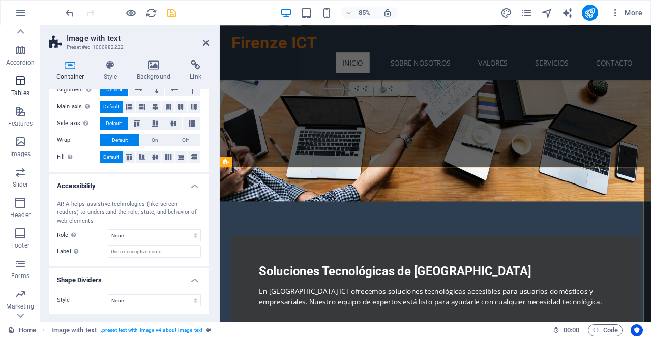
scroll to position [161, 0]
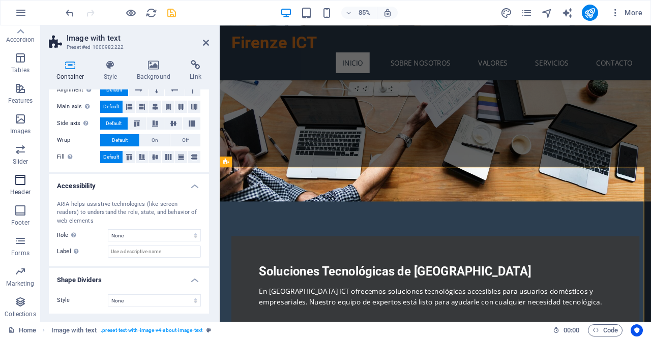
click at [20, 184] on icon "button" at bounding box center [20, 180] width 12 height 12
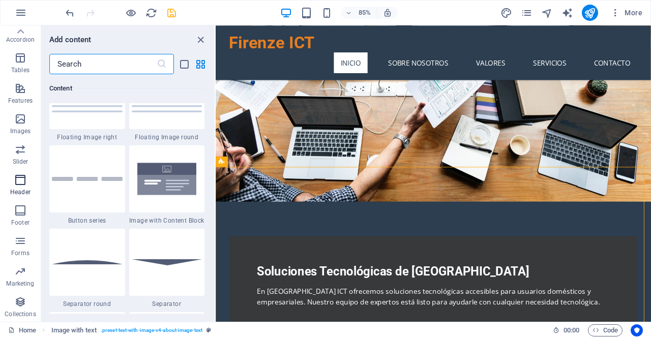
scroll to position [6123, 0]
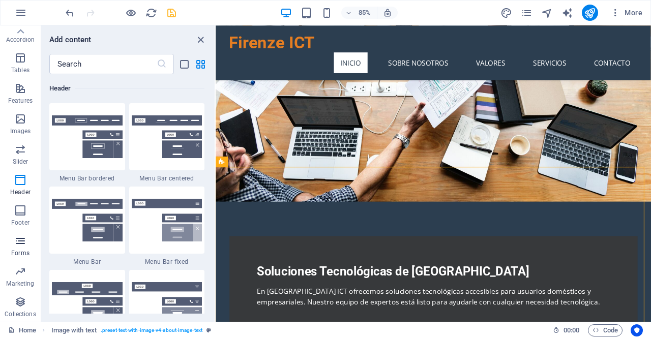
click at [25, 247] on span "Forms" at bounding box center [20, 247] width 41 height 24
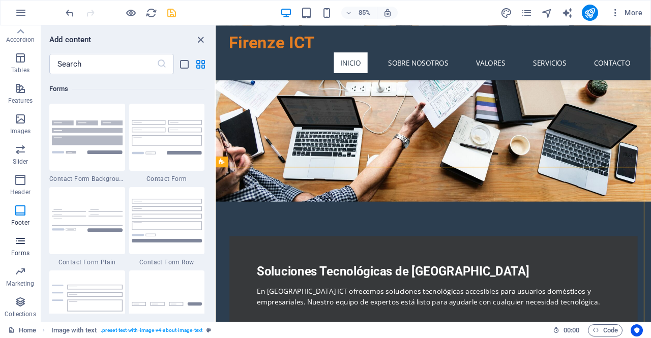
scroll to position [7423, 0]
click at [26, 280] on p "Marketing" at bounding box center [20, 284] width 28 height 8
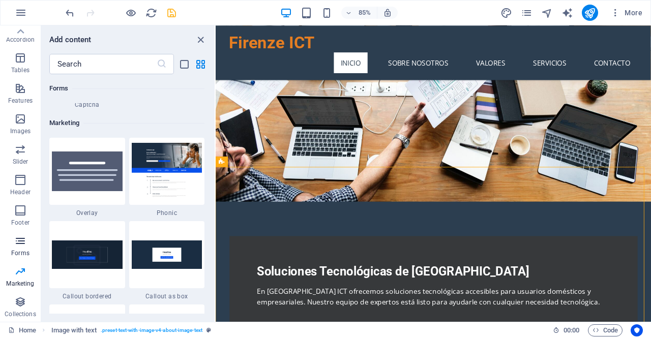
scroll to position [8282, 0]
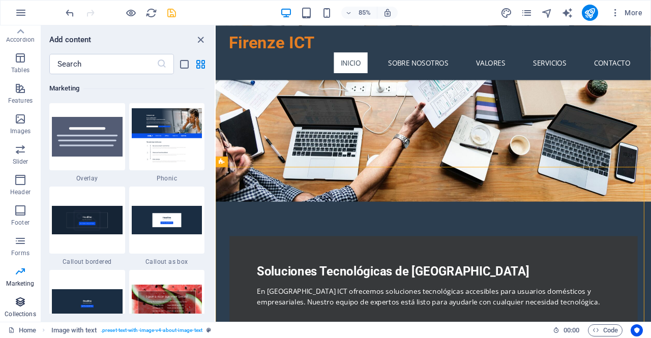
click at [20, 302] on icon "button" at bounding box center [20, 302] width 12 height 12
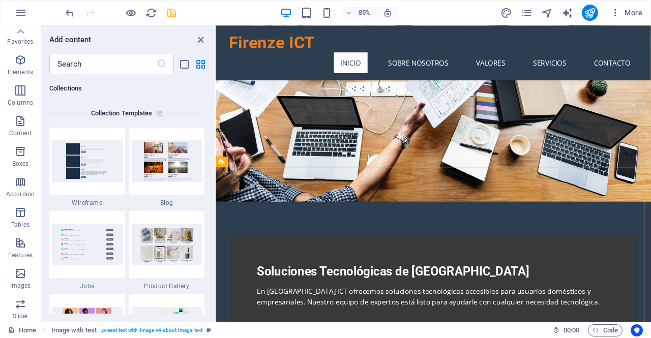
scroll to position [0, 0]
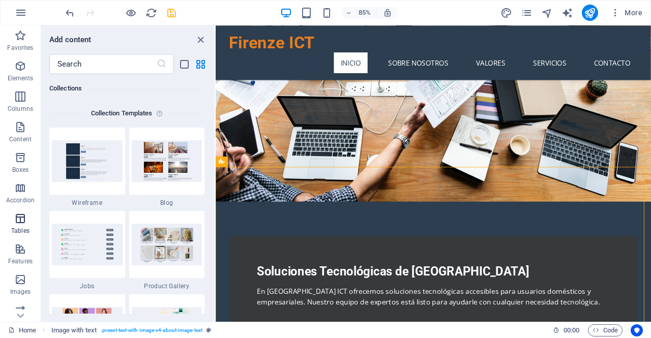
click at [17, 219] on icon "button" at bounding box center [20, 219] width 12 height 12
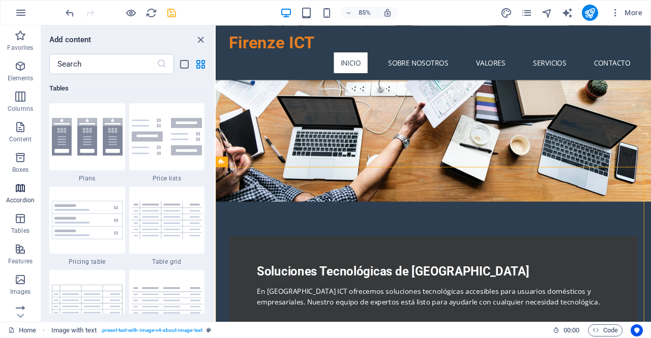
click at [20, 200] on p "Accordion" at bounding box center [20, 200] width 28 height 8
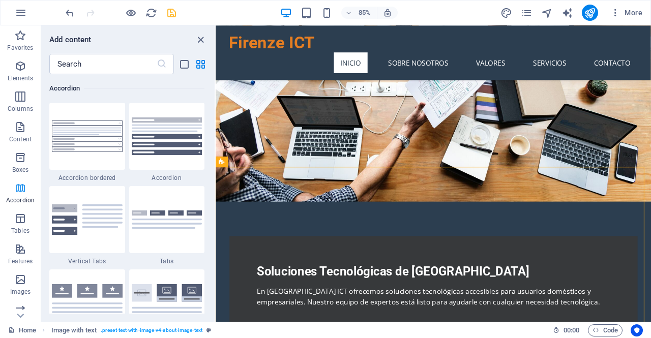
scroll to position [3246, 0]
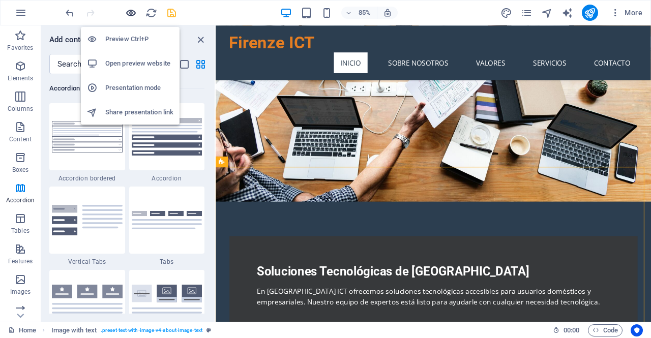
click at [134, 9] on icon "button" at bounding box center [131, 13] width 12 height 12
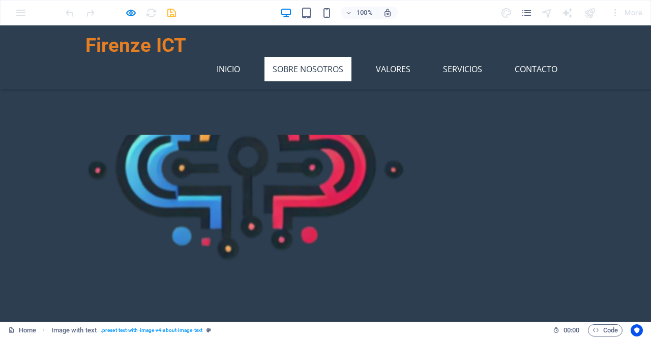
scroll to position [424, 0]
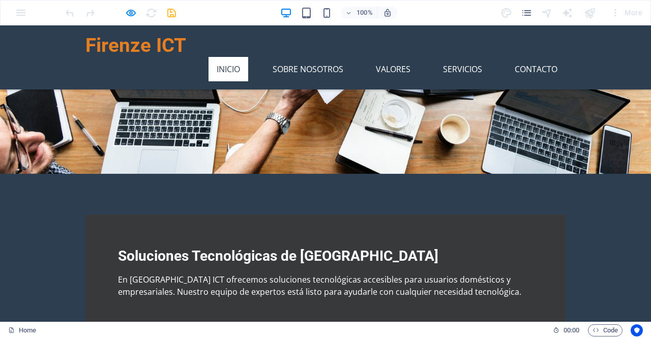
scroll to position [0, 0]
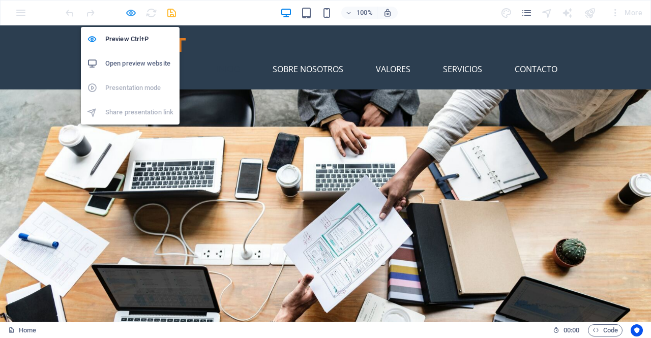
click at [136, 17] on icon "button" at bounding box center [131, 13] width 12 height 12
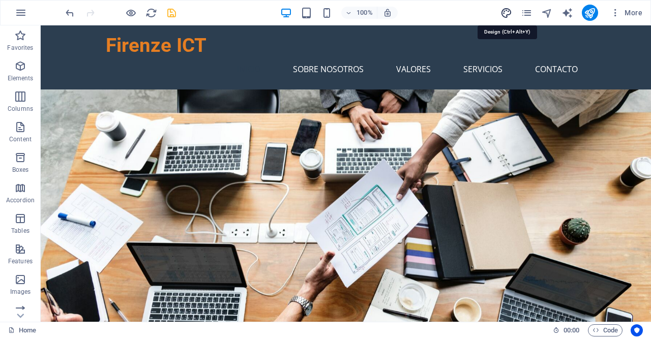
click at [503, 11] on icon "design" at bounding box center [506, 13] width 12 height 12
select select "rem"
select select "700"
select select "px"
select select "rem"
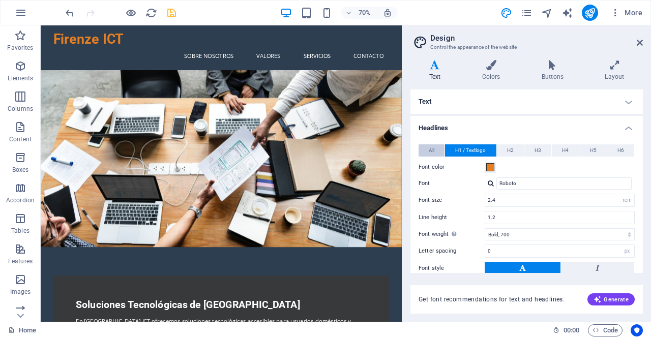
click at [432, 147] on span "All" at bounding box center [432, 150] width 6 height 12
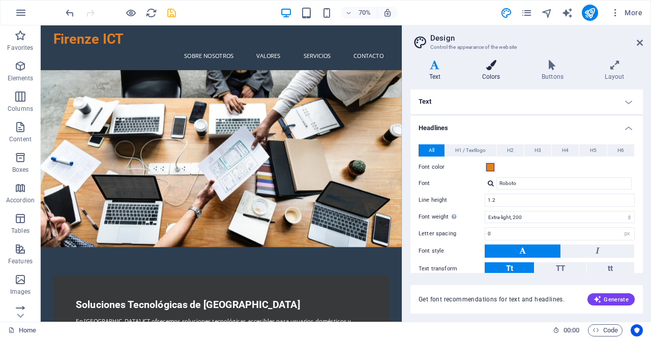
click at [492, 80] on h4 "Colors" at bounding box center [492, 70] width 59 height 21
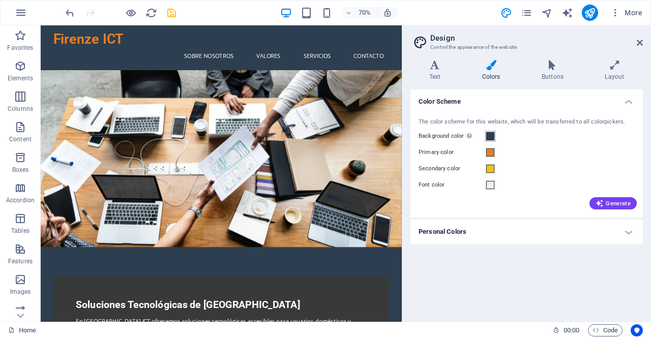
click at [489, 137] on span at bounding box center [490, 136] width 8 height 8
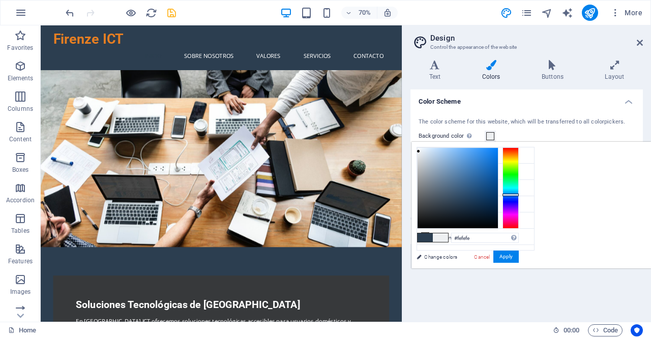
type input "#ffffff"
drag, startPoint x: 546, startPoint y: 151, endPoint x: 539, endPoint y: 145, distance: 8.6
click at [524, 145] on div "#ffffff Supported formats #0852ed rgb(8, 82, 237) rgba(8, 82, 237, 90%) hsv(221…" at bounding box center [467, 279] width 112 height 274
click at [519, 258] on button "Apply" at bounding box center [505, 257] width 25 height 12
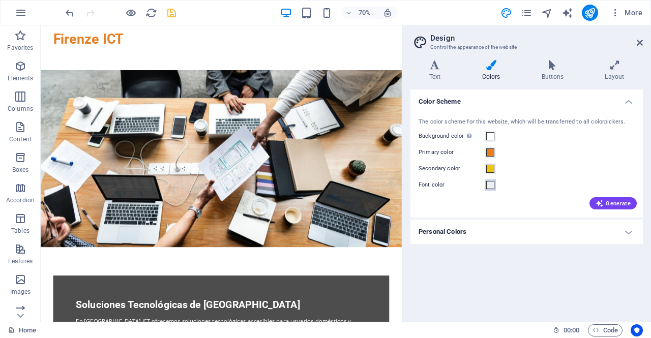
click at [491, 186] on span at bounding box center [490, 185] width 8 height 8
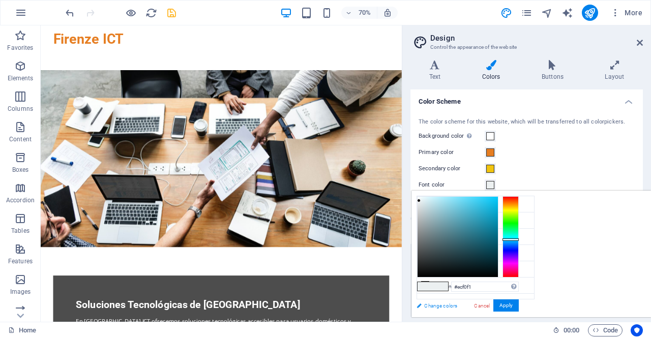
click at [438, 305] on link "Change colors" at bounding box center [470, 305] width 118 height 13
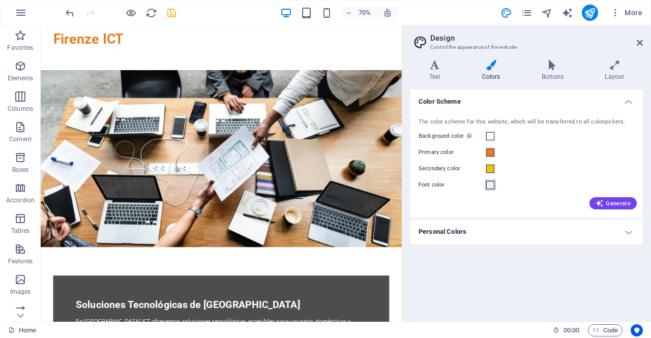
click at [492, 185] on span at bounding box center [490, 185] width 8 height 8
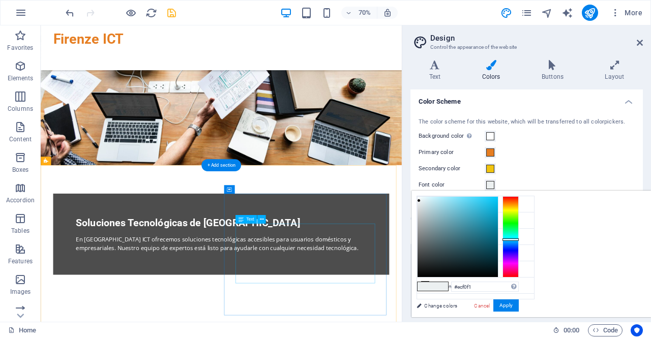
scroll to position [112, 0]
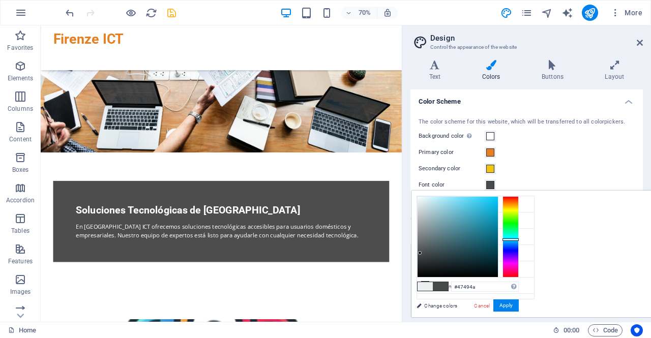
type input "#454748"
drag, startPoint x: 556, startPoint y: 216, endPoint x: 547, endPoint y: 254, distance: 38.7
click at [498, 254] on div at bounding box center [457, 237] width 80 height 80
click at [519, 307] on button "Apply" at bounding box center [505, 305] width 25 height 12
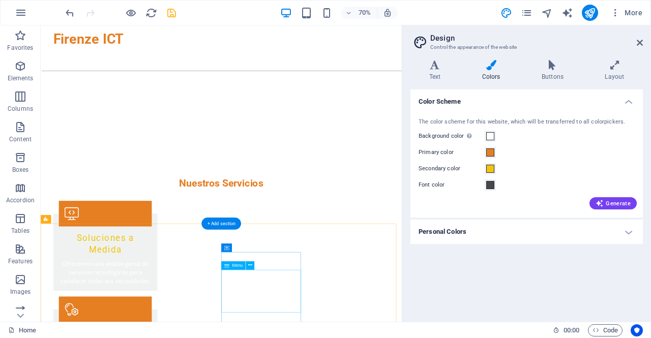
scroll to position [1404, 0]
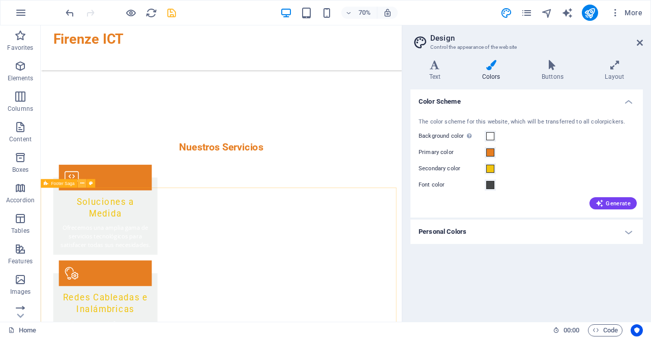
click at [81, 184] on icon at bounding box center [82, 183] width 4 height 8
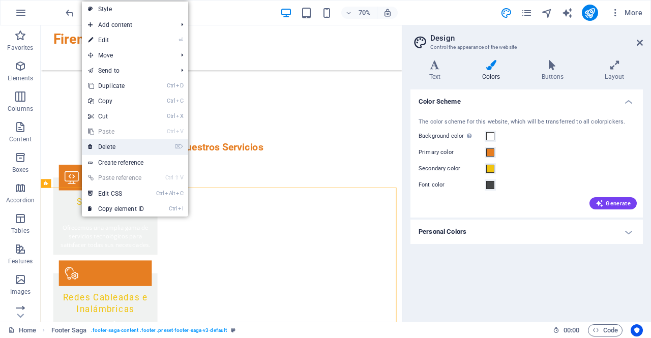
click at [113, 142] on link "⌦ Delete" at bounding box center [116, 146] width 68 height 15
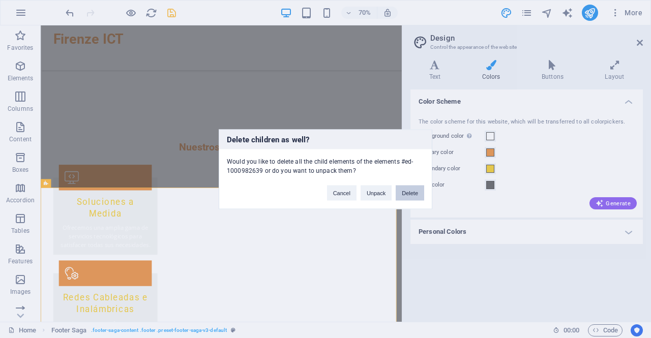
click at [408, 191] on button "Delete" at bounding box center [410, 192] width 28 height 15
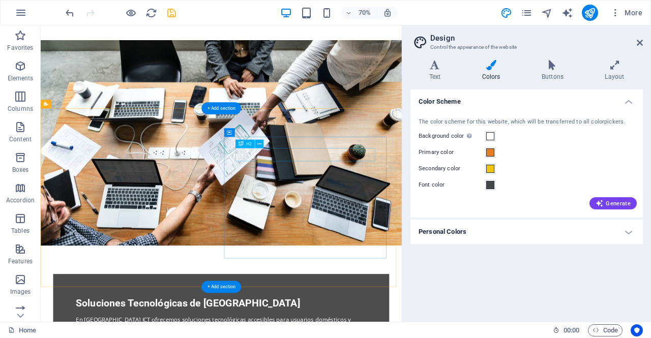
scroll to position [0, 0]
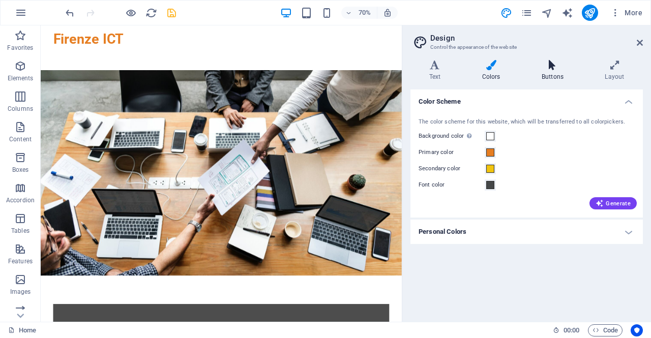
click at [544, 72] on h4 "Buttons" at bounding box center [554, 70] width 63 height 21
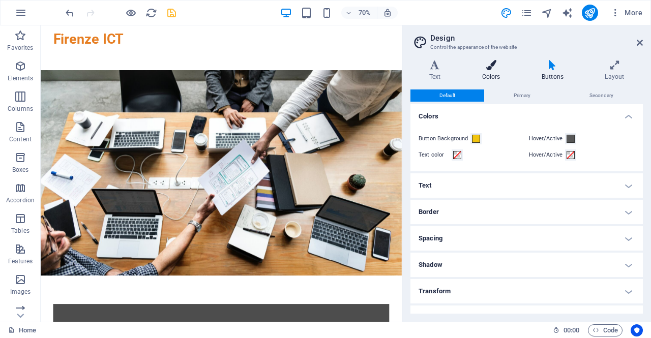
click at [499, 78] on h4 "Colors" at bounding box center [492, 70] width 59 height 21
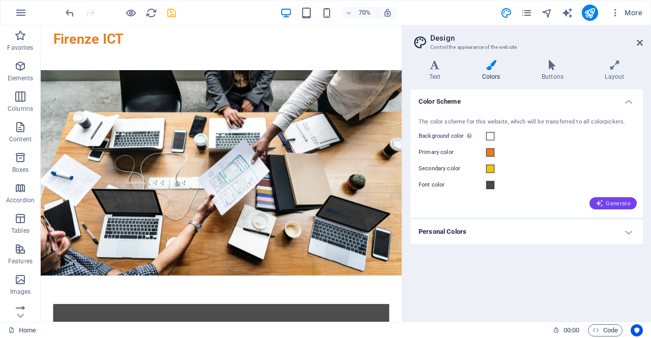
click at [632, 204] on button "Generate" at bounding box center [612, 203] width 47 height 12
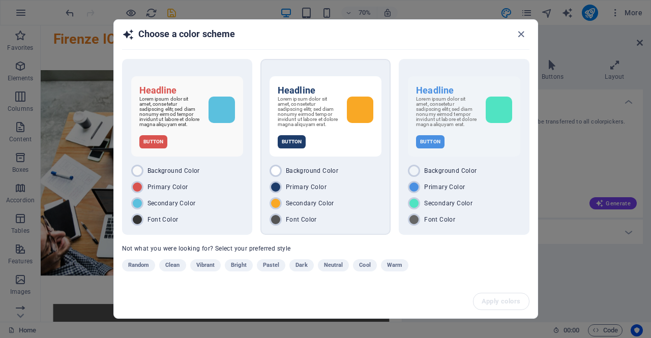
click at [324, 191] on span "Primary Color" at bounding box center [306, 187] width 41 height 8
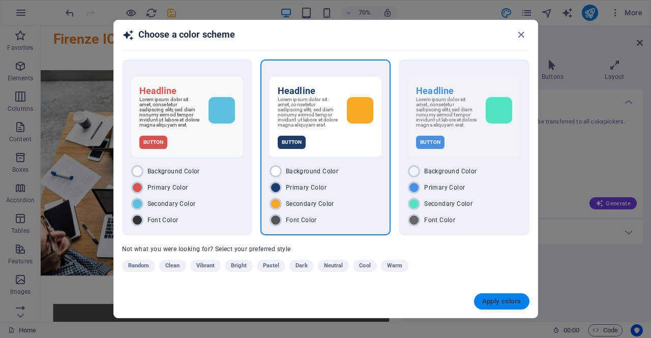
click at [494, 303] on span "Apply colors" at bounding box center [501, 301] width 39 height 8
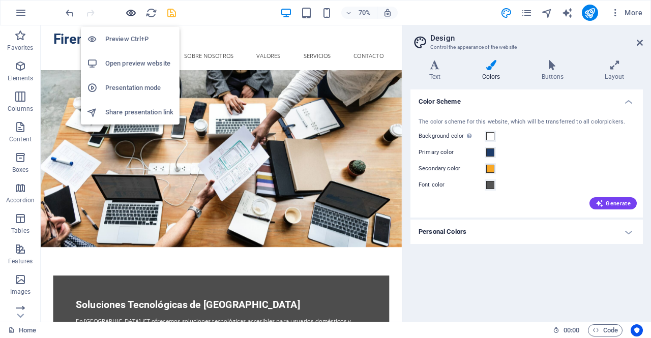
click at [134, 14] on icon "button" at bounding box center [131, 13] width 12 height 12
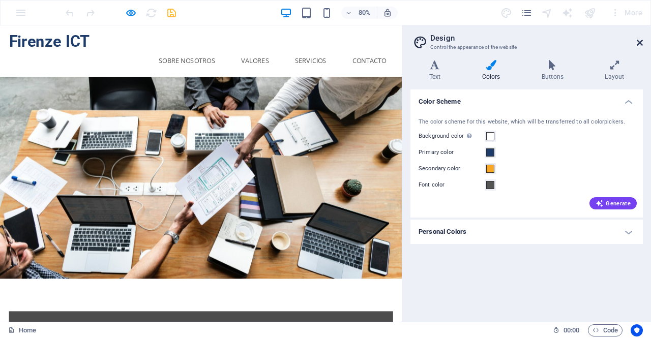
click at [642, 42] on icon at bounding box center [640, 43] width 6 height 8
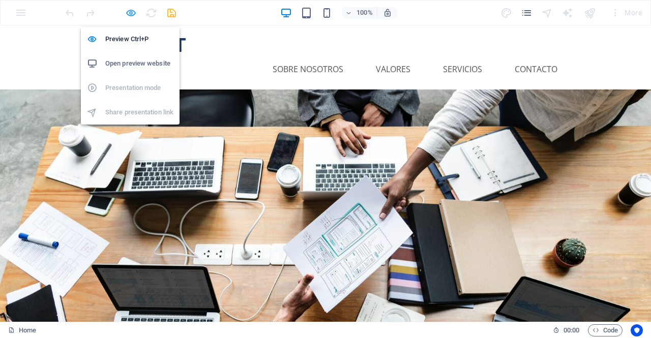
click at [133, 12] on icon "button" at bounding box center [131, 13] width 12 height 12
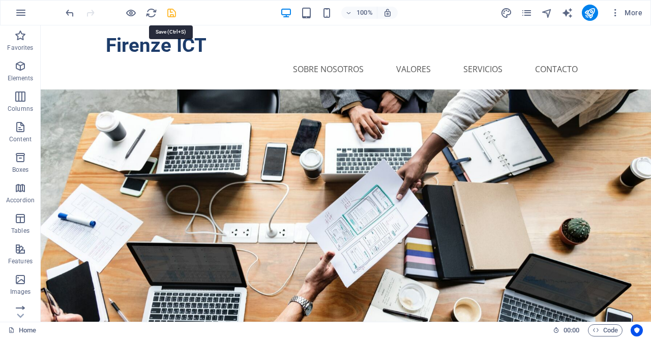
click at [169, 14] on icon "save" at bounding box center [172, 13] width 12 height 12
checkbox input "false"
click at [592, 16] on icon "publish" at bounding box center [590, 13] width 12 height 12
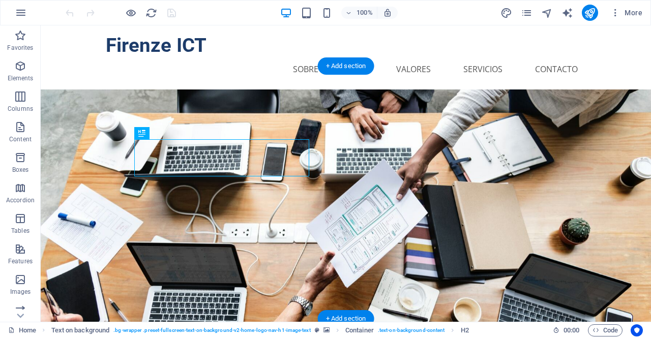
click at [472, 186] on figure at bounding box center [346, 215] width 610 height 253
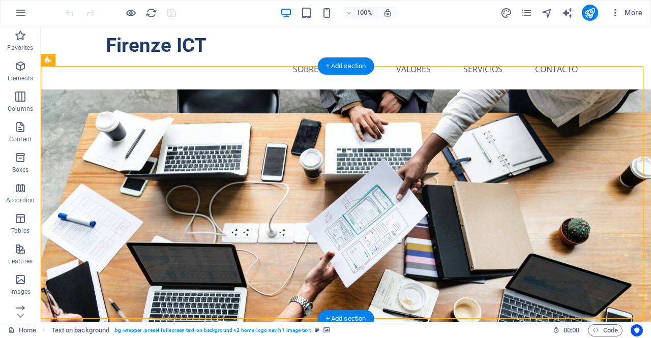
click at [69, 89] on figure at bounding box center [346, 215] width 610 height 253
click at [49, 89] on figure at bounding box center [346, 215] width 610 height 253
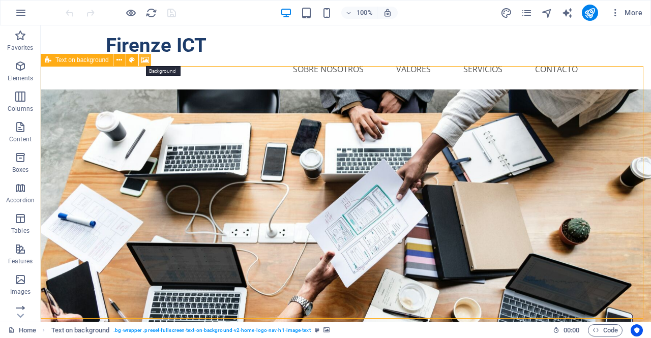
click at [144, 58] on icon at bounding box center [145, 60] width 8 height 11
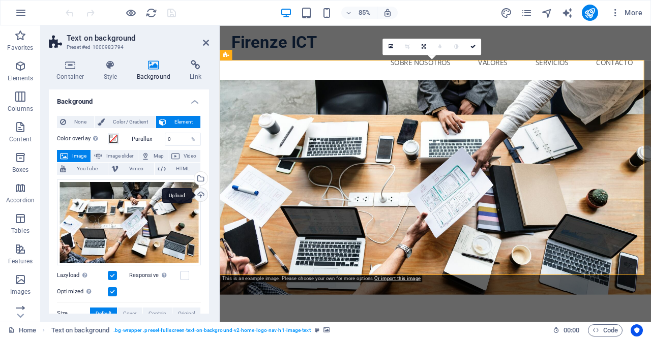
click at [198, 194] on div "Upload" at bounding box center [199, 195] width 15 height 15
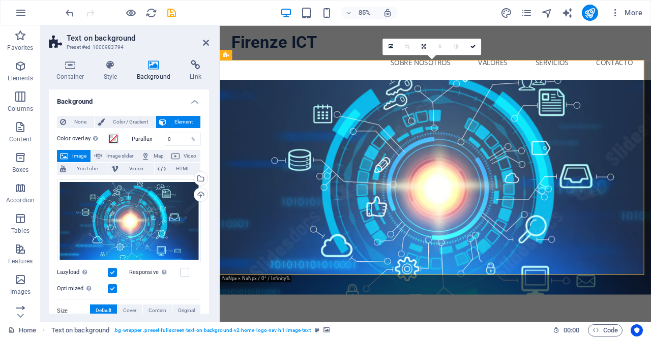
click at [137, 15] on div at bounding box center [121, 13] width 114 height 16
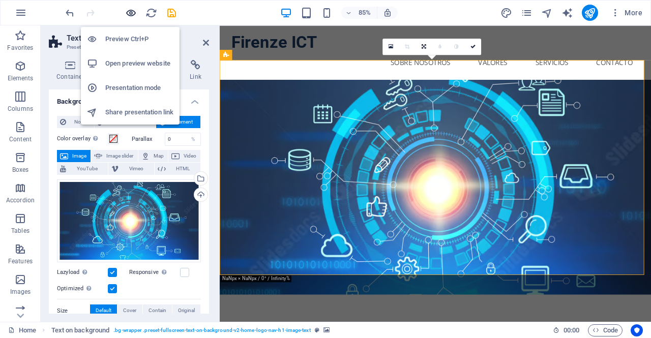
click at [133, 13] on icon "button" at bounding box center [131, 13] width 12 height 12
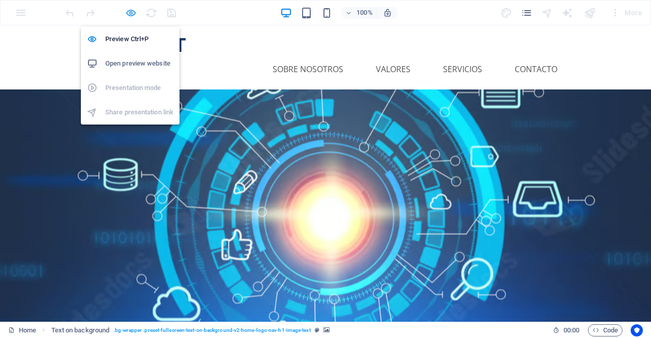
click at [130, 13] on icon "button" at bounding box center [131, 13] width 12 height 12
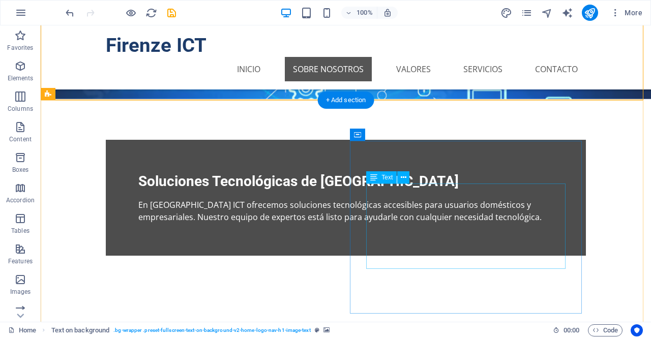
scroll to position [221, 0]
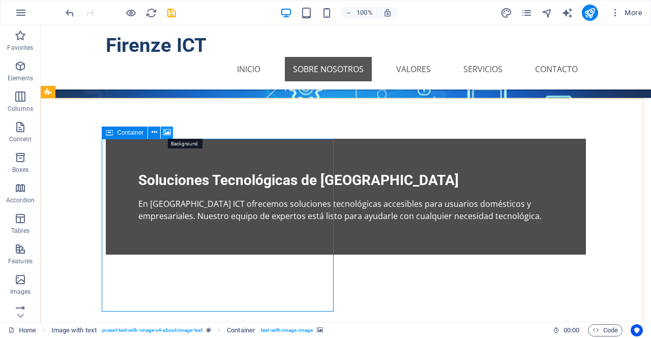
click at [166, 129] on icon at bounding box center [167, 132] width 8 height 11
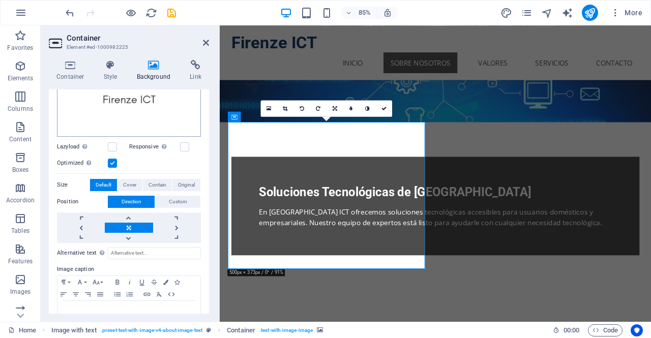
scroll to position [188, 0]
click at [133, 224] on link at bounding box center [129, 227] width 48 height 10
click at [137, 182] on button "Cover" at bounding box center [129, 184] width 24 height 12
click at [158, 182] on span "Contain" at bounding box center [157, 184] width 18 height 12
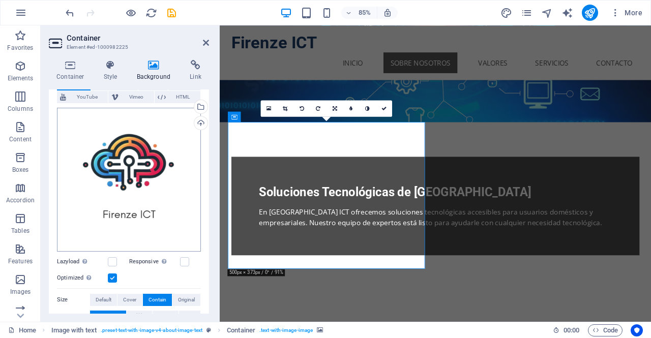
scroll to position [71, 0]
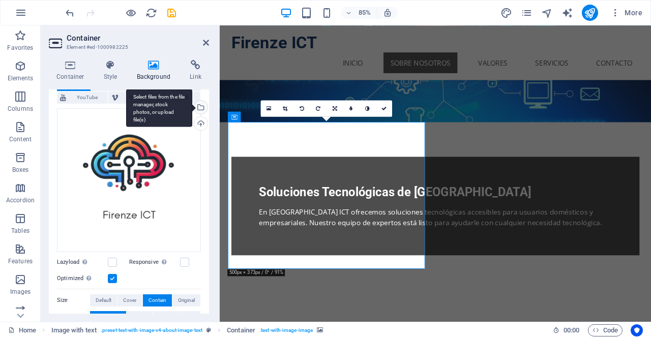
click at [201, 111] on div "Select files from the file manager, stock photos, or upload file(s)" at bounding box center [199, 108] width 15 height 15
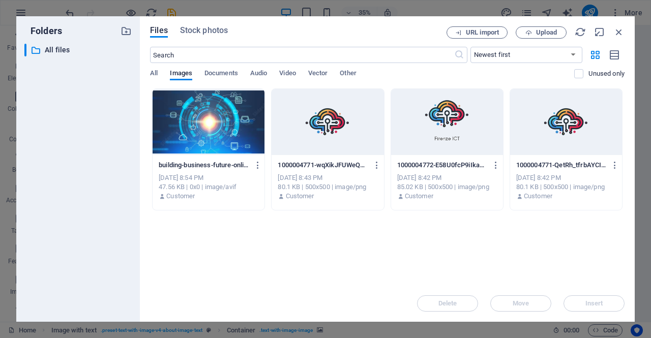
click at [557, 137] on div at bounding box center [566, 122] width 112 height 66
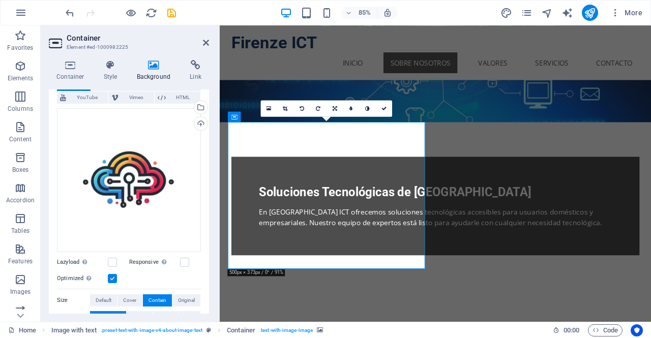
click at [130, 2] on div "85% More" at bounding box center [326, 13] width 650 height 24
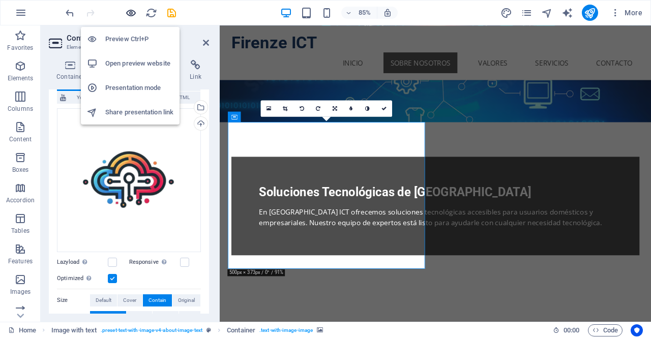
click at [130, 9] on icon "button" at bounding box center [131, 13] width 12 height 12
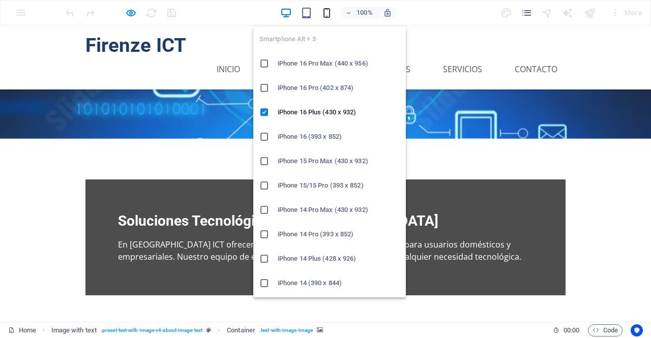
click at [328, 11] on icon "button" at bounding box center [327, 13] width 12 height 12
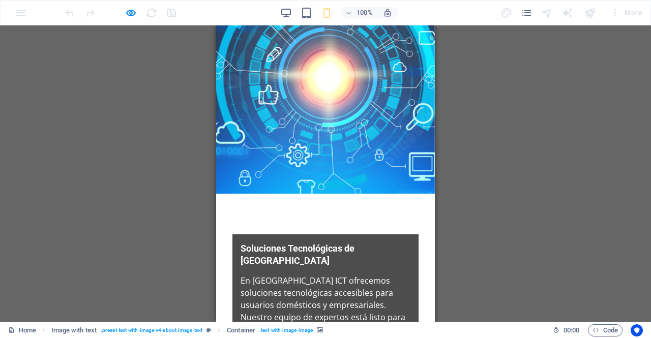
scroll to position [0, 0]
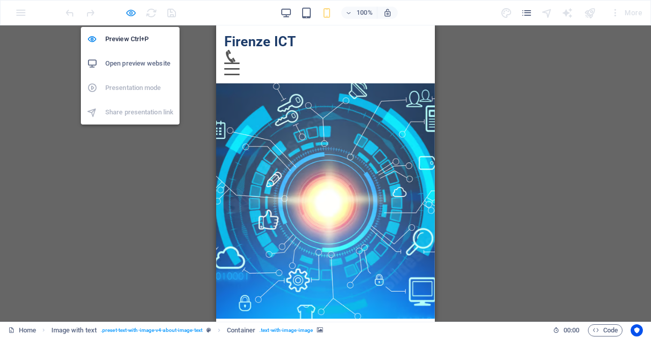
click at [130, 13] on icon "button" at bounding box center [131, 13] width 12 height 12
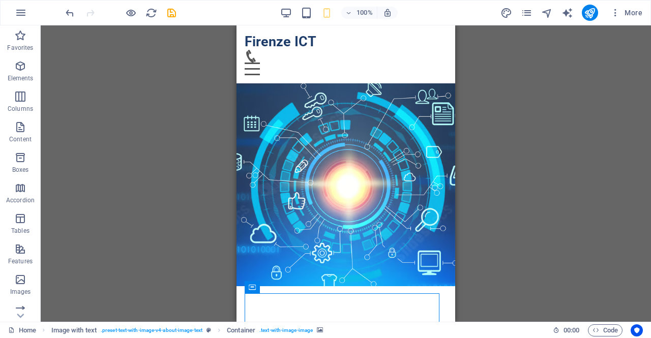
click at [293, 14] on div "100%" at bounding box center [338, 13] width 117 height 16
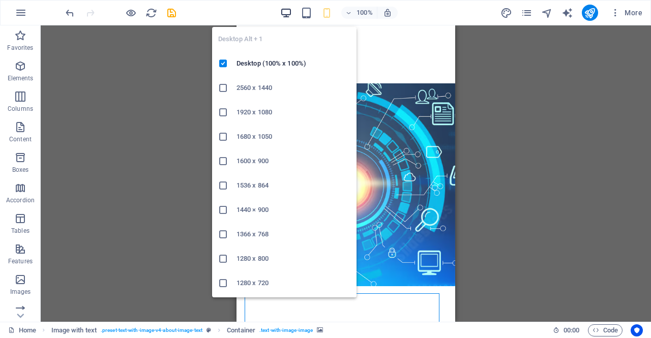
click at [286, 12] on icon "button" at bounding box center [286, 13] width 12 height 12
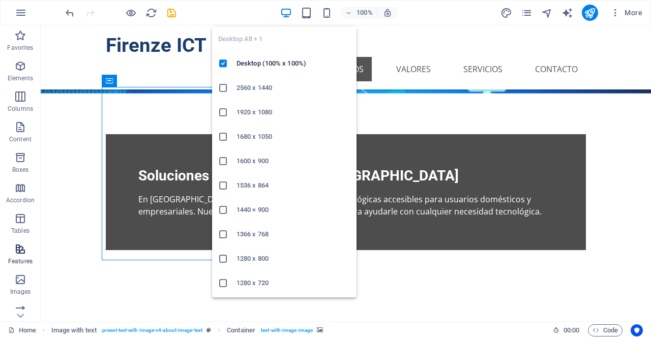
scroll to position [272, 0]
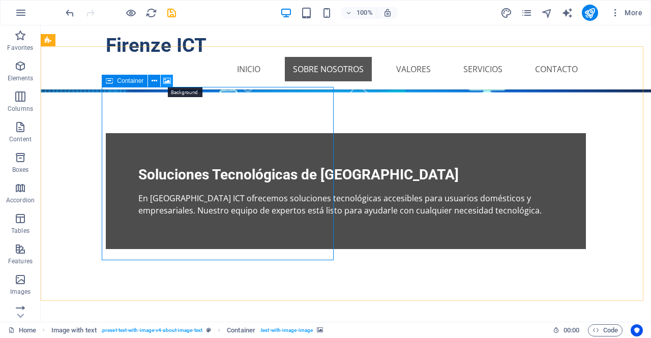
click at [170, 84] on icon at bounding box center [167, 81] width 8 height 11
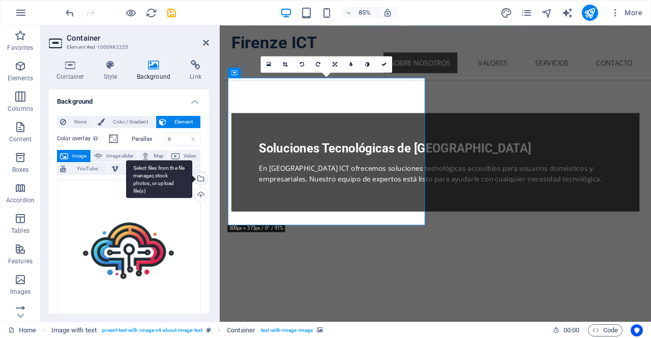
click at [204, 178] on div "Select files from the file manager, stock photos, or upload file(s)" at bounding box center [199, 179] width 15 height 15
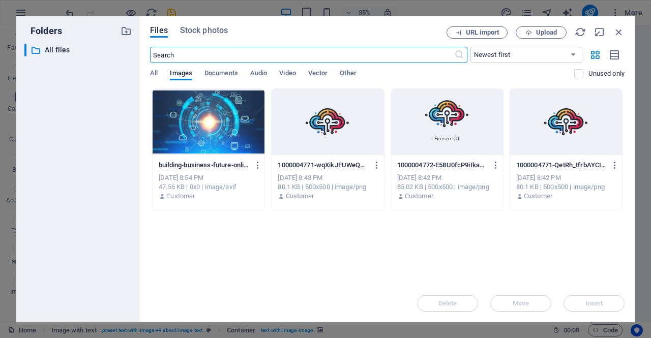
click at [454, 127] on div at bounding box center [447, 122] width 112 height 66
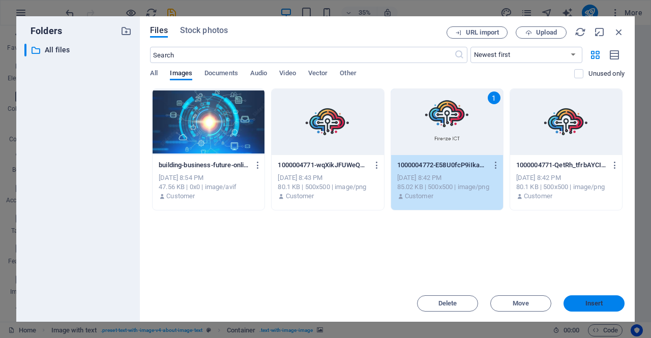
click at [576, 302] on span "Insert" at bounding box center [593, 303] width 53 height 6
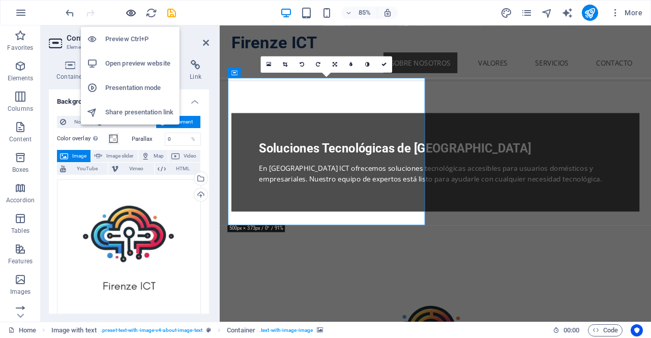
click at [130, 14] on icon "button" at bounding box center [131, 13] width 12 height 12
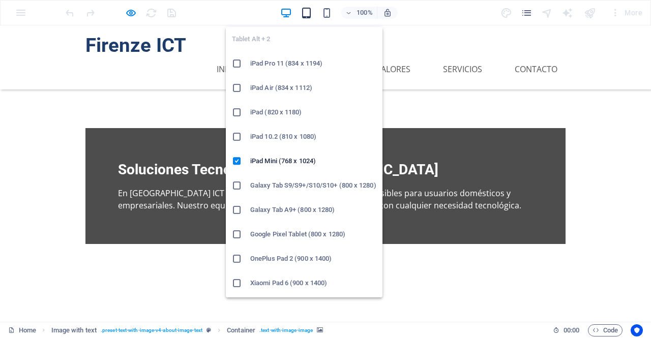
click at [308, 12] on icon "button" at bounding box center [306, 13] width 12 height 12
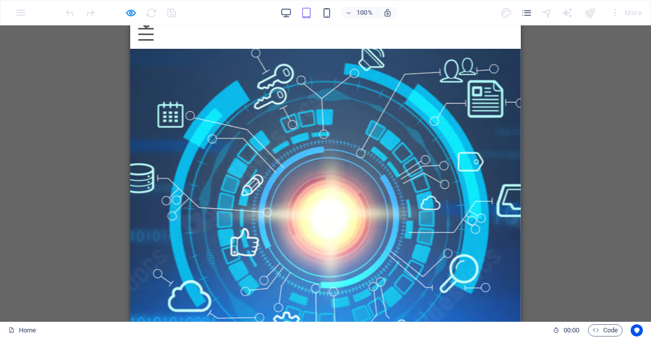
scroll to position [0, 0]
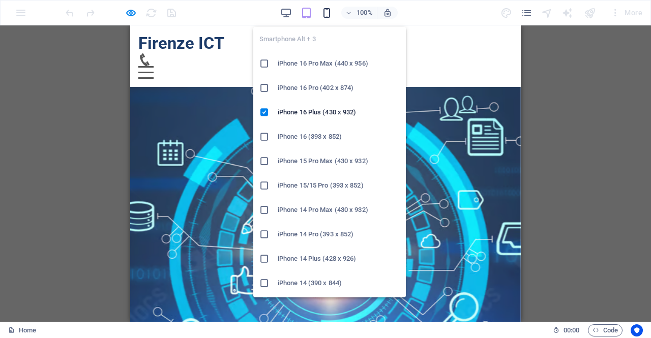
click at [322, 9] on icon "button" at bounding box center [327, 13] width 12 height 12
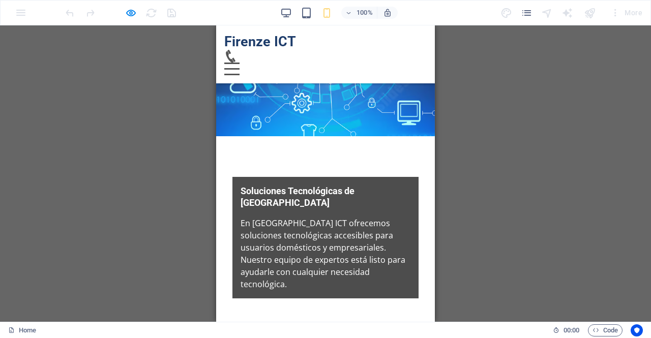
scroll to position [112, 0]
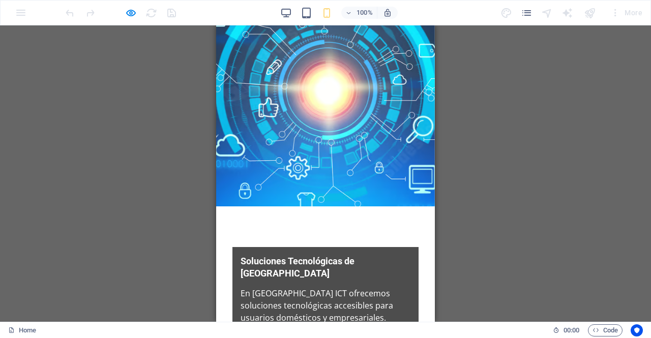
scroll to position [0, 0]
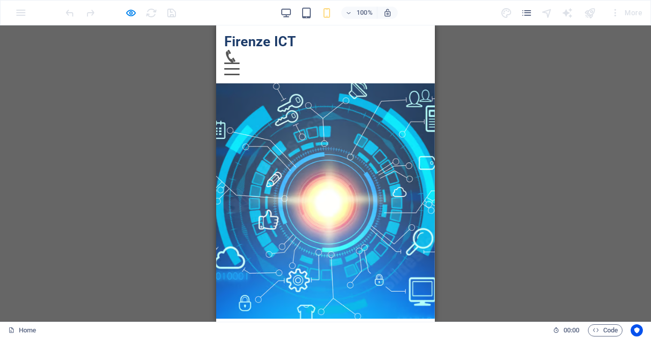
click at [124, 12] on div at bounding box center [121, 13] width 114 height 16
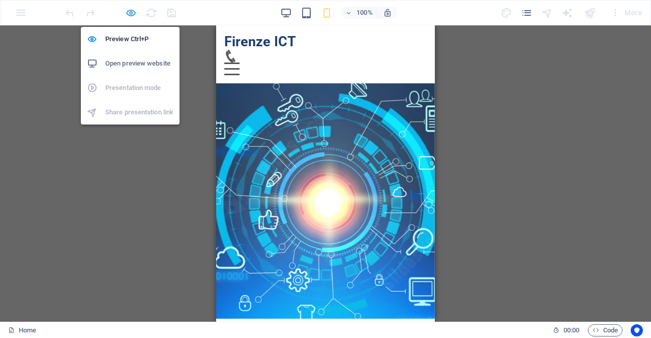
click at [131, 12] on icon "button" at bounding box center [131, 13] width 12 height 12
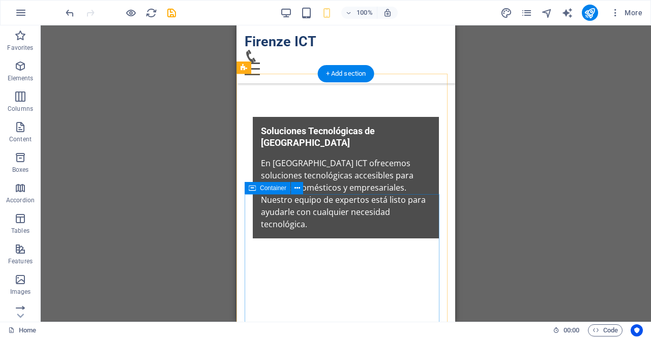
scroll to position [177, 0]
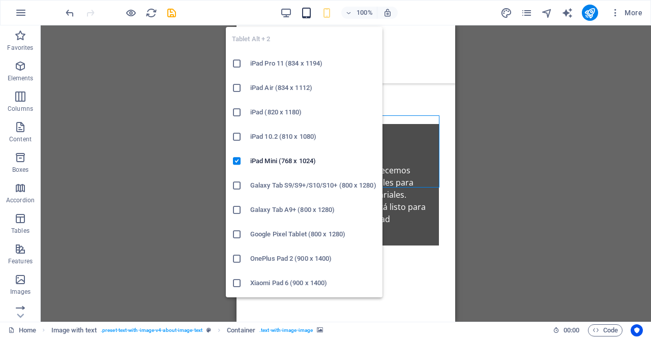
click at [304, 15] on icon "button" at bounding box center [306, 13] width 12 height 12
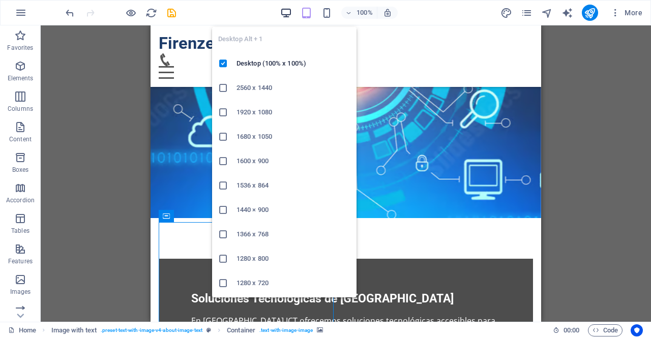
click at [289, 13] on icon "button" at bounding box center [286, 13] width 12 height 12
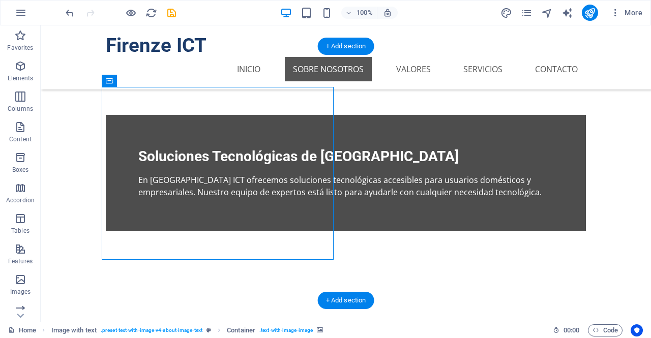
scroll to position [0, 0]
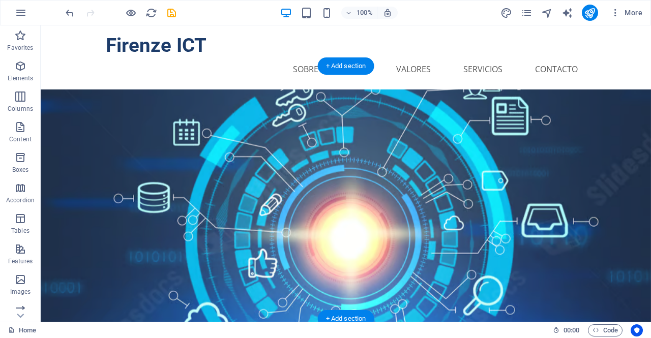
click at [60, 110] on figure at bounding box center [346, 235] width 610 height 293
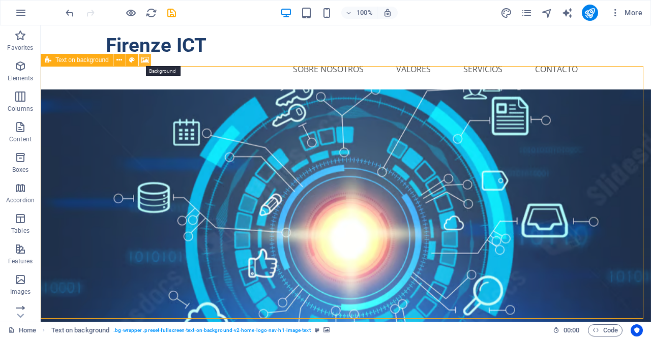
click at [143, 60] on icon at bounding box center [145, 60] width 8 height 11
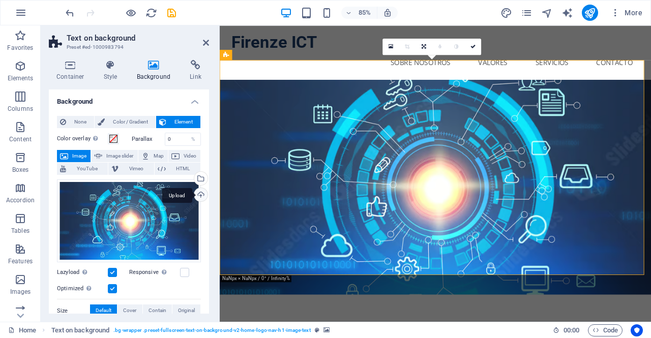
click at [201, 197] on div "Upload" at bounding box center [199, 195] width 15 height 15
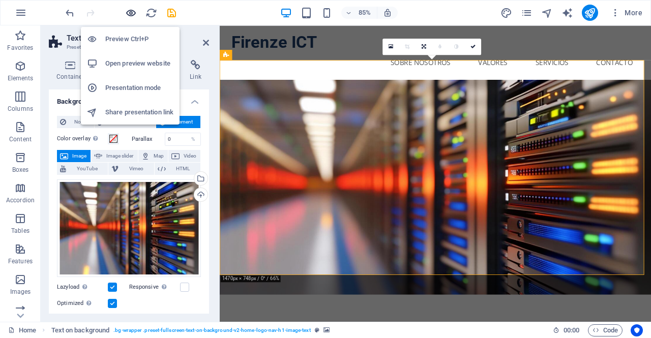
click at [135, 14] on icon "button" at bounding box center [131, 13] width 12 height 12
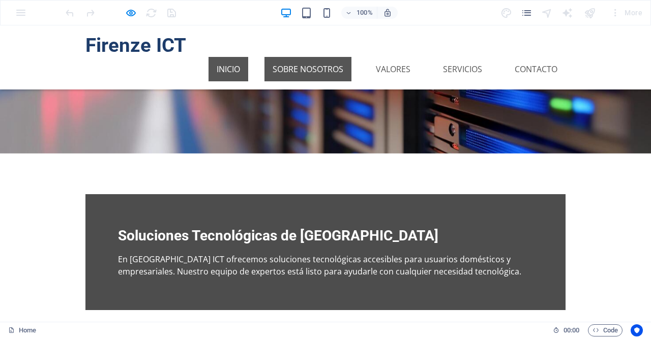
scroll to position [152, 0]
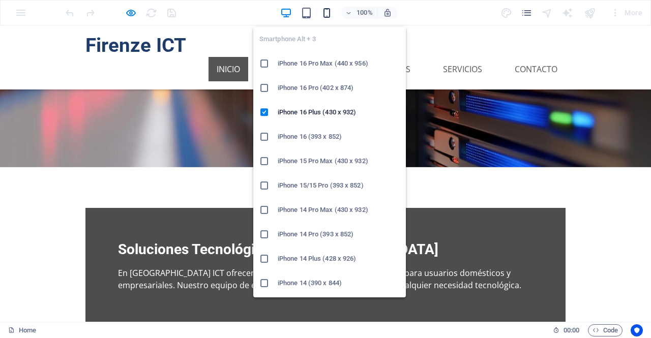
click at [331, 11] on icon "button" at bounding box center [327, 13] width 12 height 12
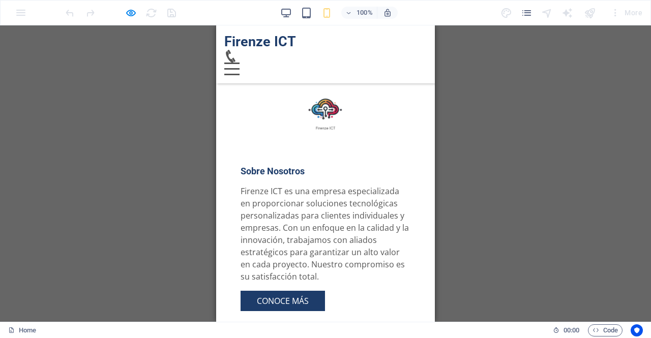
scroll to position [438, 0]
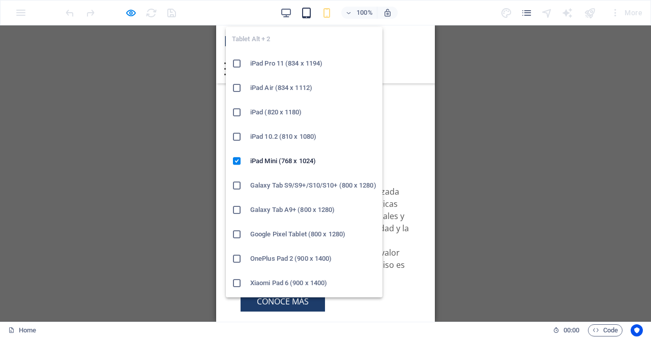
click at [310, 16] on icon "button" at bounding box center [306, 13] width 12 height 12
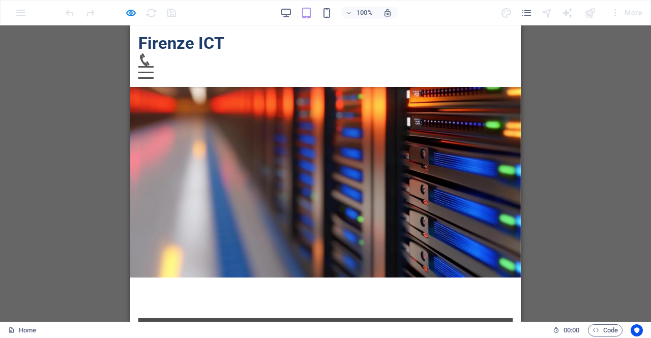
scroll to position [0, 0]
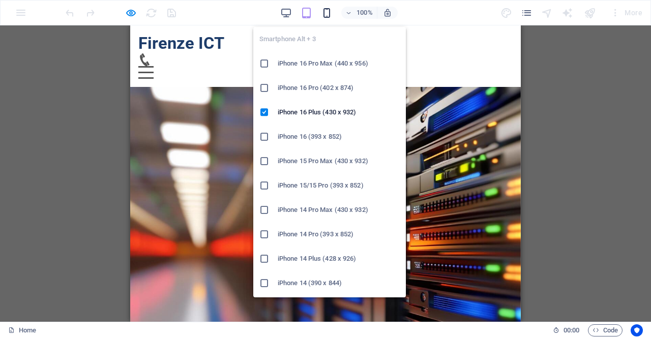
click at [329, 14] on icon "button" at bounding box center [327, 13] width 12 height 12
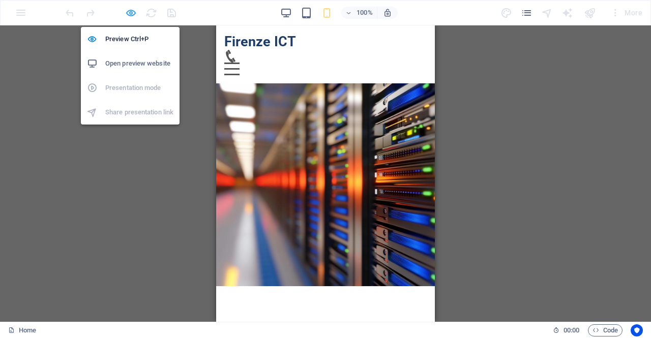
click at [133, 16] on icon "button" at bounding box center [131, 13] width 12 height 12
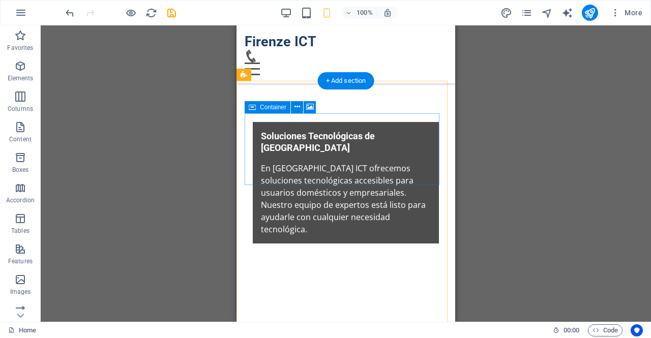
scroll to position [180, 0]
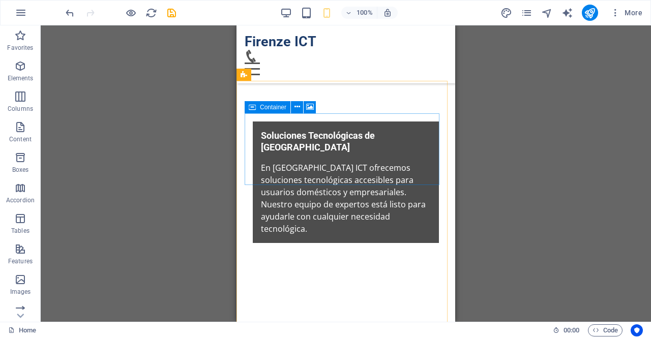
click at [267, 109] on span "Container" at bounding box center [273, 107] width 26 height 6
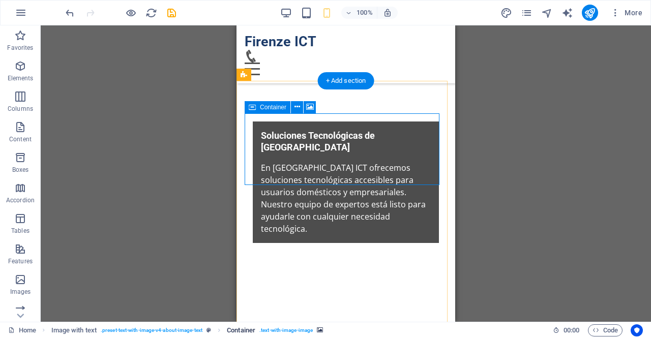
click at [292, 328] on span ". text-with-image-image" at bounding box center [285, 330] width 53 height 12
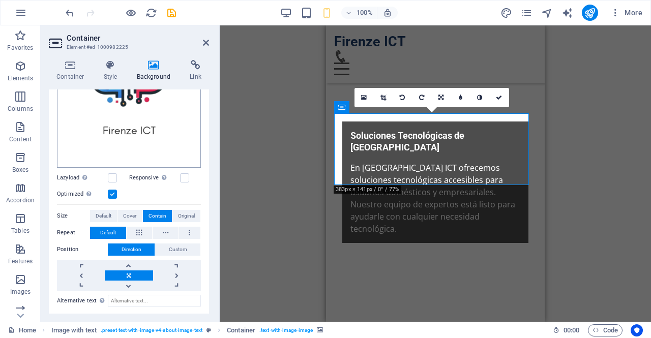
scroll to position [158, 0]
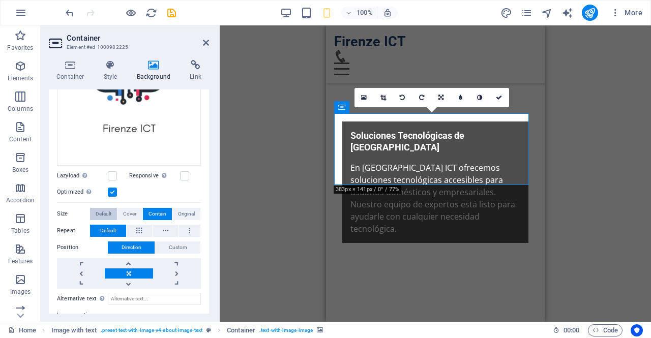
click at [104, 208] on span "Default" at bounding box center [104, 214] width 16 height 12
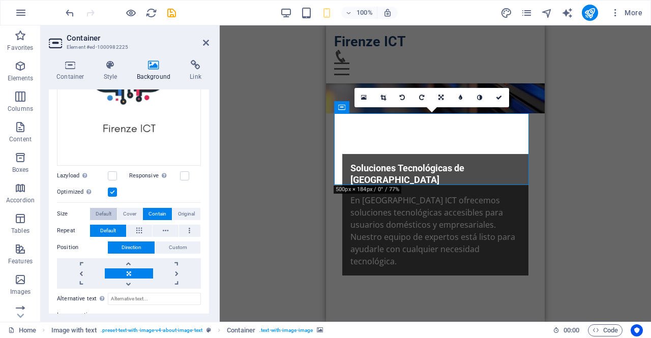
click at [104, 215] on span "Default" at bounding box center [104, 214] width 16 height 12
click at [141, 229] on icon at bounding box center [139, 231] width 6 height 12
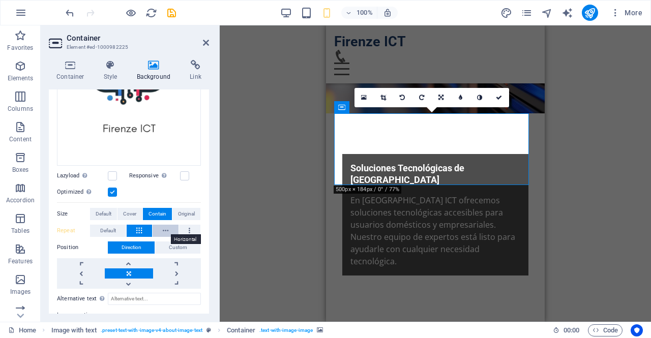
click at [163, 229] on icon at bounding box center [166, 231] width 6 height 12
click at [114, 225] on span "Default" at bounding box center [108, 231] width 16 height 12
click at [182, 211] on span "Original" at bounding box center [186, 214] width 17 height 12
click at [164, 211] on span "Contain" at bounding box center [157, 214] width 18 height 12
click at [137, 210] on button "Cover" at bounding box center [129, 214] width 24 height 12
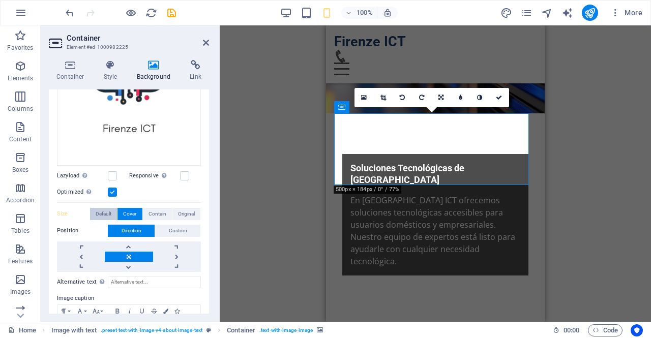
click at [108, 212] on span "Default" at bounding box center [104, 214] width 16 height 12
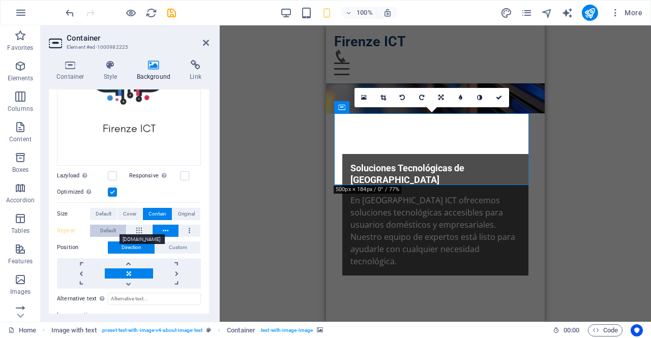
click at [116, 230] on span "Default" at bounding box center [108, 231] width 16 height 12
click at [191, 212] on span "Original" at bounding box center [186, 214] width 17 height 12
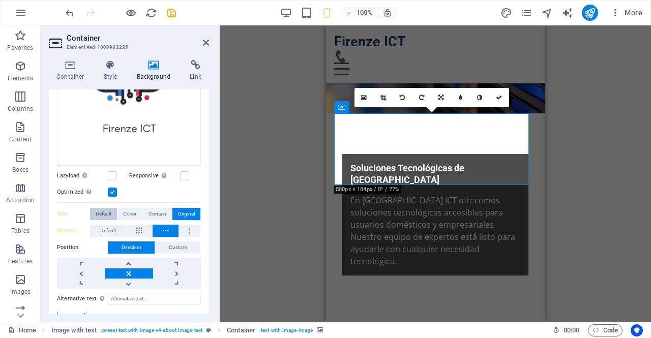
click at [108, 209] on span "Default" at bounding box center [104, 214] width 16 height 12
click at [145, 226] on button at bounding box center [140, 231] width 26 height 12
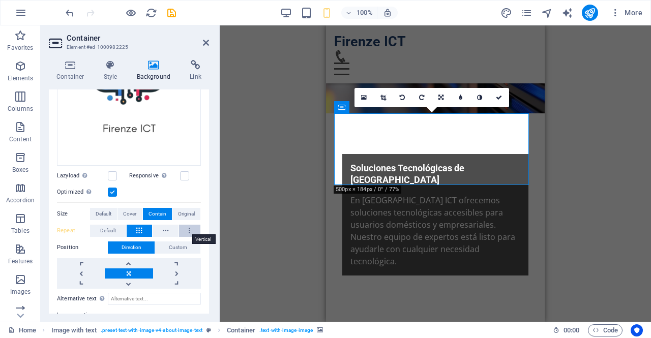
click at [189, 228] on button at bounding box center [190, 231] width 22 height 12
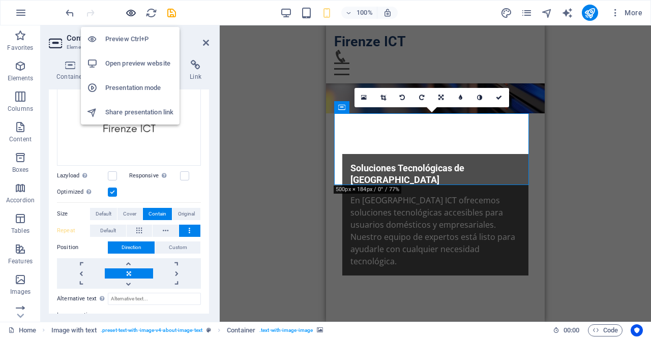
click at [130, 13] on icon "button" at bounding box center [131, 13] width 12 height 12
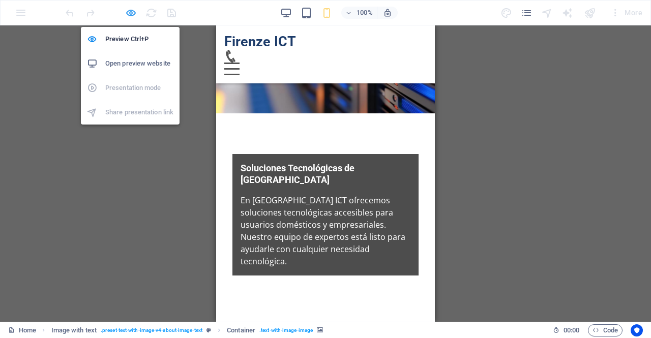
click at [135, 9] on icon "button" at bounding box center [131, 13] width 12 height 12
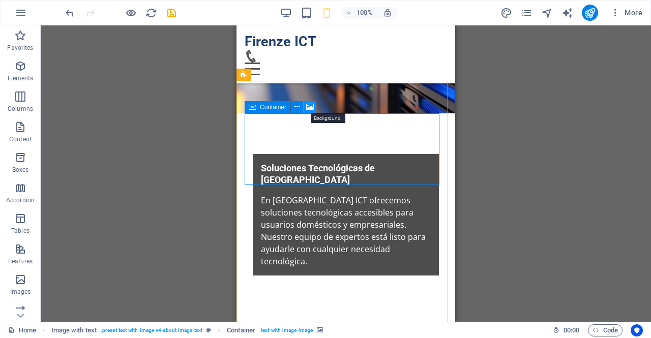
click at [308, 109] on icon at bounding box center [310, 107] width 8 height 11
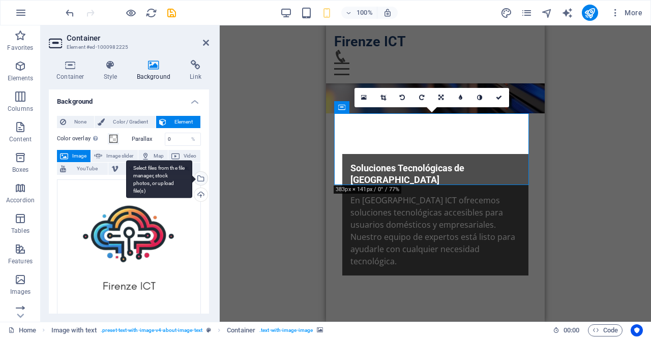
click at [202, 176] on div "Select files from the file manager, stock photos, or upload file(s)" at bounding box center [199, 179] width 15 height 15
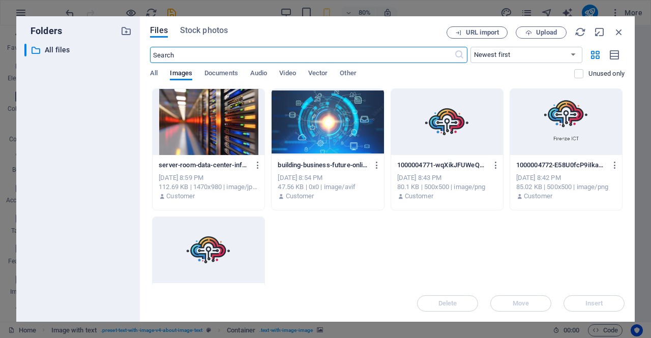
click at [462, 103] on div at bounding box center [447, 122] width 112 height 66
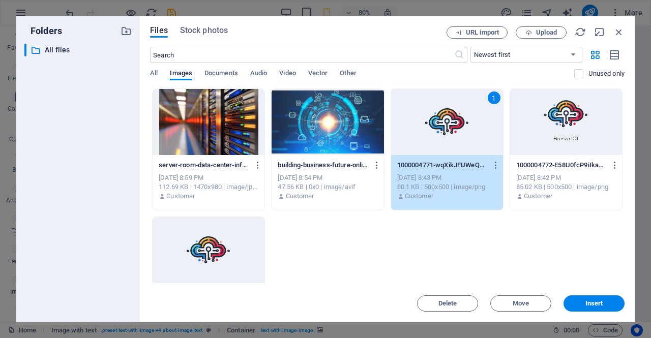
click at [462, 103] on div "1" at bounding box center [447, 122] width 112 height 66
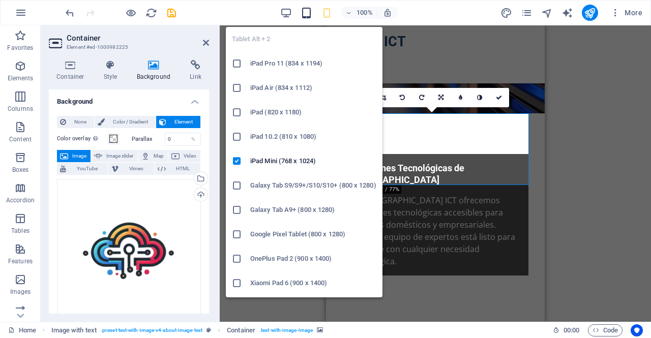
click at [304, 13] on icon "button" at bounding box center [306, 13] width 12 height 12
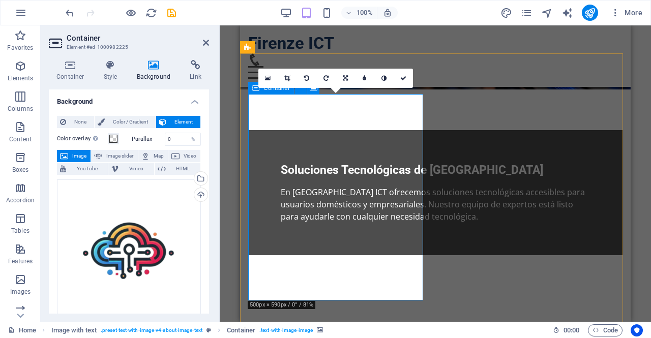
scroll to position [283, 0]
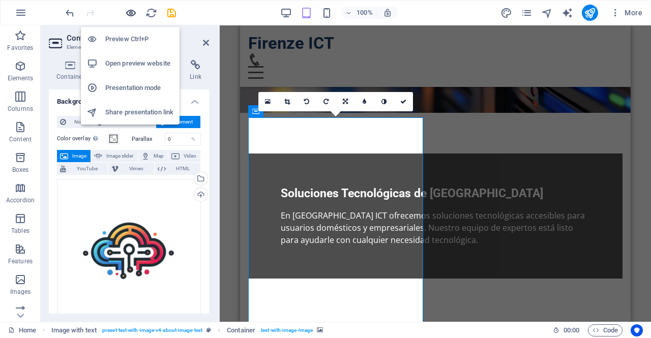
click at [130, 14] on icon "button" at bounding box center [131, 13] width 12 height 12
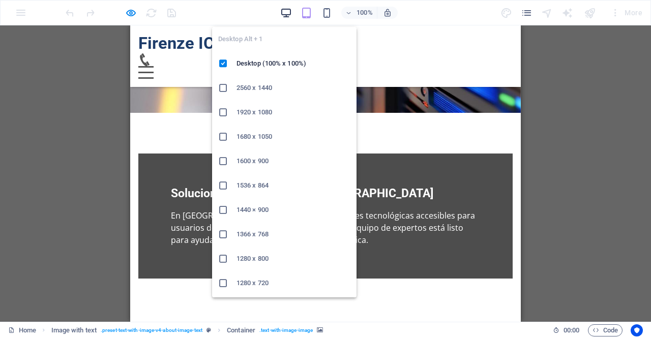
click at [285, 9] on icon "button" at bounding box center [286, 13] width 12 height 12
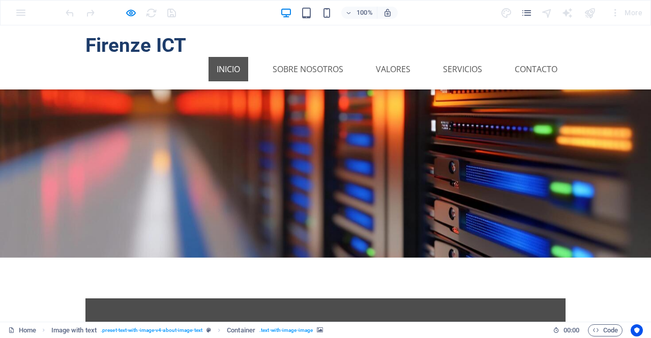
scroll to position [0, 0]
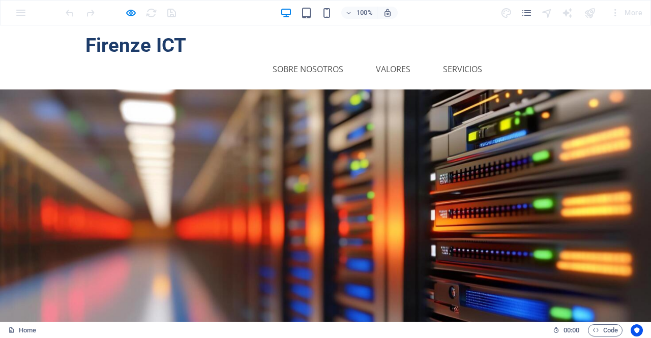
click at [526, 57] on link "Contacto" at bounding box center [535, 69] width 59 height 24
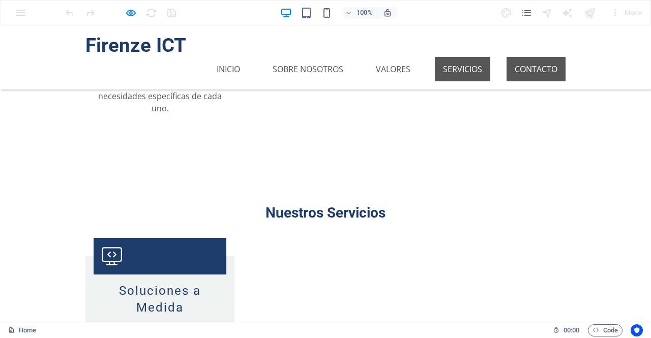
scroll to position [1314, 0]
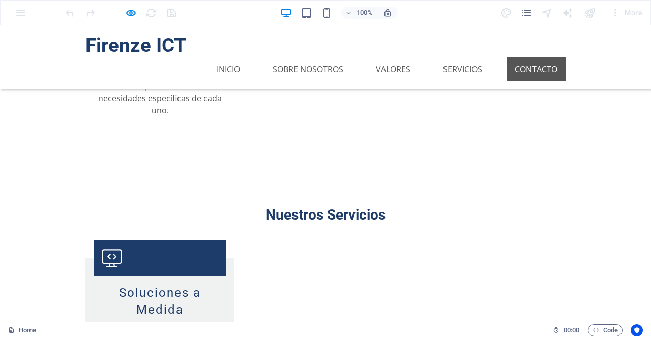
type input "Personal"
type input "[PERSON_NAME]"
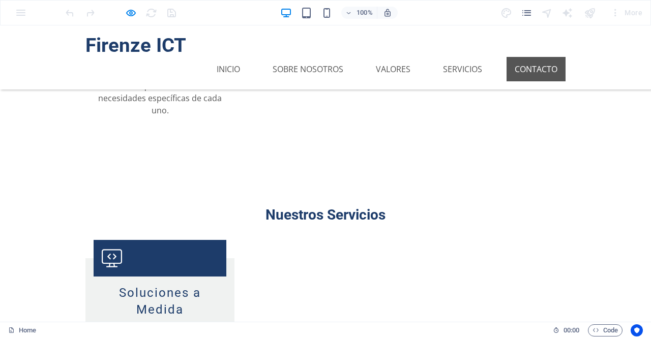
type input "c"
type input "[PERSON_NAME]"
type input "[EMAIL_ADDRESS][DOMAIN_NAME]"
type textarea "Esto es una prueba"
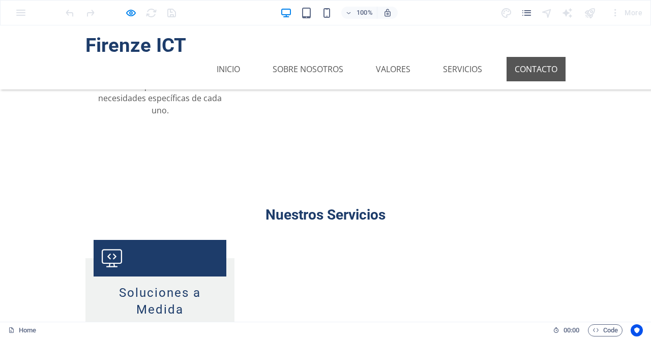
checkbox input "true"
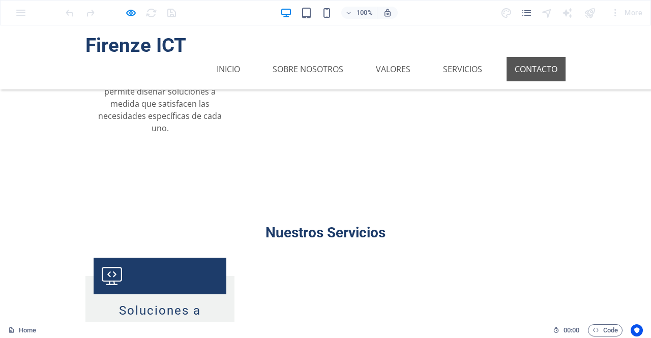
scroll to position [1337, 0]
type input "P829D6"
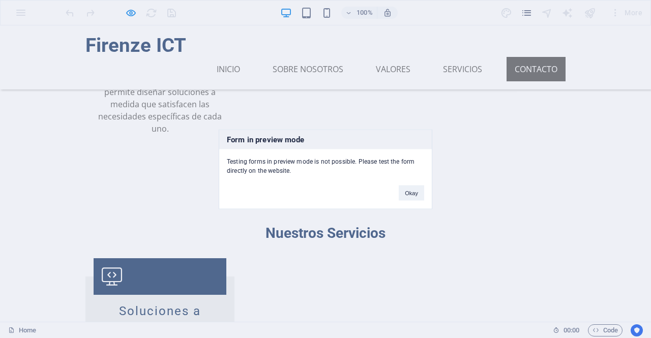
drag, startPoint x: 414, startPoint y: 194, endPoint x: 35, endPoint y: 157, distance: 380.6
click at [35, 157] on div "Form in preview mode Testing forms in preview mode is not possible. Please test…" at bounding box center [325, 169] width 651 height 338
click at [406, 191] on button "Okay" at bounding box center [411, 192] width 25 height 15
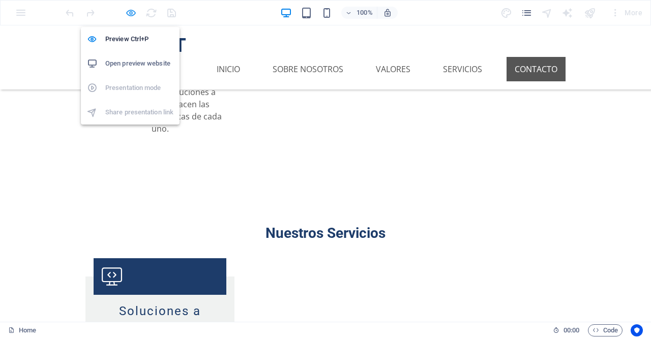
click at [131, 11] on icon "button" at bounding box center [131, 13] width 12 height 12
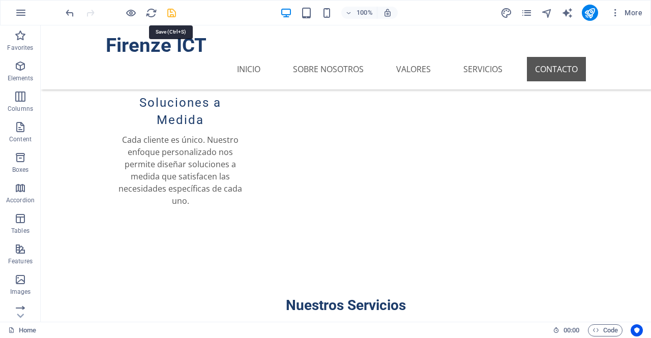
click at [169, 10] on icon "save" at bounding box center [172, 13] width 12 height 12
checkbox input "true"
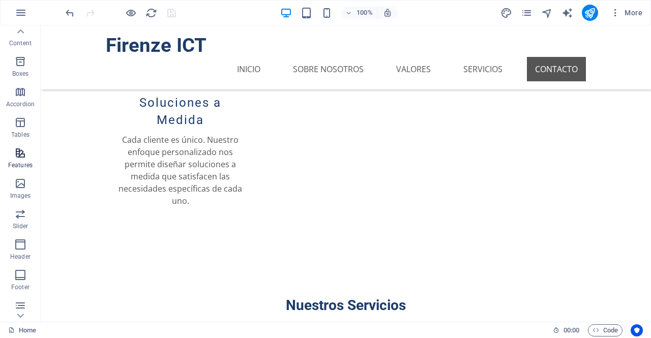
scroll to position [161, 0]
click at [20, 252] on p "Forms" at bounding box center [20, 253] width 18 height 8
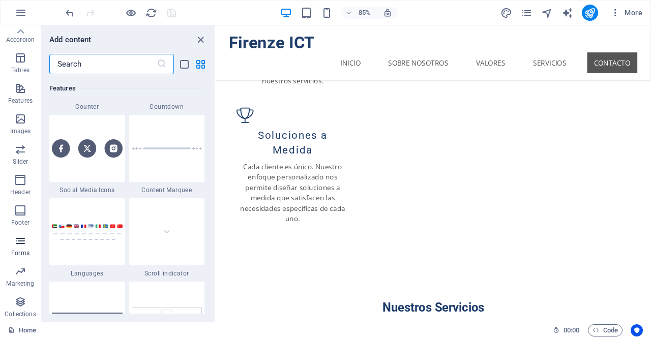
scroll to position [7423, 0]
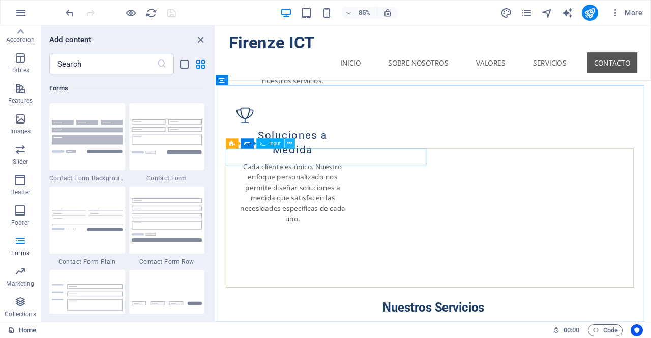
click at [291, 147] on icon at bounding box center [289, 143] width 5 height 9
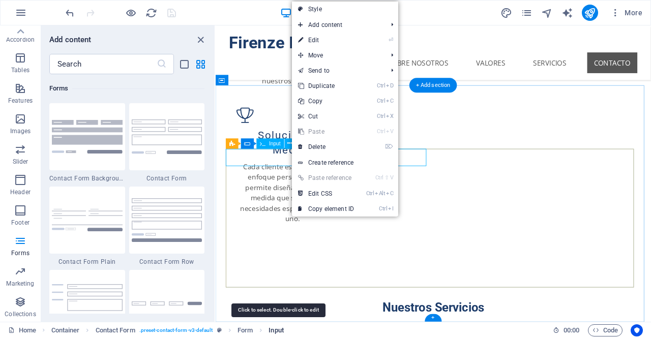
click at [275, 329] on span "Input" at bounding box center [275, 330] width 15 height 12
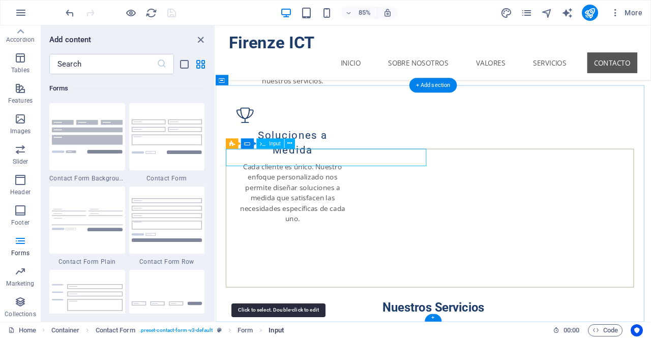
click at [275, 329] on span "Input" at bounding box center [275, 330] width 15 height 12
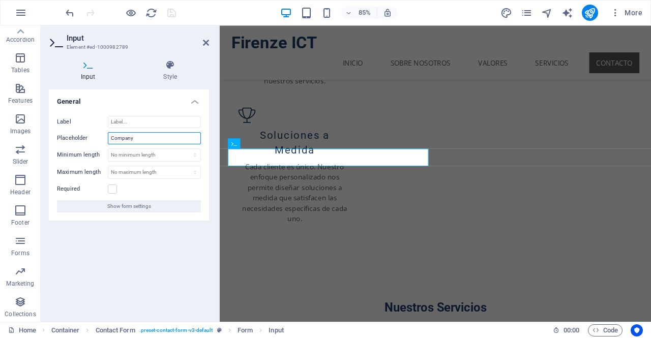
click at [134, 134] on input "Company" at bounding box center [154, 138] width 93 height 12
type input "C"
type input "N"
type input "Compañia"
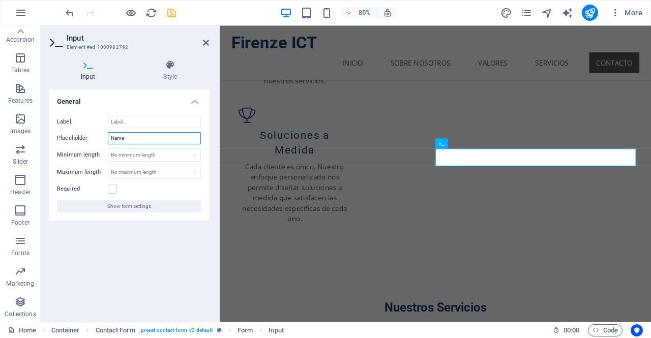
drag, startPoint x: 151, startPoint y: 140, endPoint x: 52, endPoint y: 133, distance: 98.9
click at [52, 133] on div "Label Placeholder Name Minimum length No minimum length chars Maximum length No…" at bounding box center [129, 164] width 160 height 113
type input "Nombre"
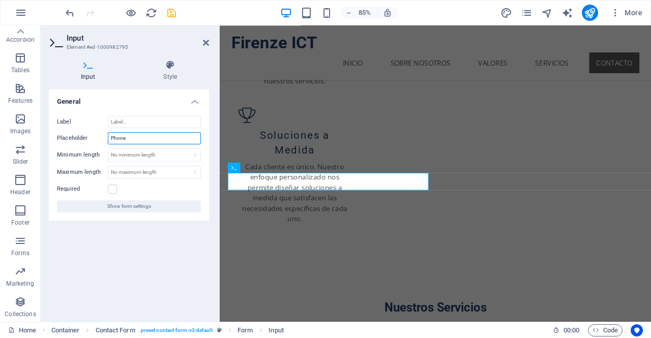
drag, startPoint x: 141, startPoint y: 137, endPoint x: 83, endPoint y: 133, distance: 58.1
click at [83, 133] on div "Placeholder Phone" at bounding box center [129, 138] width 144 height 12
type input "Teléfono"
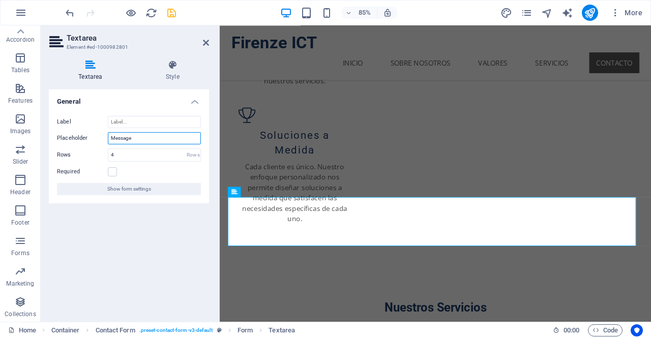
drag, startPoint x: 146, startPoint y: 138, endPoint x: 77, endPoint y: 135, distance: 69.7
click at [77, 135] on div "Placeholder Message" at bounding box center [129, 138] width 144 height 12
click at [129, 136] on input "Mensage" at bounding box center [154, 138] width 93 height 12
type input "Mensaje"
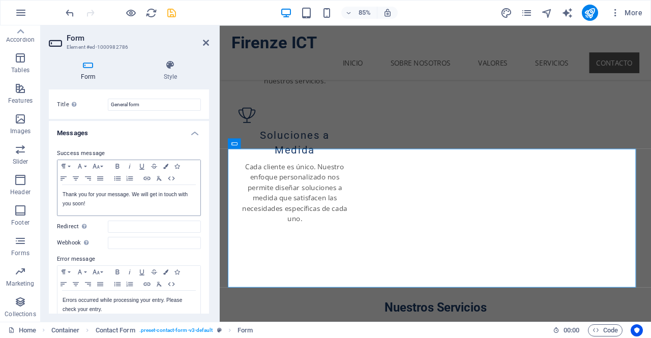
scroll to position [13, 0]
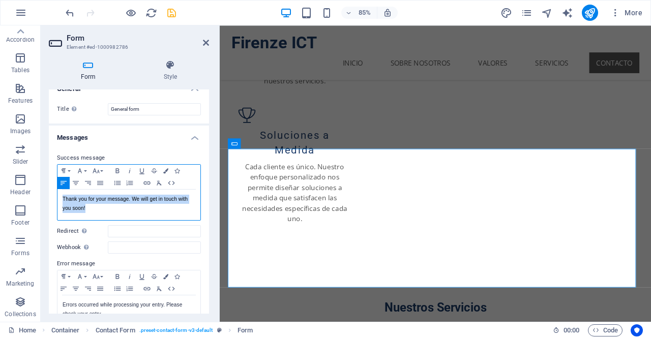
drag, startPoint x: 120, startPoint y: 207, endPoint x: 44, endPoint y: 186, distance: 79.2
click at [44, 186] on div "Form Style General Title Define a name for the form. General form Messages Succ…" at bounding box center [129, 187] width 176 height 270
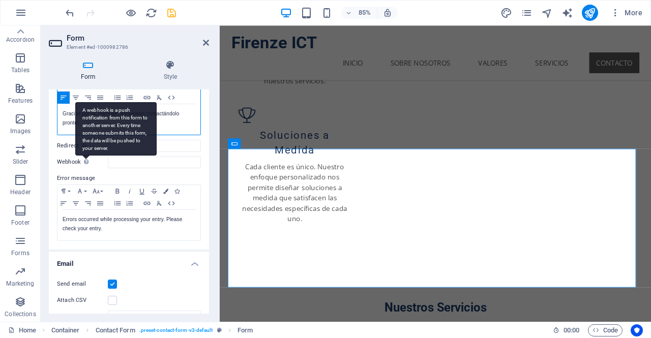
scroll to position [100, 0]
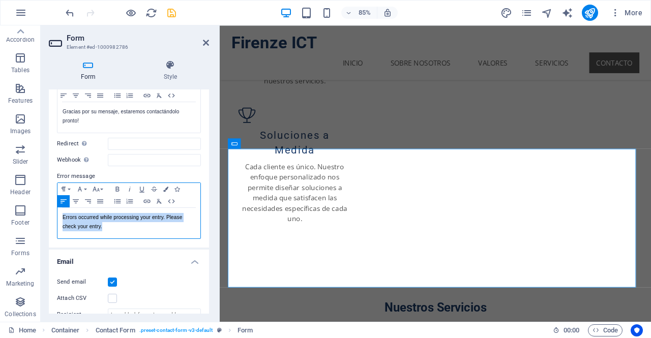
drag, startPoint x: 120, startPoint y: 223, endPoint x: 59, endPoint y: 216, distance: 61.4
click at [59, 216] on div "Errors occurred while processing your entry. Please check your entry." at bounding box center [128, 223] width 143 height 31
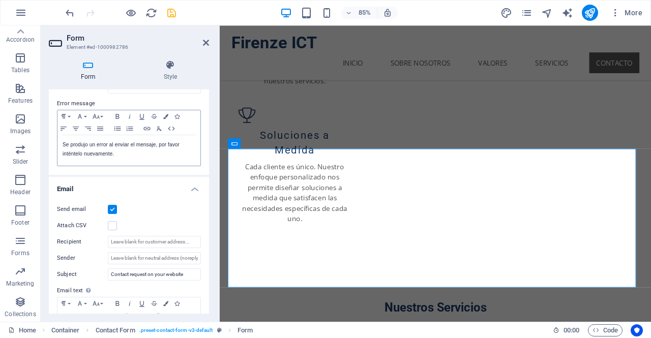
click at [59, 216] on div "Send email Attach CSV Recipient Sender Subject Contact request on your website …" at bounding box center [129, 282] width 160 height 174
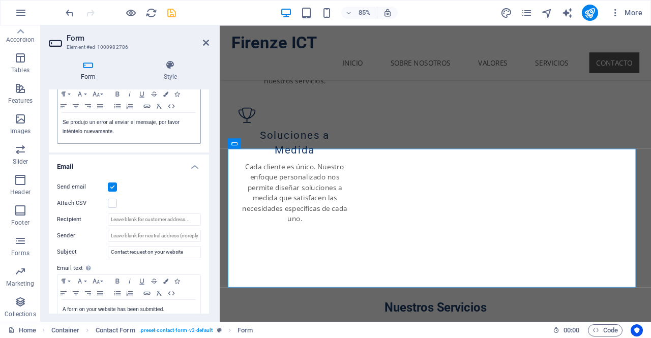
scroll to position [208, 0]
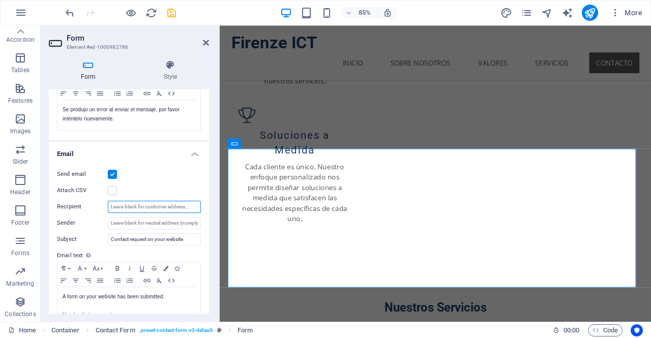
click at [122, 208] on input "Recipient" at bounding box center [154, 207] width 93 height 12
drag, startPoint x: 187, startPoint y: 240, endPoint x: 99, endPoint y: 239, distance: 88.5
click at [99, 239] on div "Subject Contact request on your website" at bounding box center [129, 239] width 144 height 12
type input "Contacto solicitado via [DOMAIN_NAME]"
click at [150, 206] on input "Recipient" at bounding box center [154, 207] width 93 height 12
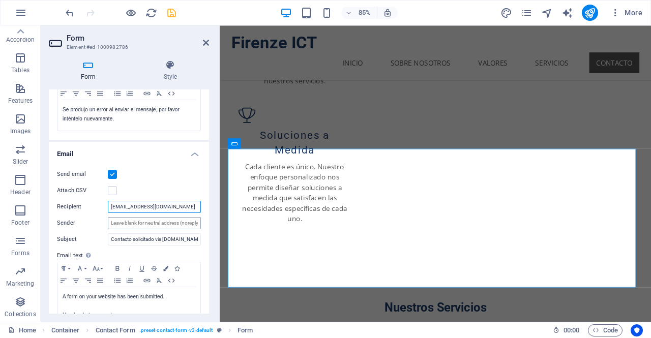
type input "[EMAIL_ADDRESS][DOMAIN_NAME]"
drag, startPoint x: 146, startPoint y: 218, endPoint x: 124, endPoint y: 218, distance: 22.4
click at [124, 218] on input "Sender" at bounding box center [154, 223] width 93 height 12
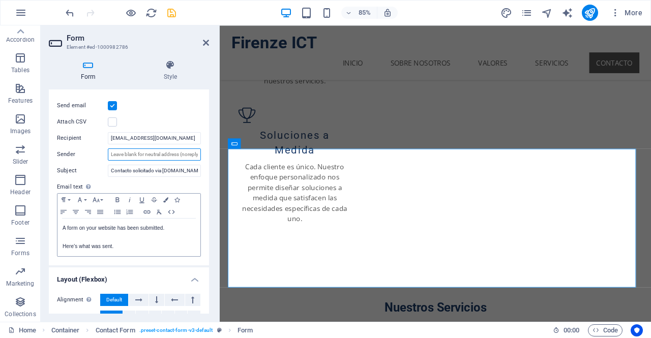
scroll to position [279, 0]
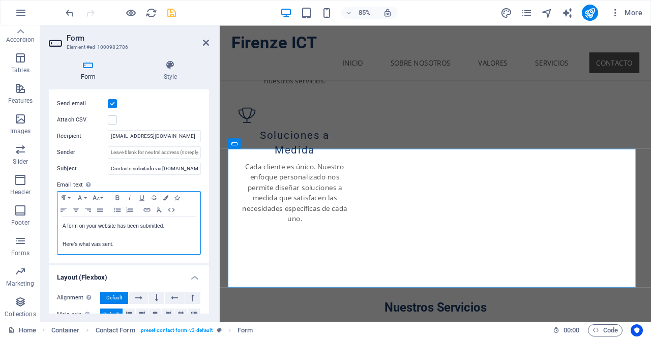
click at [114, 244] on p "Here's what was sent." at bounding box center [129, 244] width 133 height 9
click at [126, 244] on p "Here's what was sent." at bounding box center [129, 244] width 133 height 9
drag, startPoint x: 117, startPoint y: 242, endPoint x: 53, endPoint y: 222, distance: 66.9
click at [53, 222] on div "Send email Attach CSV Recipient [EMAIL_ADDRESS][DOMAIN_NAME] Sender Subject Con…" at bounding box center [129, 176] width 160 height 174
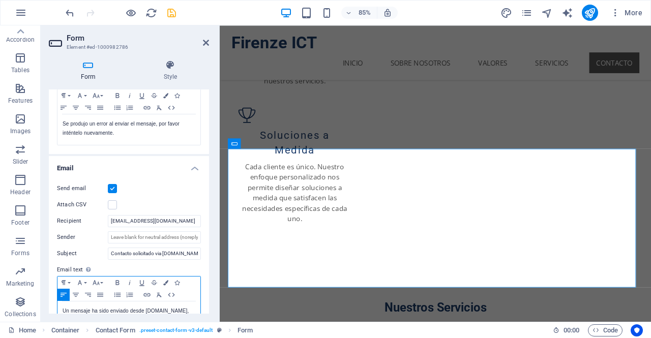
scroll to position [224, 0]
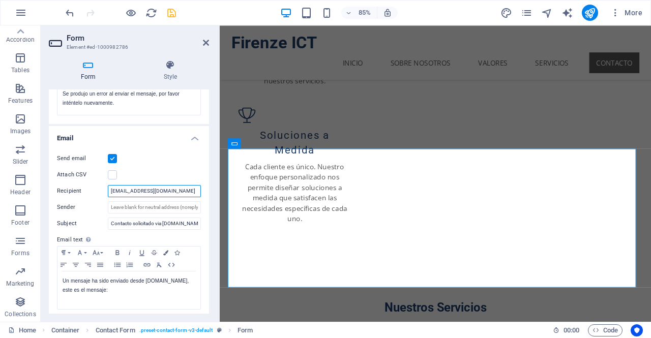
drag, startPoint x: 173, startPoint y: 192, endPoint x: 73, endPoint y: 176, distance: 100.8
click at [73, 176] on div "Send email Attach CSV Recipient [EMAIL_ADDRESS][DOMAIN_NAME] Sender Subject Con…" at bounding box center [129, 231] width 160 height 174
click at [122, 206] on input "Sender" at bounding box center [154, 207] width 93 height 12
paste input "[EMAIL_ADDRESS][DOMAIN_NAME]"
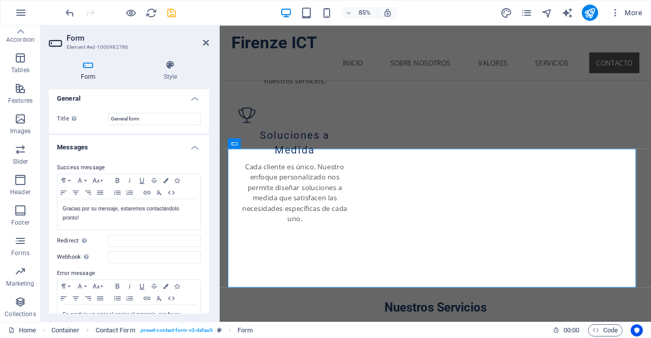
scroll to position [0, 0]
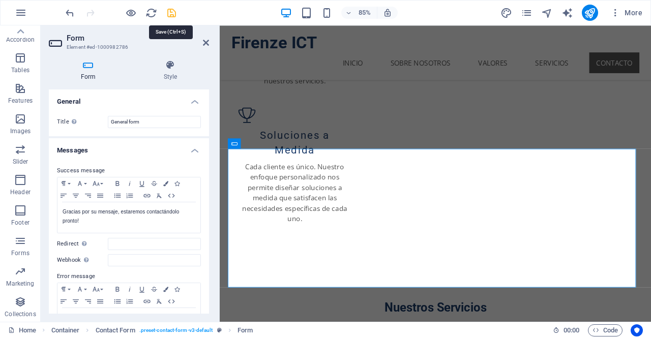
type input "[EMAIL_ADDRESS][DOMAIN_NAME]"
click at [174, 14] on icon "save" at bounding box center [172, 13] width 12 height 12
checkbox input "true"
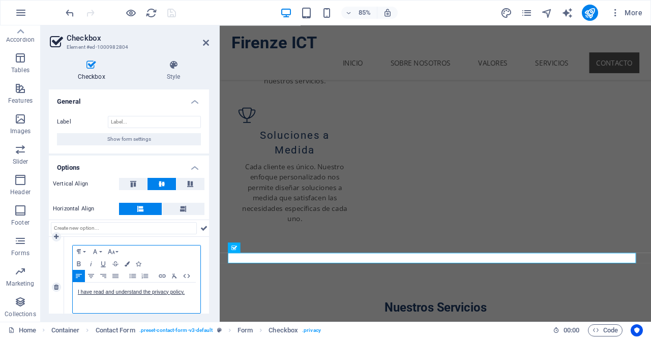
click at [188, 293] on p "I have read and understand the privacy policy." at bounding box center [136, 292] width 117 height 9
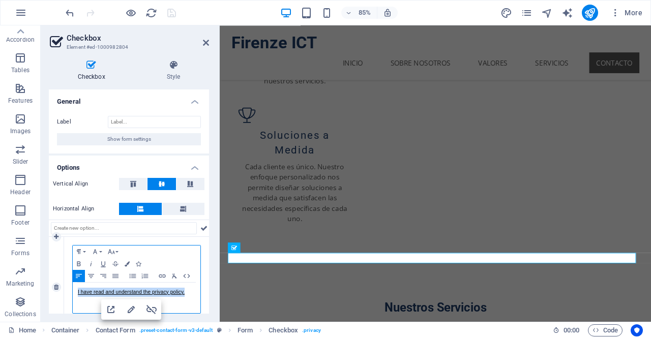
drag, startPoint x: 188, startPoint y: 293, endPoint x: 61, endPoint y: 284, distance: 127.4
click at [61, 284] on div "1 Paragraph Format Normal Heading 1 Heading 2 Heading 3 Heading 4 Heading 5 Hea…" at bounding box center [129, 287] width 160 height 101
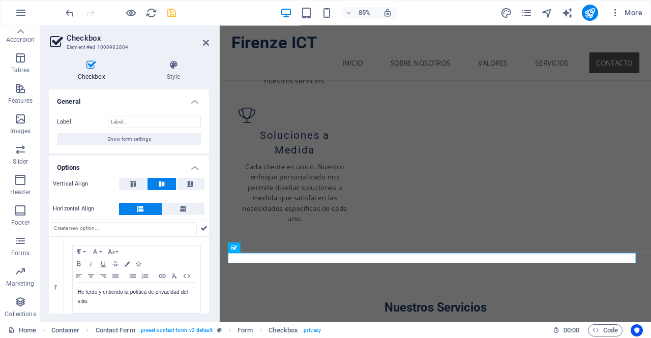
click at [59, 217] on div "Horizontal Align" at bounding box center [129, 209] width 160 height 21
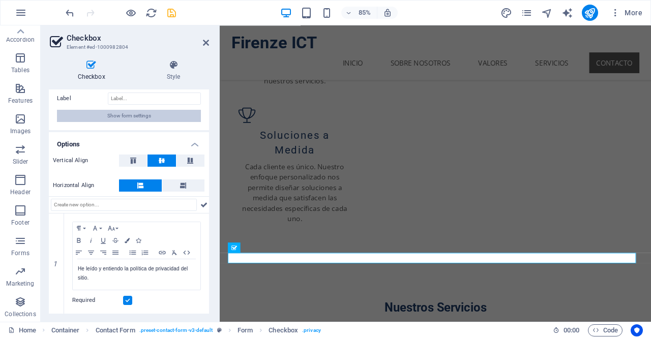
scroll to position [0, 0]
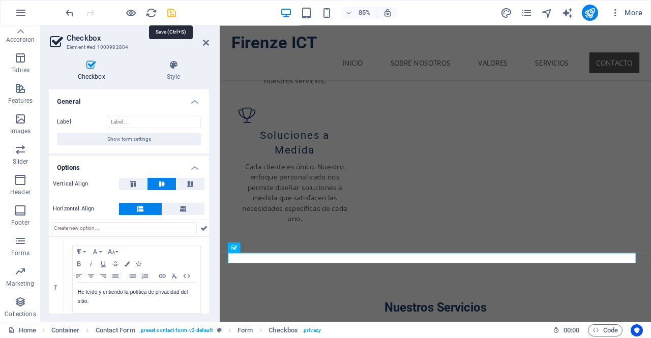
click at [169, 12] on icon "save" at bounding box center [172, 13] width 12 height 12
checkbox input "false"
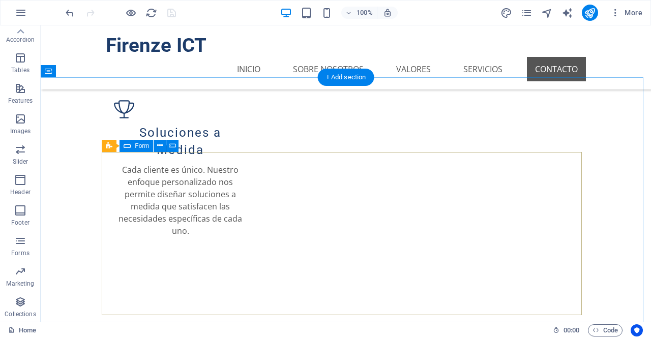
scroll to position [1303, 0]
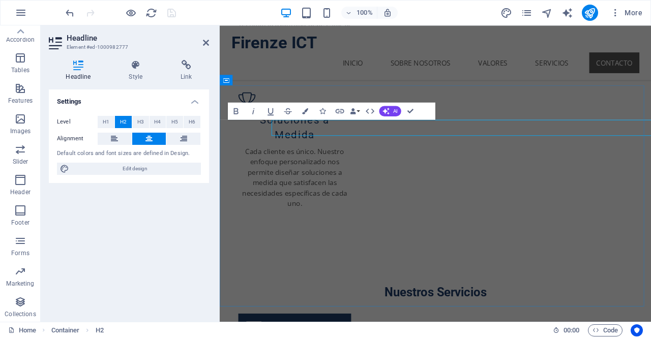
scroll to position [1285, 0]
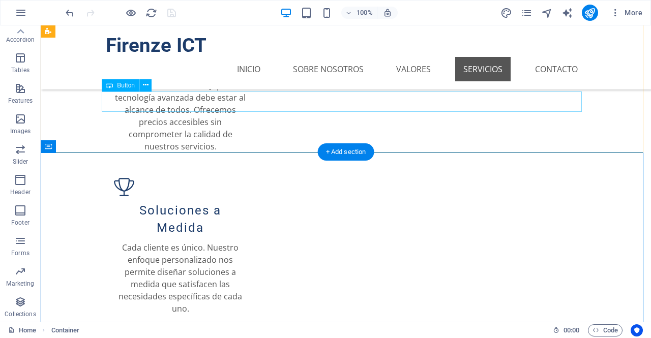
scroll to position [1228, 0]
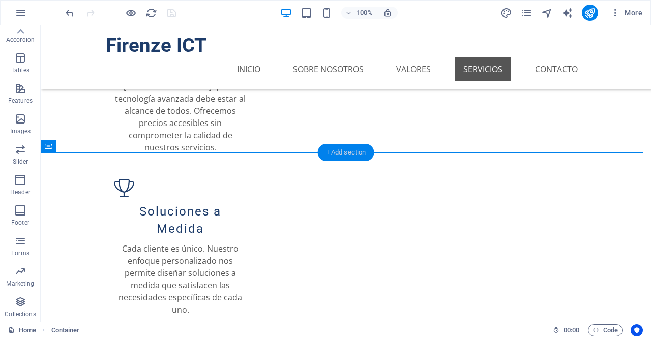
click at [355, 153] on div "+ Add section" at bounding box center [346, 152] width 56 height 17
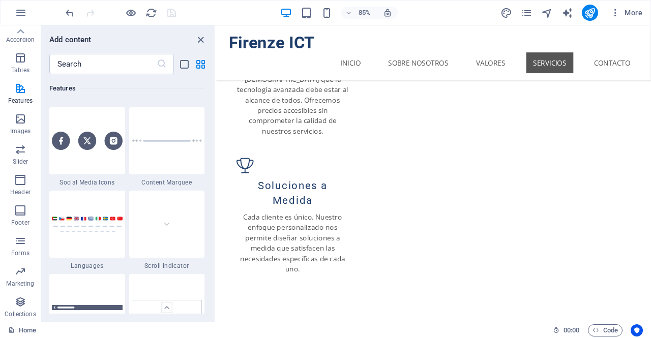
scroll to position [4635, 0]
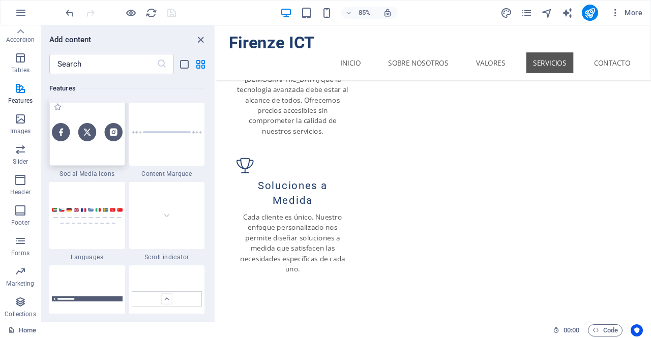
click at [102, 138] on img at bounding box center [87, 132] width 71 height 18
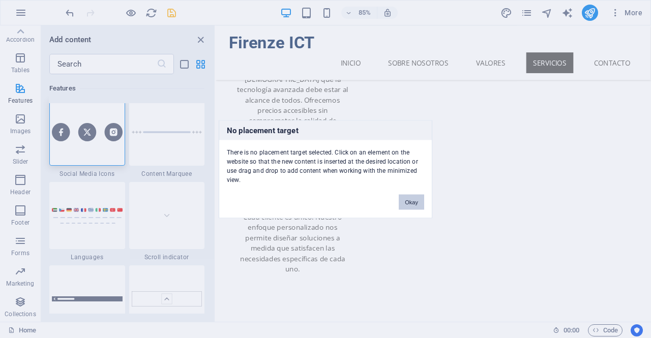
click at [410, 201] on button "Okay" at bounding box center [411, 201] width 25 height 15
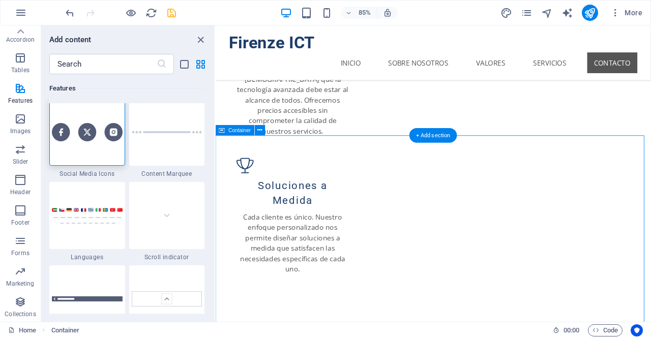
scroll to position [1285, 0]
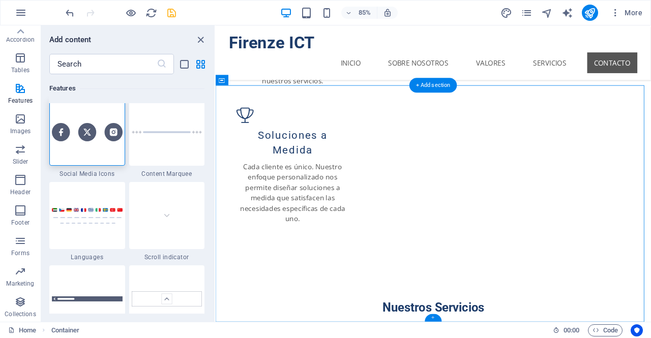
click at [437, 317] on div "+" at bounding box center [433, 318] width 17 height 8
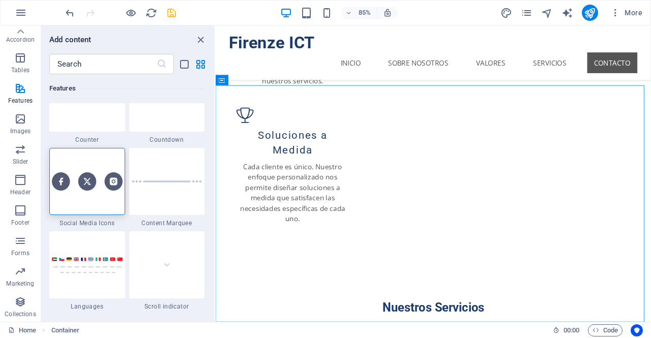
scroll to position [4586, 0]
click at [85, 186] on img at bounding box center [87, 181] width 71 height 18
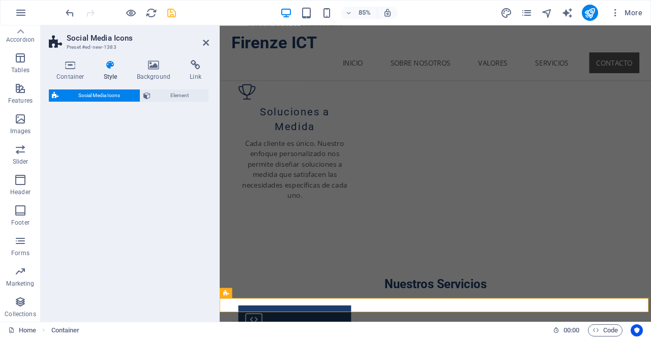
select select "rem"
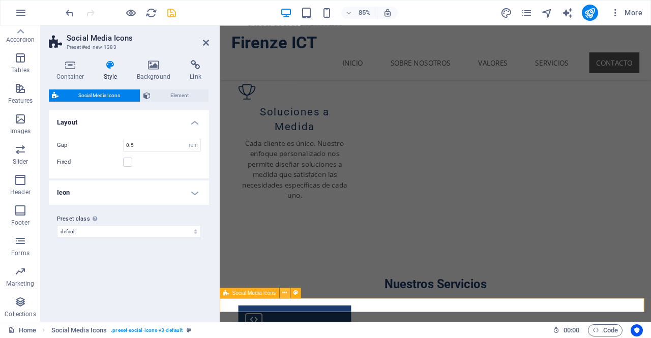
click at [286, 295] on icon at bounding box center [284, 292] width 5 height 9
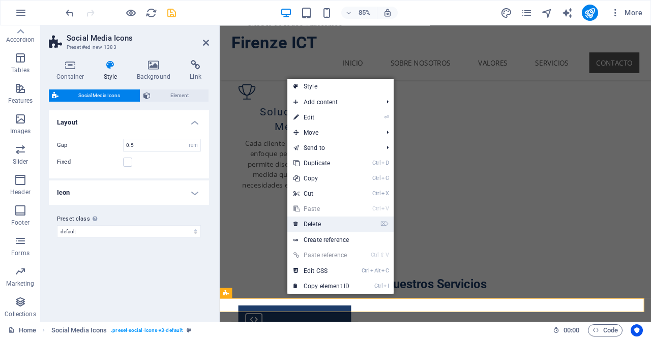
click at [319, 222] on link "⌦ Delete" at bounding box center [321, 224] width 68 height 15
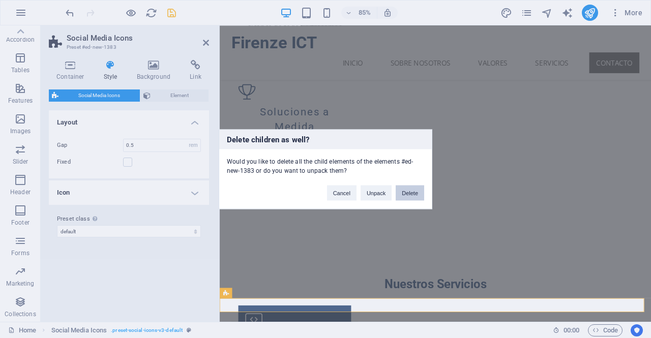
click at [407, 196] on button "Delete" at bounding box center [410, 192] width 28 height 15
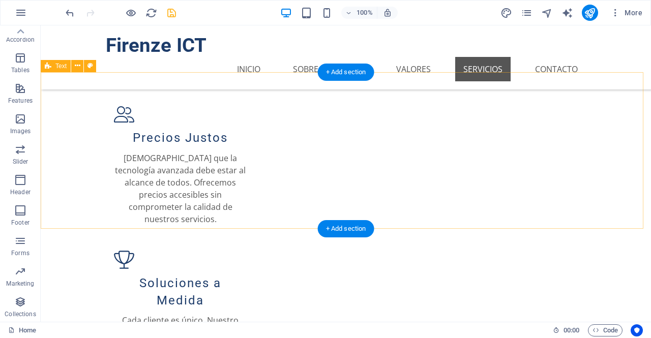
scroll to position [1152, 0]
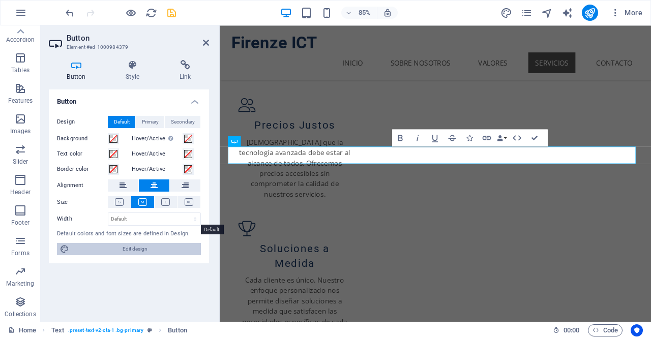
drag, startPoint x: 160, startPoint y: 221, endPoint x: 123, endPoint y: 249, distance: 46.1
click at [123, 249] on span "Edit design" at bounding box center [135, 249] width 126 height 12
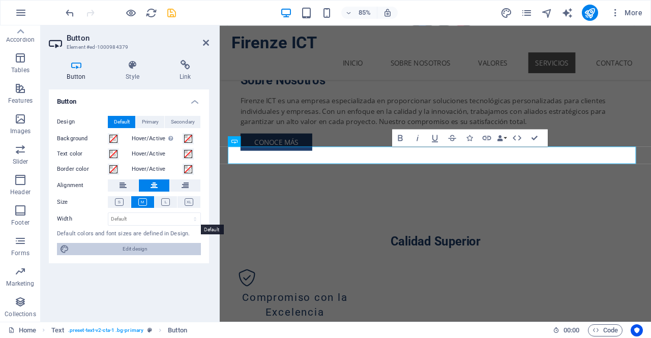
select select "px"
select select "200"
select select "px"
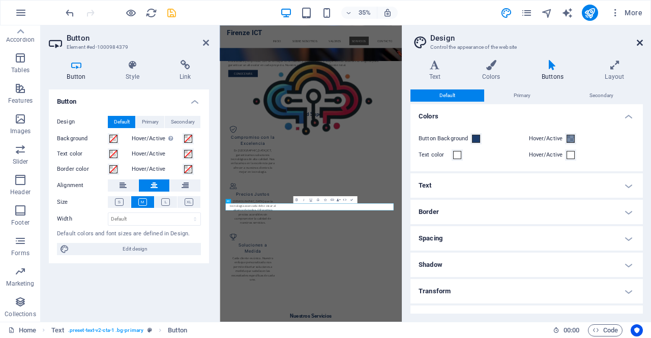
click at [641, 41] on icon at bounding box center [640, 43] width 6 height 8
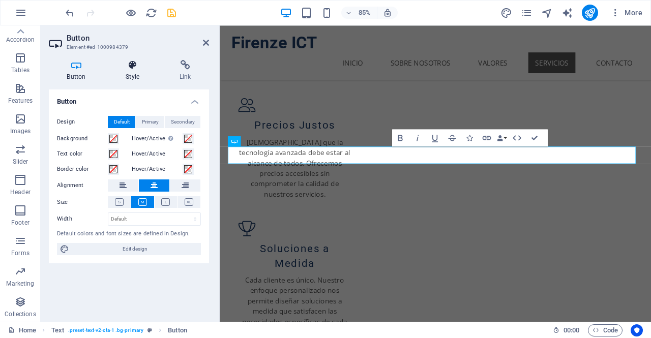
click at [140, 76] on h4 "Style" at bounding box center [135, 70] width 54 height 21
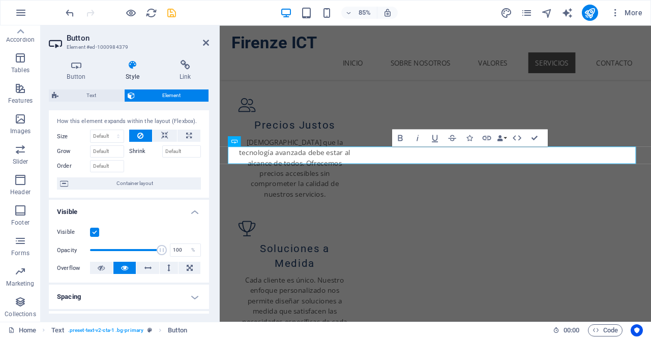
scroll to position [0, 0]
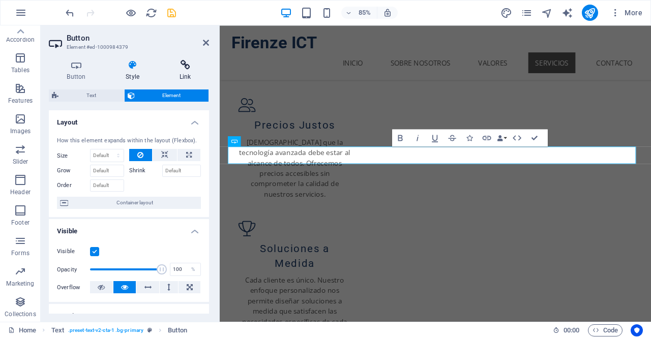
click at [187, 71] on h4 "Link" at bounding box center [185, 70] width 48 height 21
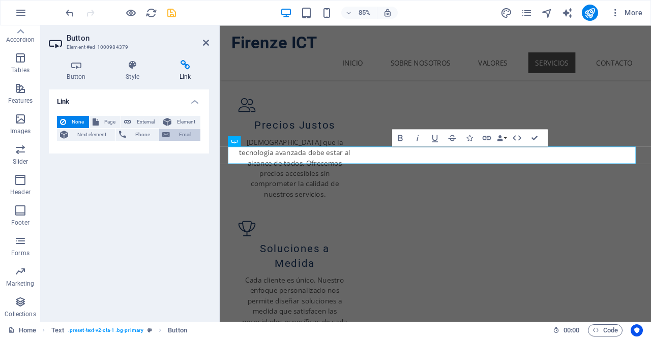
click at [183, 134] on span "Email" at bounding box center [185, 135] width 24 height 12
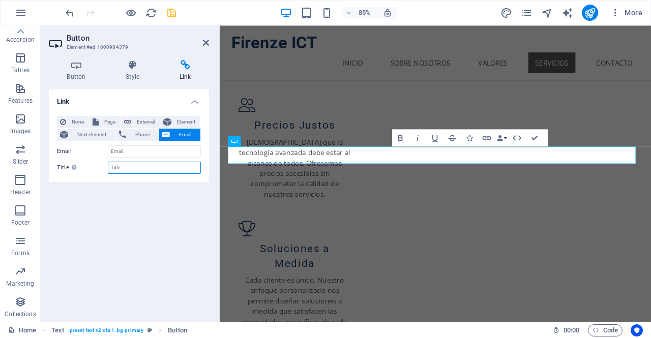
click at [140, 164] on input "Title Additional link description, should not be the same as the link text. The…" at bounding box center [154, 168] width 93 height 12
type input "Email:"
click at [160, 152] on input "Email" at bounding box center [154, 151] width 93 height 12
click at [170, 14] on icon "save" at bounding box center [172, 13] width 12 height 12
checkbox input "false"
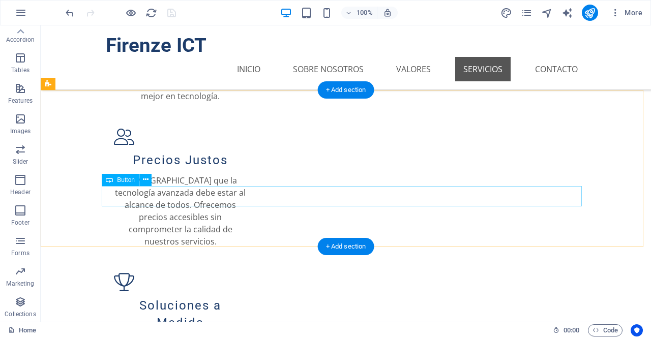
scroll to position [1133, 0]
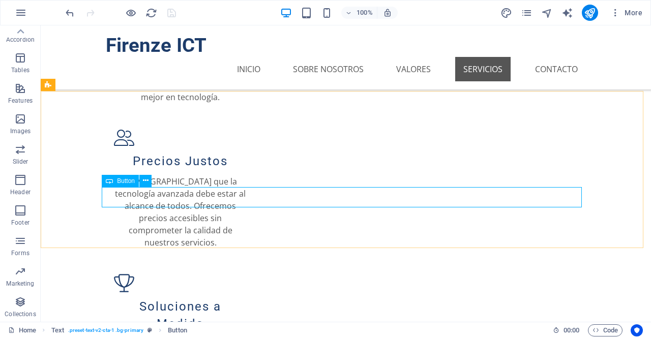
click at [118, 183] on span "Button" at bounding box center [126, 181] width 18 height 6
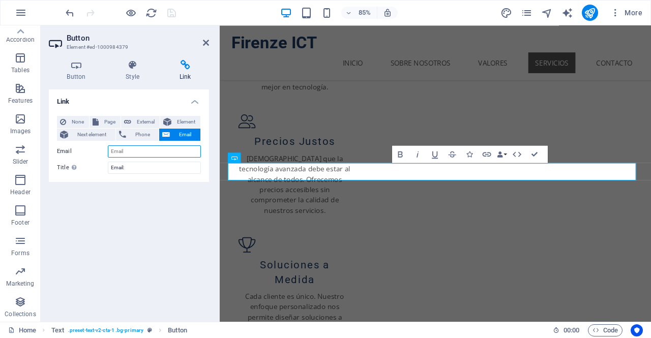
click at [136, 150] on input "Email" at bounding box center [154, 151] width 93 height 12
type input "[EMAIL_ADDRESS][DOMAIN_NAME]"
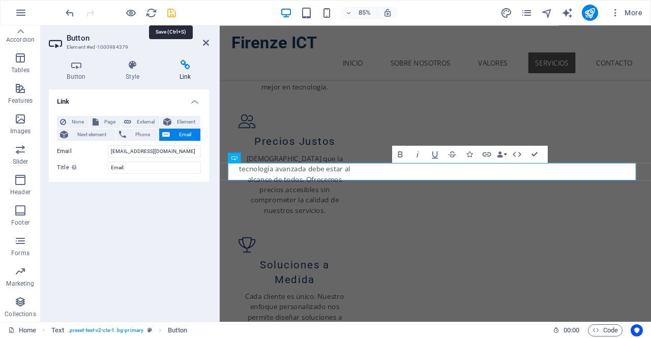
click at [170, 13] on icon "save" at bounding box center [172, 13] width 12 height 12
checkbox input "false"
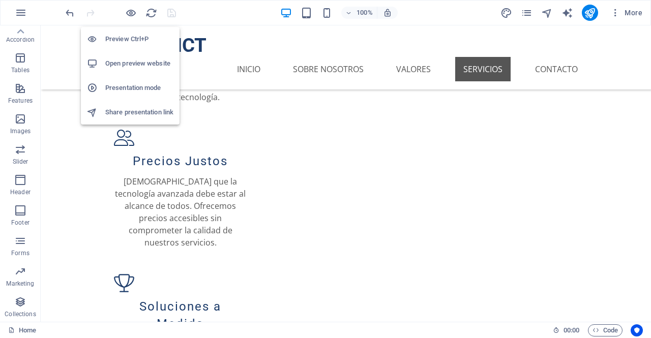
click at [133, 19] on div "Preview Ctrl+P Open preview website Presentation mode Share presentation link" at bounding box center [130, 72] width 99 height 106
click at [131, 16] on icon "button" at bounding box center [131, 13] width 12 height 12
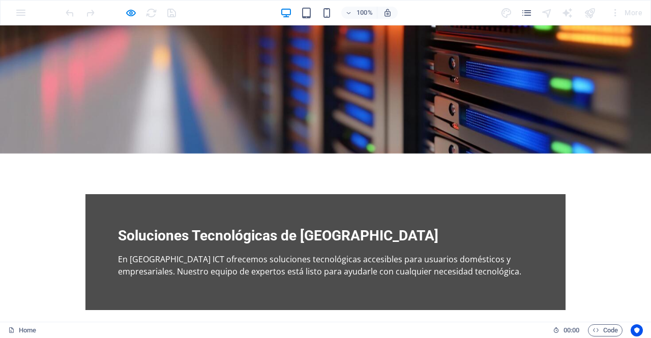
scroll to position [0, 0]
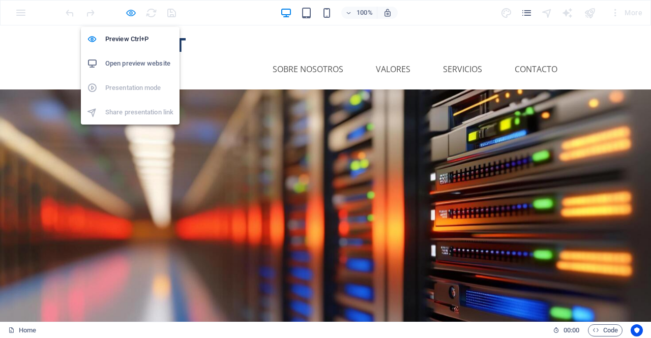
click at [130, 12] on icon "button" at bounding box center [131, 13] width 12 height 12
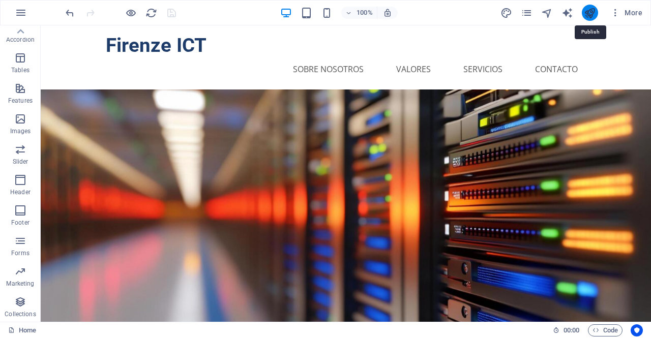
click at [594, 15] on icon "publish" at bounding box center [590, 13] width 12 height 12
